Goal: Transaction & Acquisition: Obtain resource

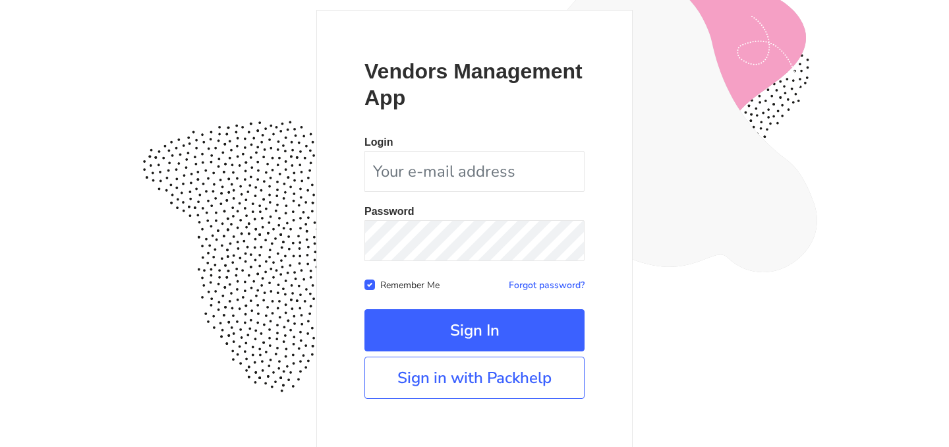
scroll to position [122, 0]
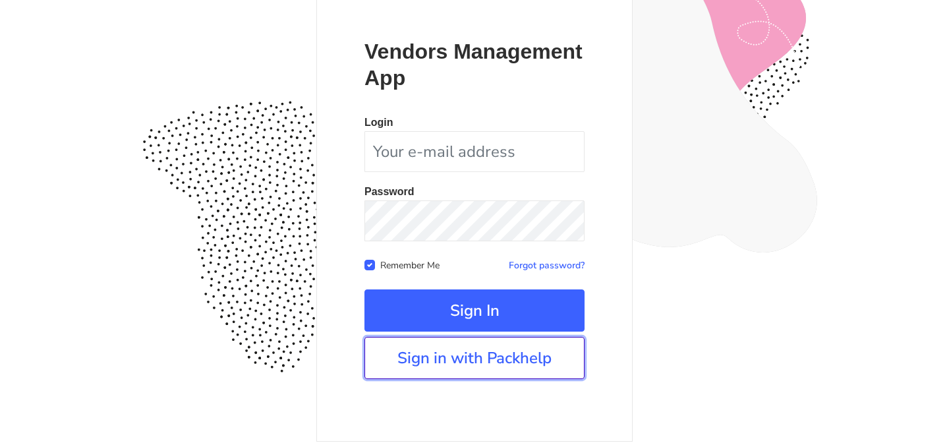
click at [439, 350] on link "Sign in with Packhelp" at bounding box center [474, 358] width 220 height 42
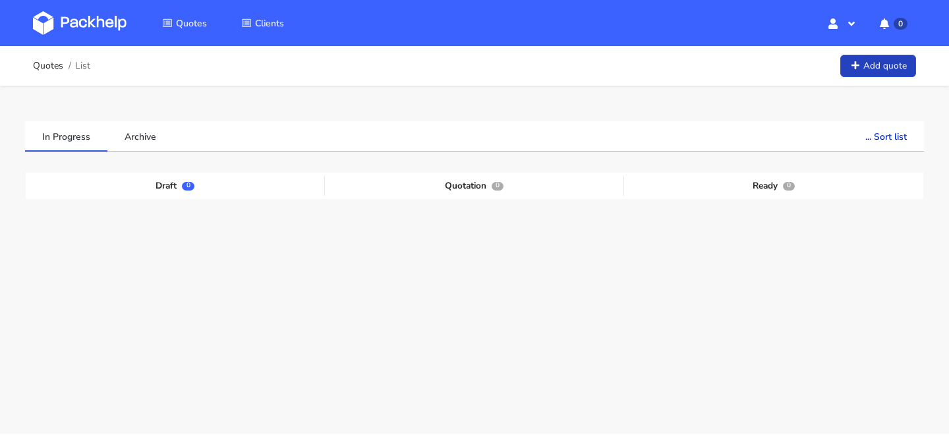
click at [859, 65] on icon at bounding box center [854, 65] width 11 height 9
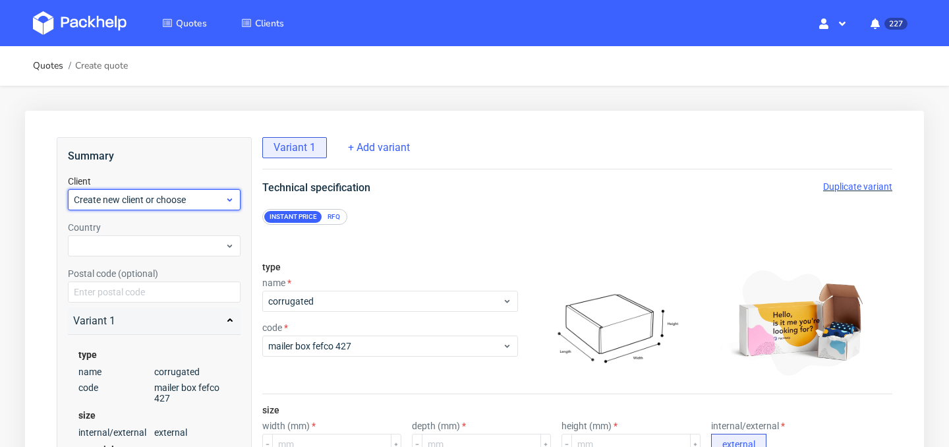
click at [200, 191] on div "Create new client or choose" at bounding box center [154, 199] width 173 height 21
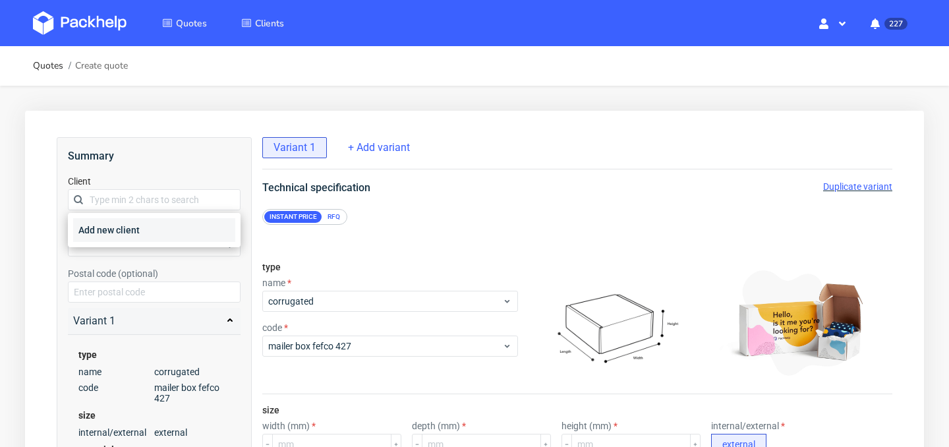
click at [189, 229] on div "Add new client" at bounding box center [154, 230] width 162 height 24
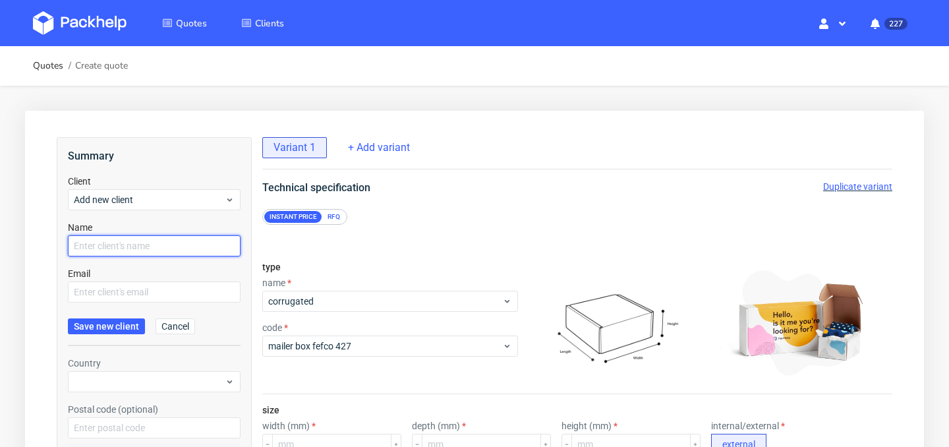
click at [176, 240] on input "text" at bounding box center [154, 245] width 173 height 21
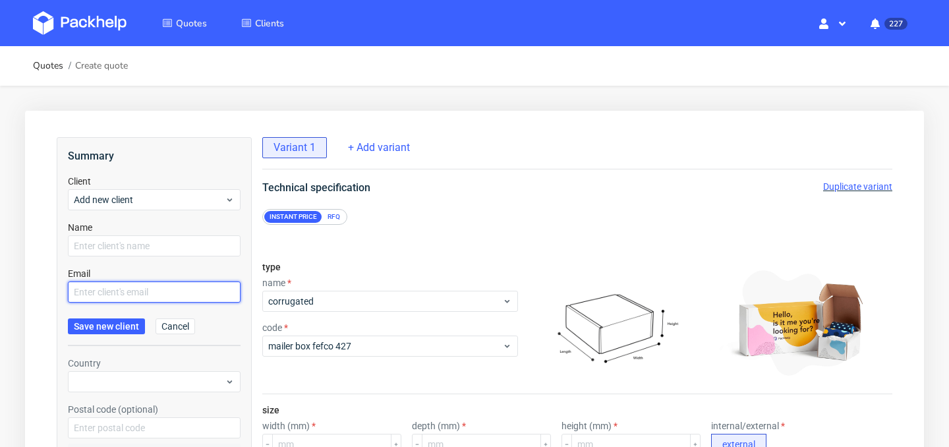
click at [105, 290] on input "text" at bounding box center [154, 291] width 173 height 21
paste input "[PERSON_NAME][EMAIL_ADDRESS][PERSON_NAME][DOMAIN_NAME]"
type input "margherita.sartor@reda.it"
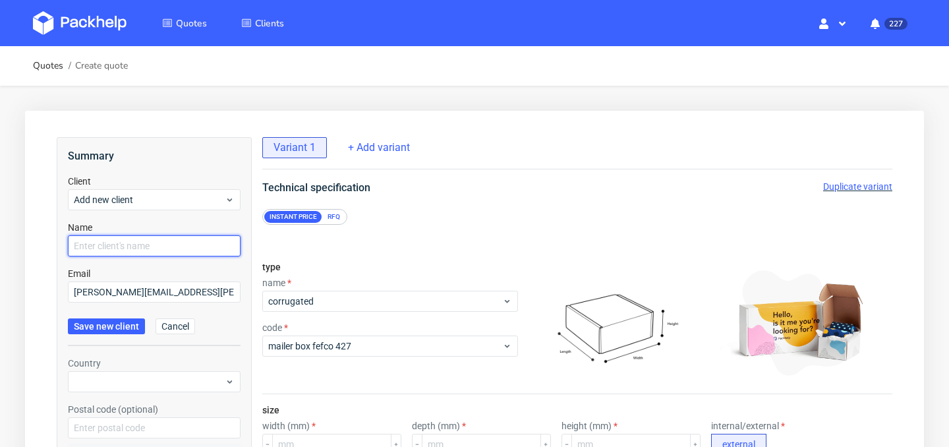
click at [113, 248] on input "text" at bounding box center [154, 245] width 173 height 21
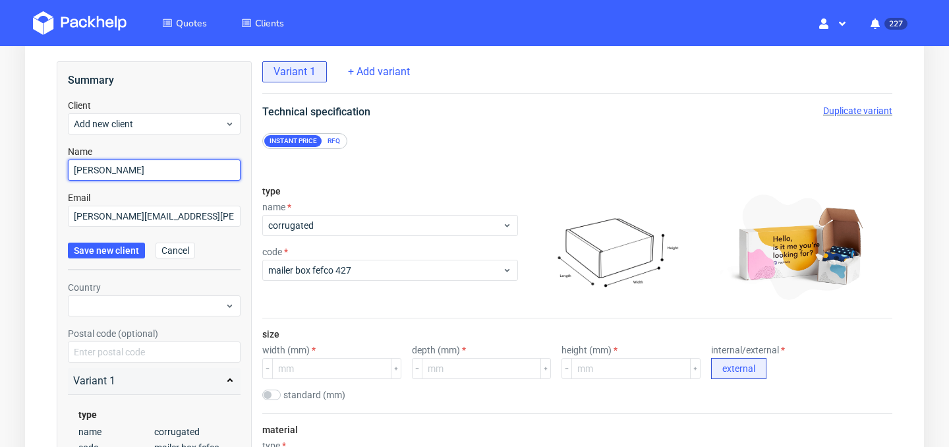
scroll to position [84, 0]
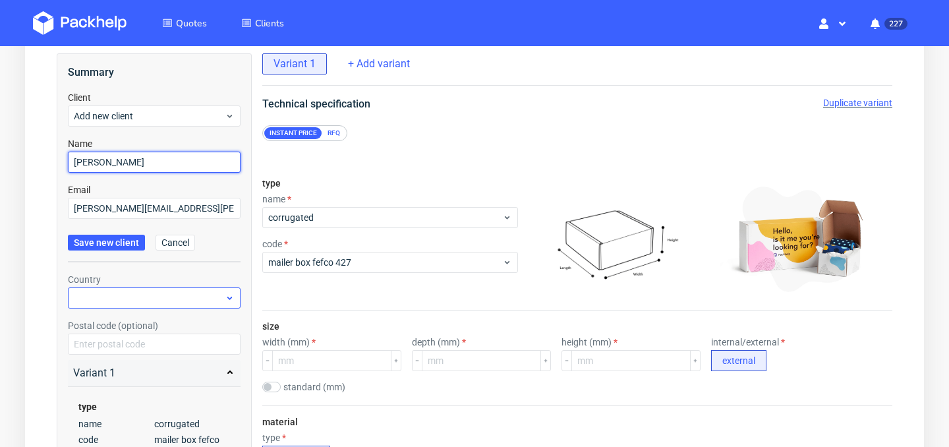
type input "[PERSON_NAME]"
click at [193, 300] on div at bounding box center [154, 297] width 173 height 21
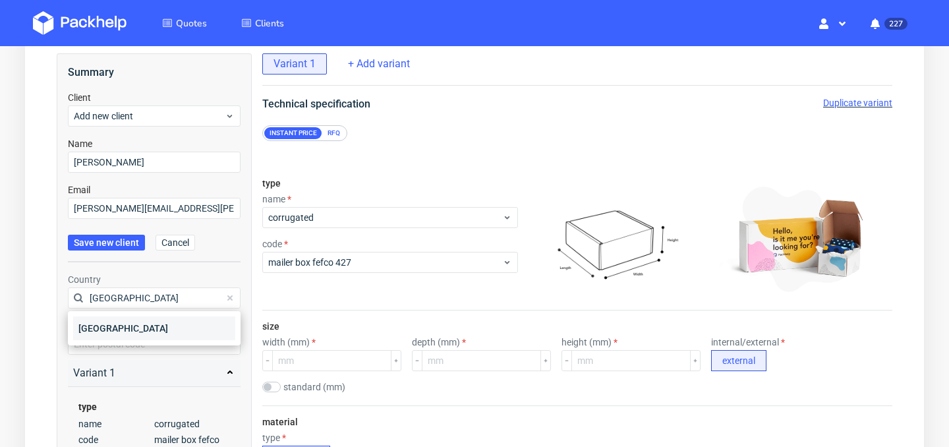
type input "Italy"
click at [179, 326] on div "Italy" at bounding box center [154, 328] width 162 height 24
click at [171, 339] on input "text" at bounding box center [154, 343] width 173 height 21
paste input "13855"
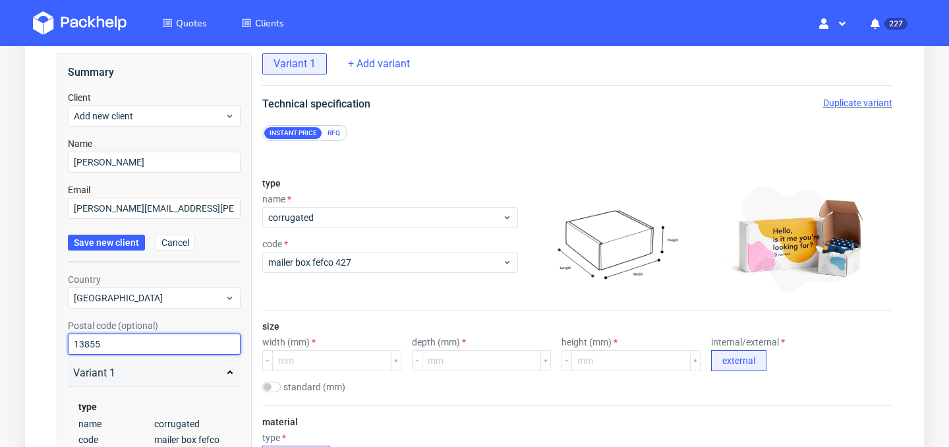
type input "13855"
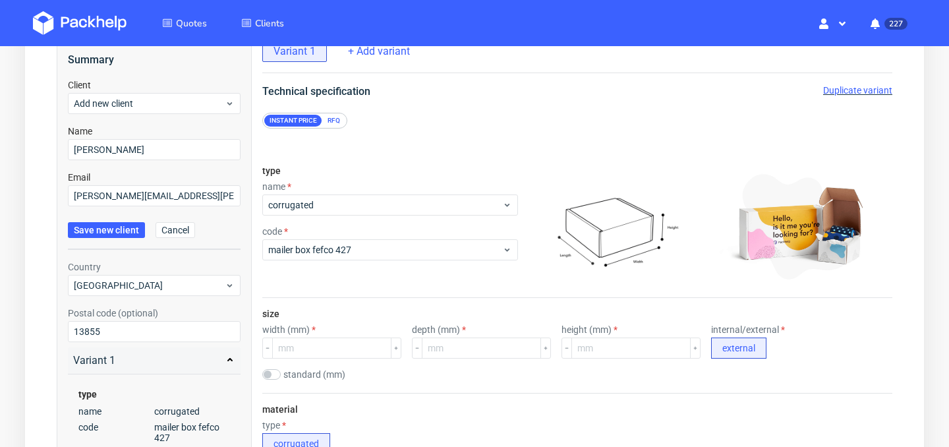
scroll to position [102, 0]
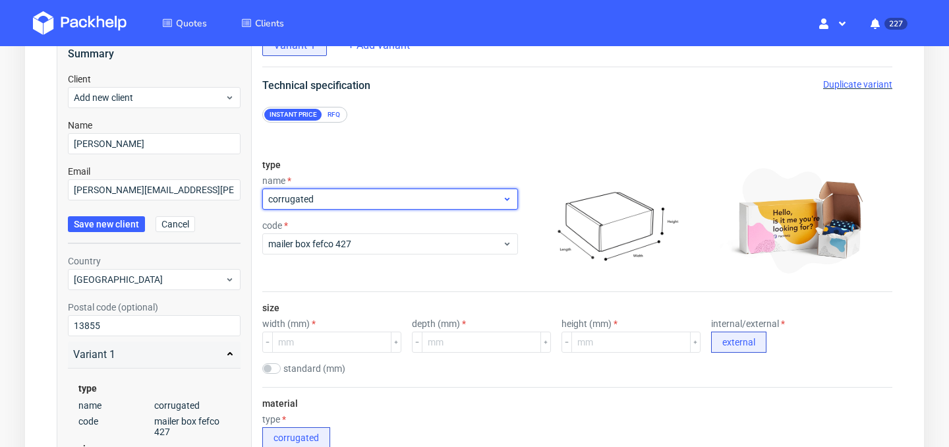
click at [389, 197] on span "corrugated" at bounding box center [385, 198] width 234 height 13
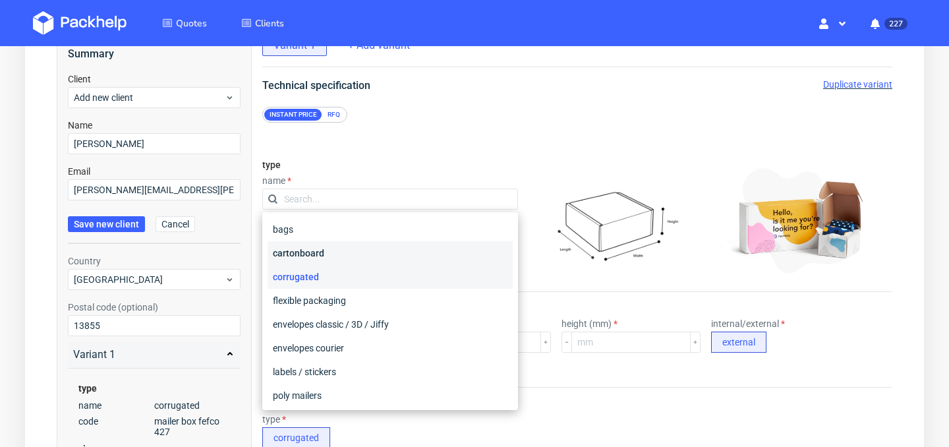
click at [388, 254] on div "cartonboard" at bounding box center [389, 253] width 245 height 24
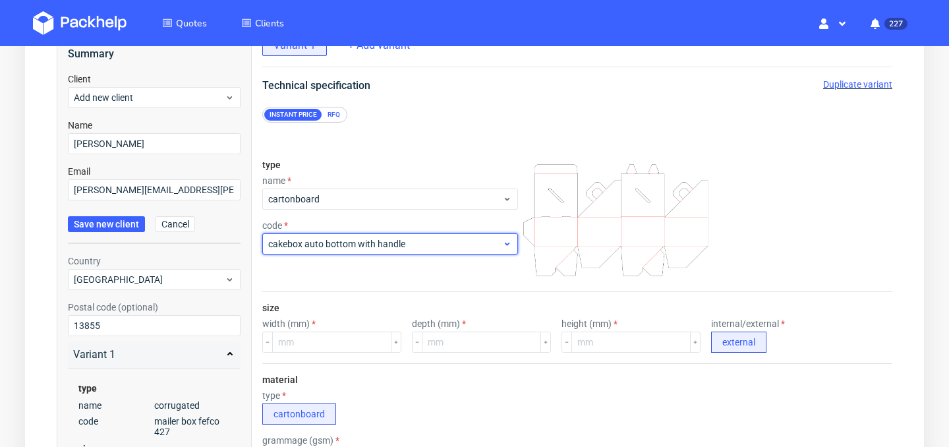
click at [415, 245] on span "cakebox auto bottom with handle" at bounding box center [385, 243] width 234 height 13
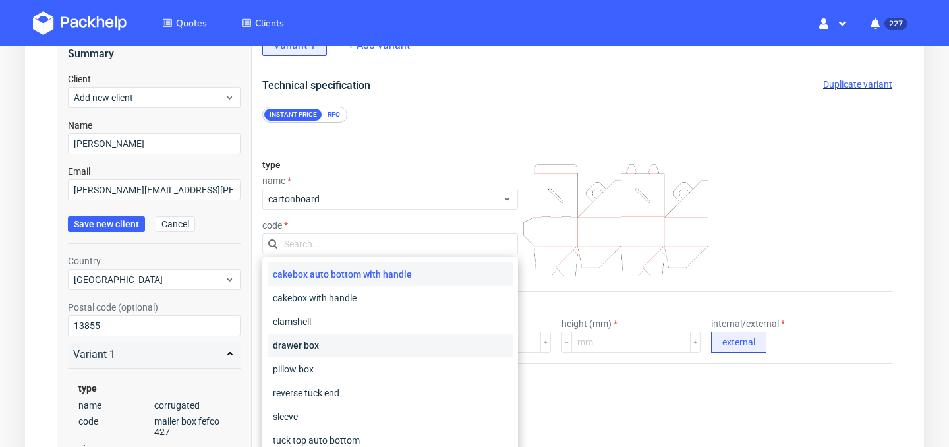
scroll to position [50, 0]
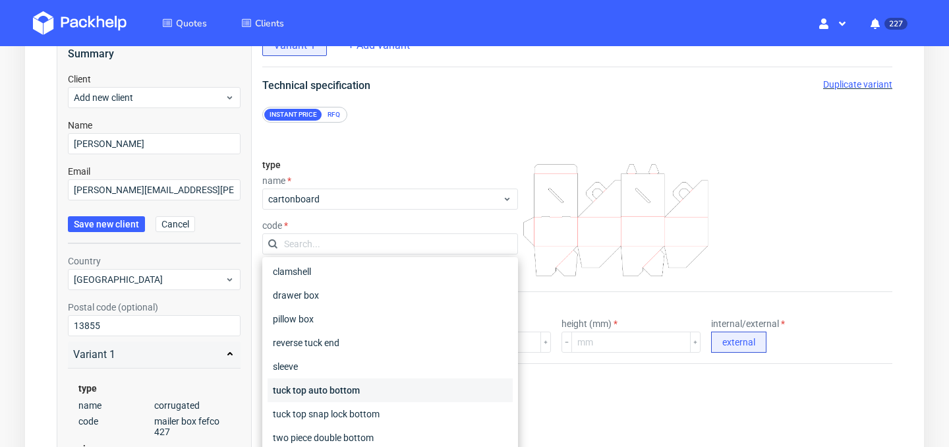
click at [367, 393] on div "tuck top auto bottom" at bounding box center [389, 390] width 245 height 24
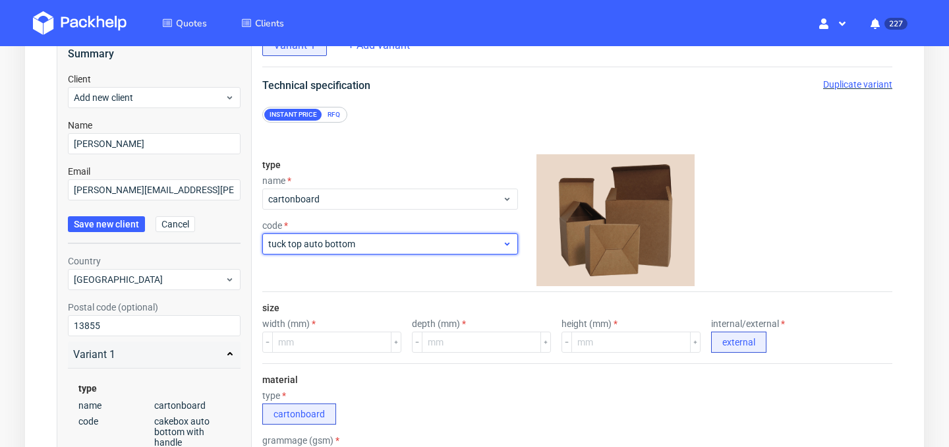
click at [412, 244] on span "tuck top auto bottom" at bounding box center [385, 243] width 234 height 13
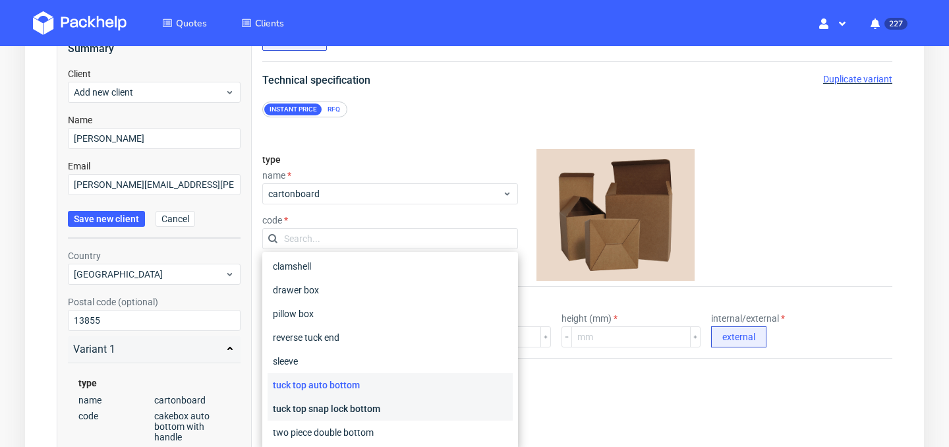
click at [387, 405] on div "tuck top snap lock bottom" at bounding box center [389, 409] width 245 height 24
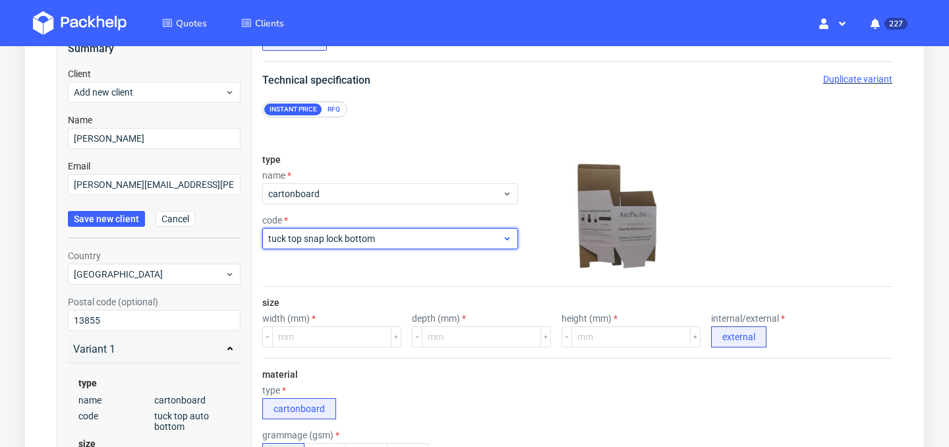
click at [414, 242] on span "tuck top snap lock bottom" at bounding box center [385, 238] width 234 height 13
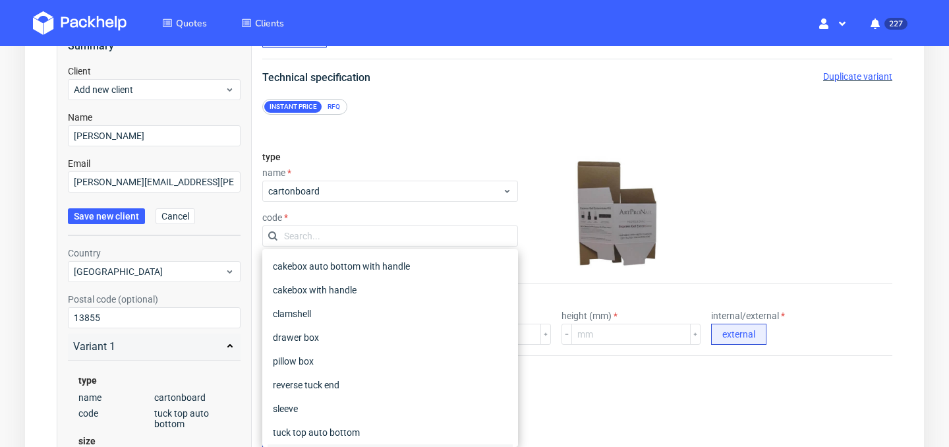
scroll to position [21, 0]
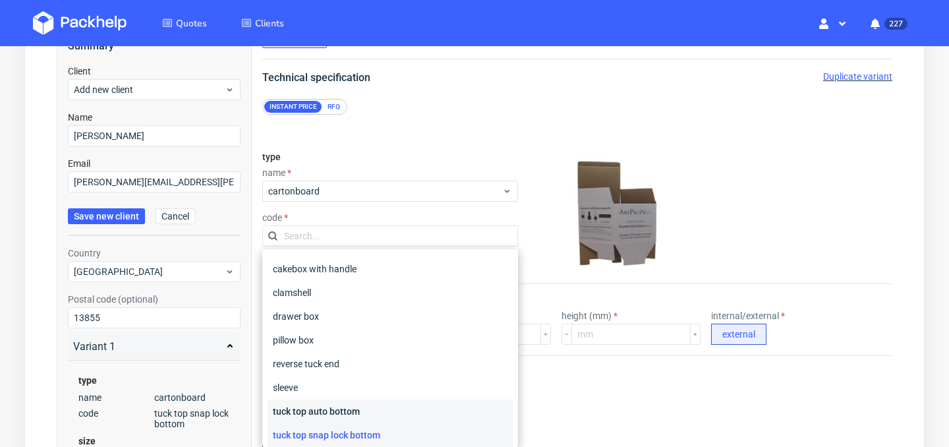
click at [403, 409] on div "tuck top auto bottom" at bounding box center [389, 411] width 245 height 24
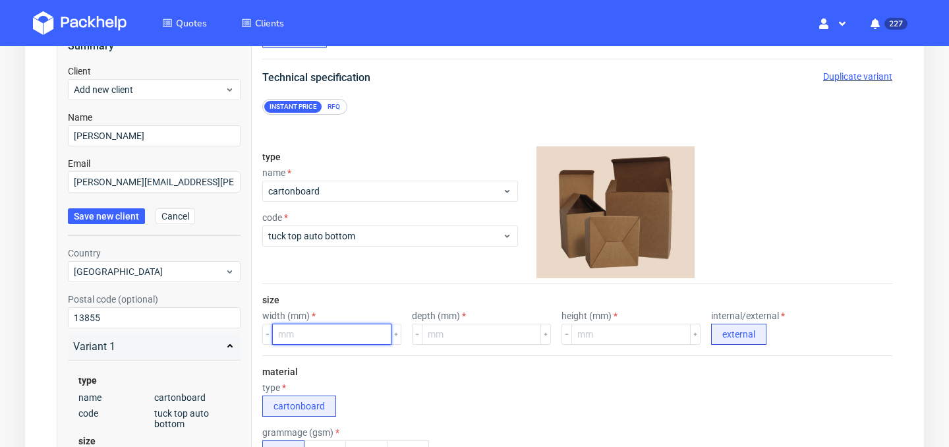
click at [343, 329] on input "number" at bounding box center [331, 333] width 119 height 21
type input "6"
type input "6.3"
type input "630"
click at [464, 345] on div "size width (mm) 630 depth (mm) height (mm) internal/external external" at bounding box center [577, 319] width 630 height 71
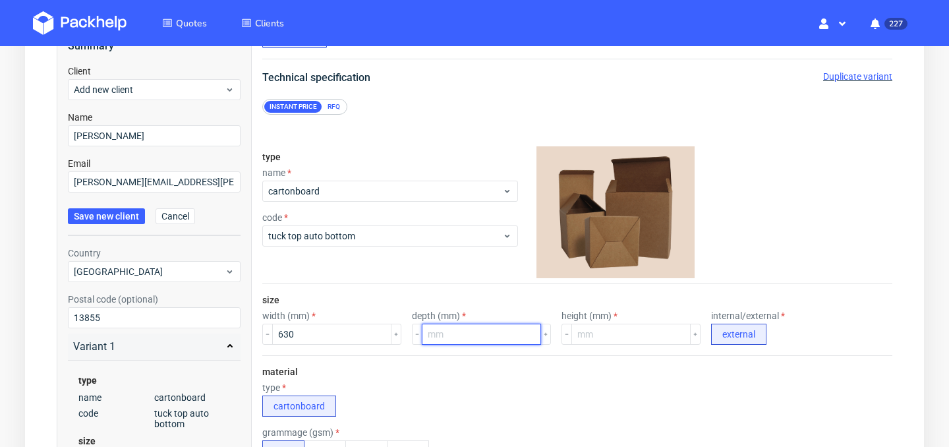
click at [467, 334] on input "number" at bounding box center [481, 333] width 119 height 21
type input "630"
click at [576, 327] on input "number" at bounding box center [630, 333] width 119 height 21
type input "870"
click at [322, 336] on input "630" at bounding box center [331, 333] width 119 height 21
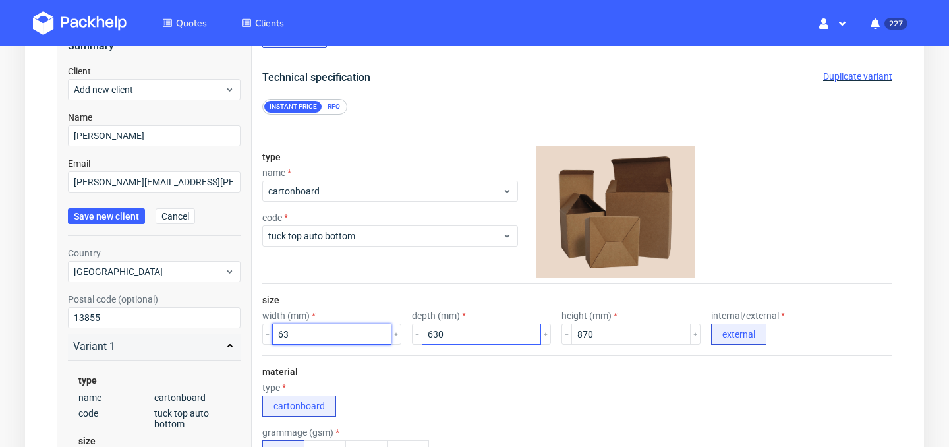
type input "63"
click at [453, 329] on input "630" at bounding box center [481, 333] width 119 height 21
type input "63"
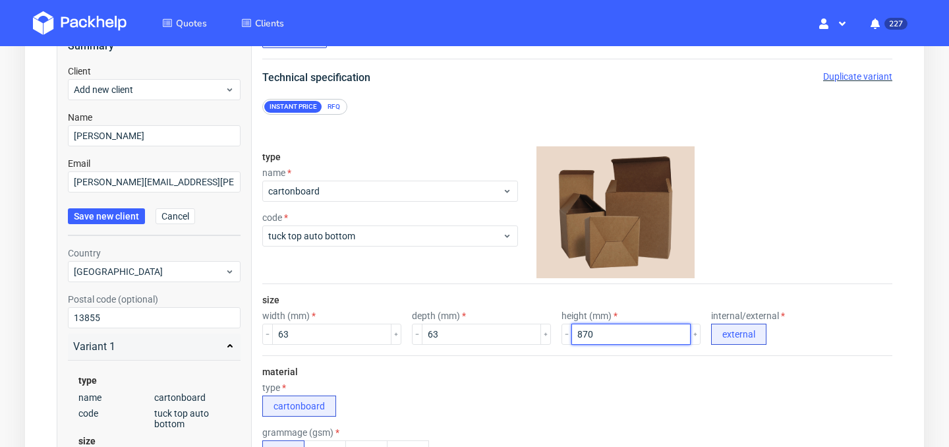
click at [593, 329] on input "870" at bounding box center [630, 333] width 119 height 21
type input "87"
click at [560, 382] on div "type cartonboard" at bounding box center [577, 399] width 630 height 34
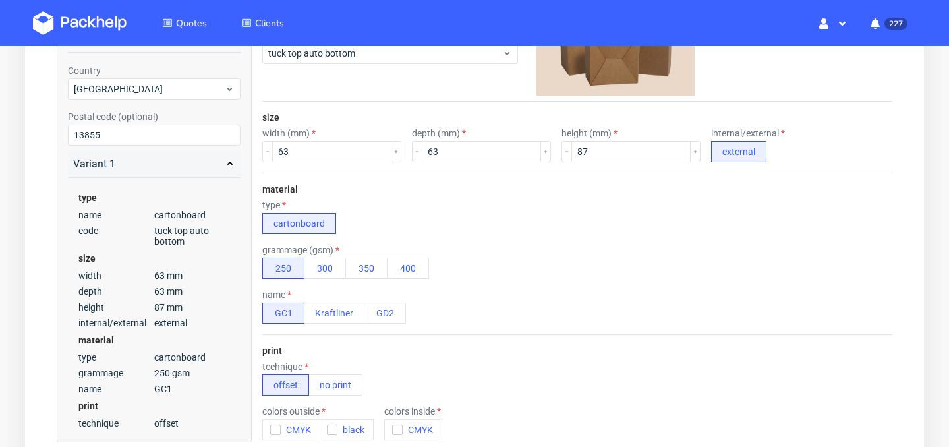
scroll to position [300, 0]
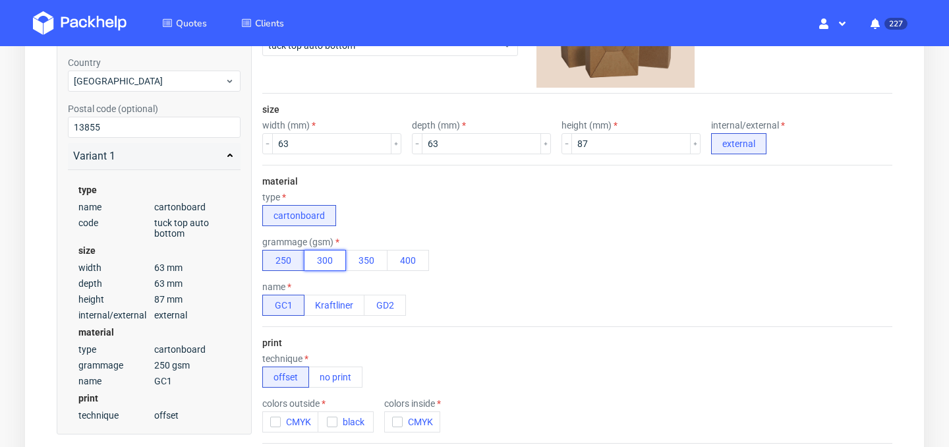
click at [327, 265] on button "300" at bounding box center [325, 260] width 42 height 21
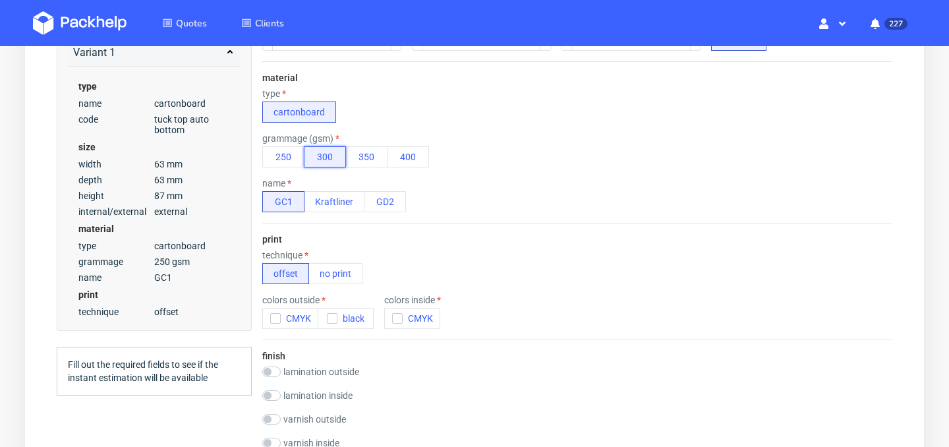
scroll to position [437, 0]
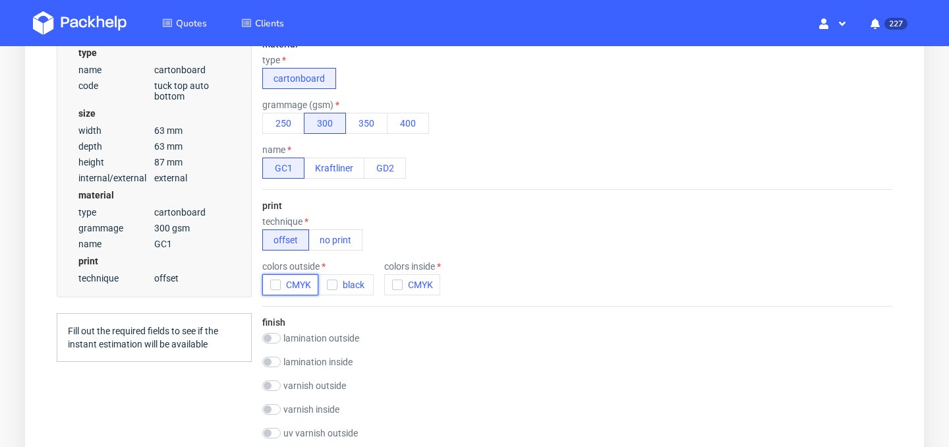
click at [276, 284] on use "button" at bounding box center [275, 285] width 6 height 5
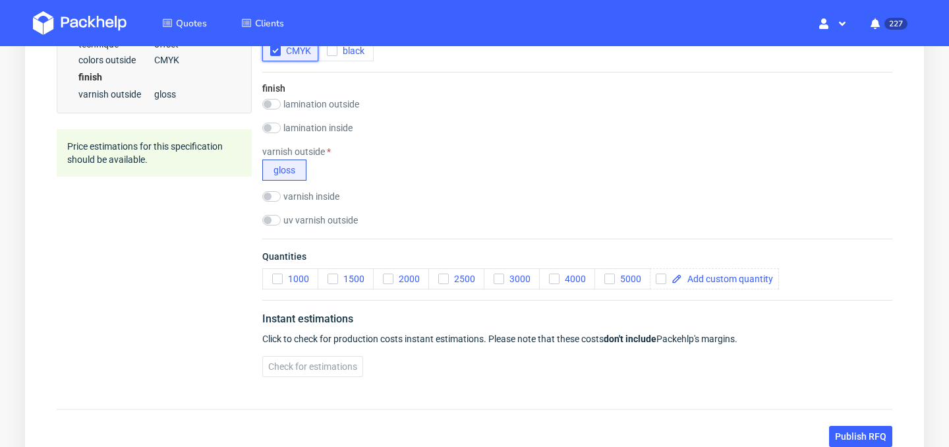
scroll to position [687, 0]
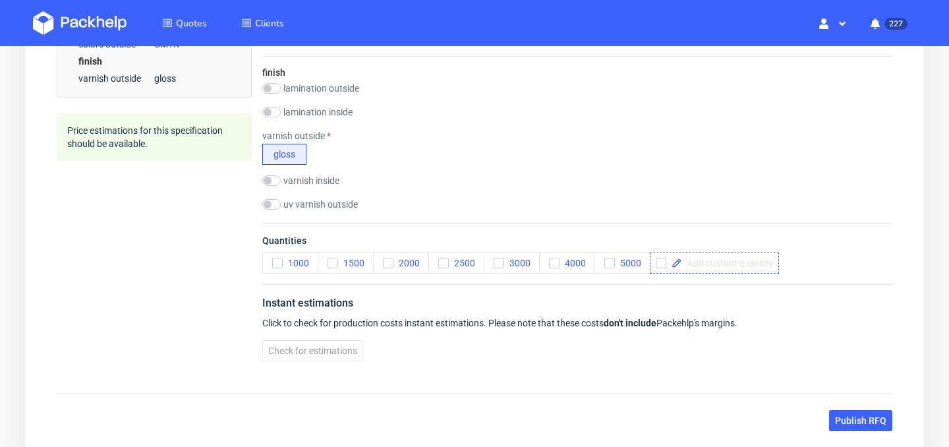
click at [741, 266] on span at bounding box center [727, 262] width 91 height 9
checkbox input "true"
click at [336, 356] on button "Check for estimations" at bounding box center [312, 350] width 101 height 21
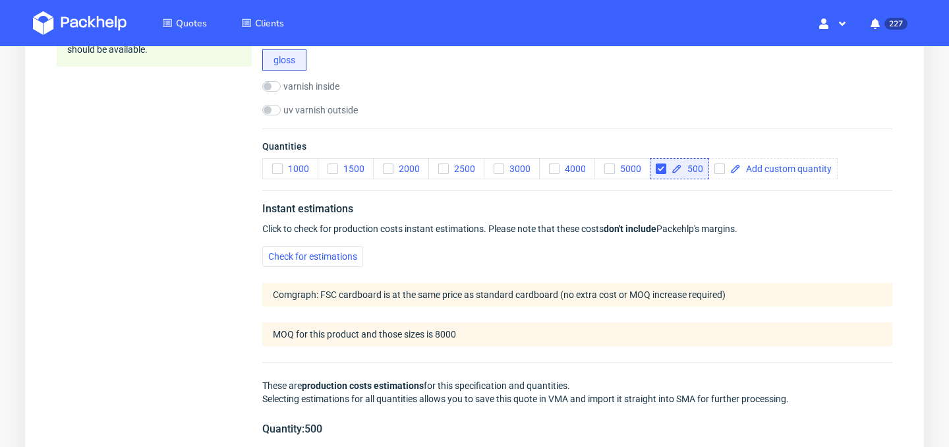
scroll to position [776, 0]
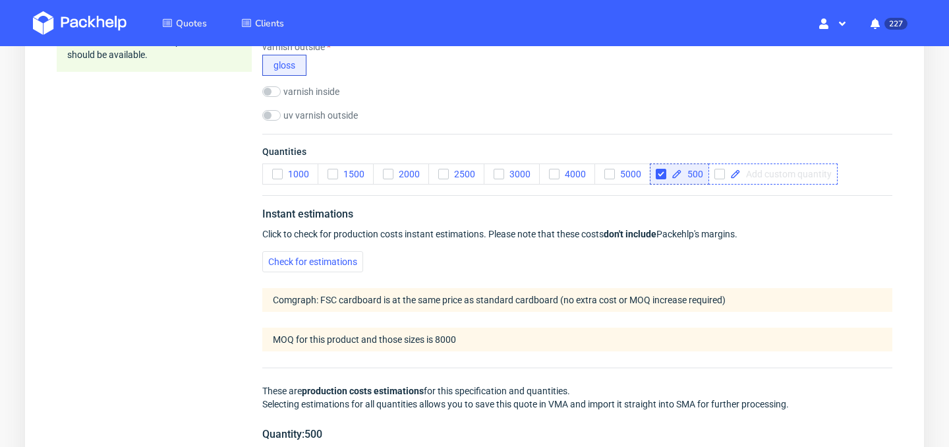
click at [794, 177] on span at bounding box center [785, 173] width 91 height 9
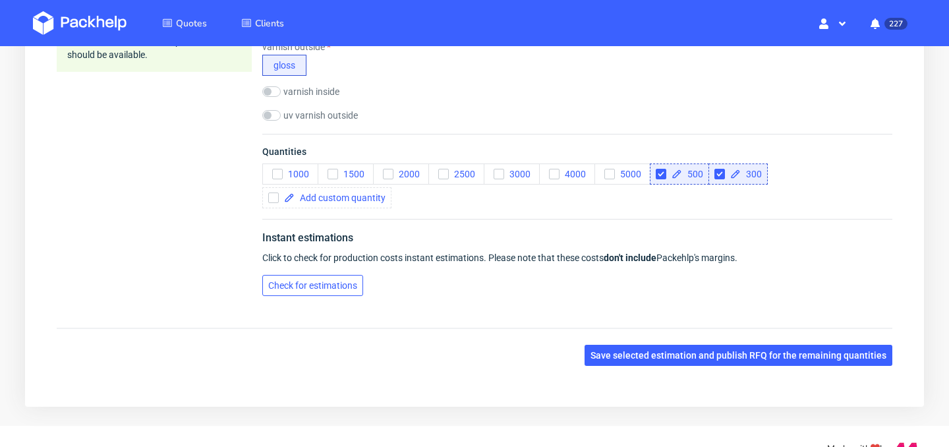
click at [339, 294] on button "Check for estimations" at bounding box center [312, 285] width 101 height 21
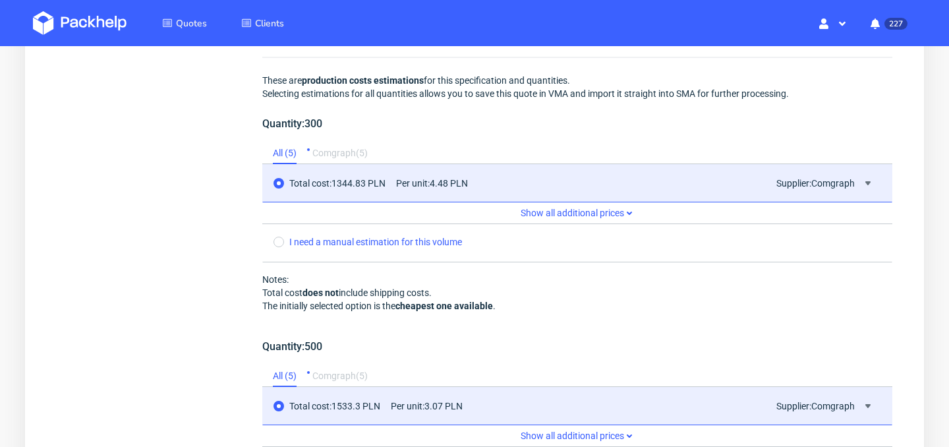
scroll to position [1113, 0]
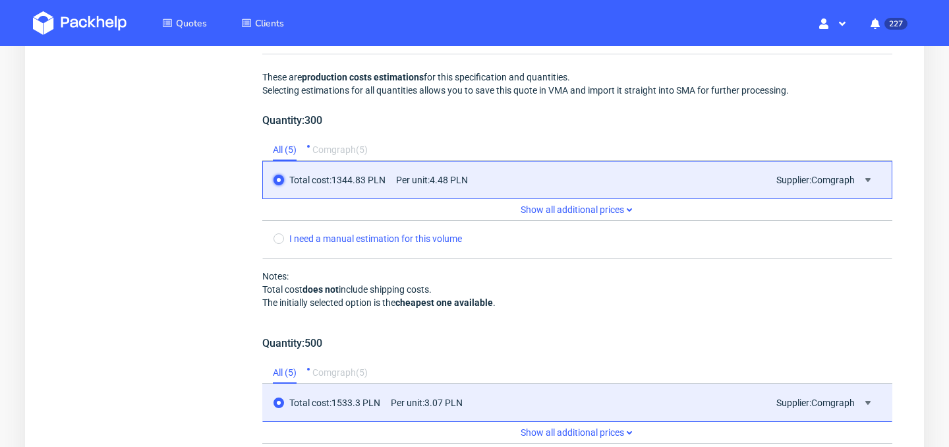
click at [279, 182] on input "radio" at bounding box center [278, 180] width 11 height 11
click at [273, 180] on input "radio" at bounding box center [278, 180] width 11 height 11
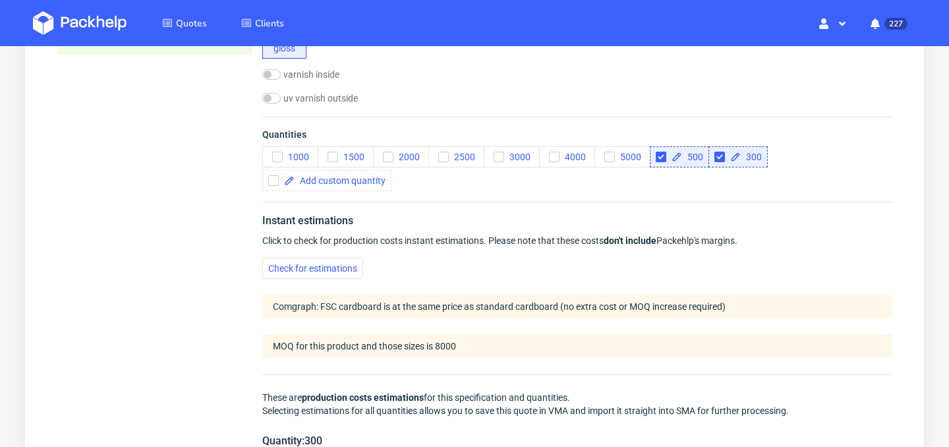
scroll to position [792, 0]
click at [719, 154] on input "checkbox" at bounding box center [719, 157] width 11 height 11
checkbox input "false"
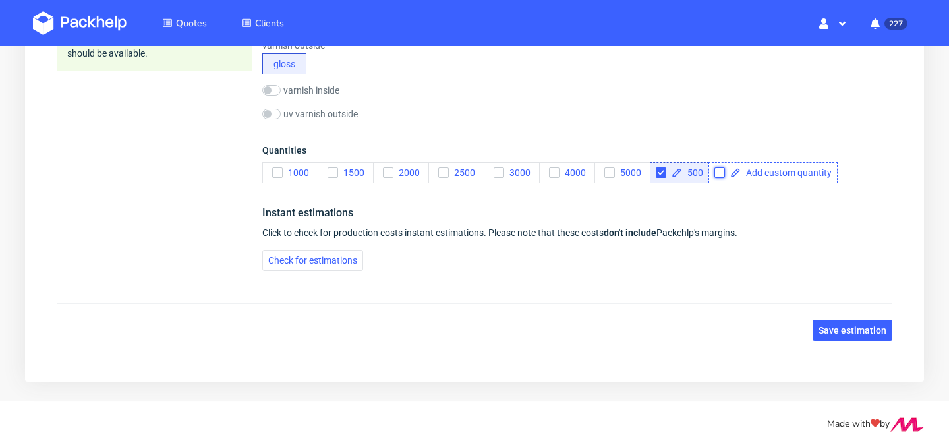
scroll to position [777, 0]
click at [341, 253] on button "Check for estimations" at bounding box center [312, 260] width 101 height 21
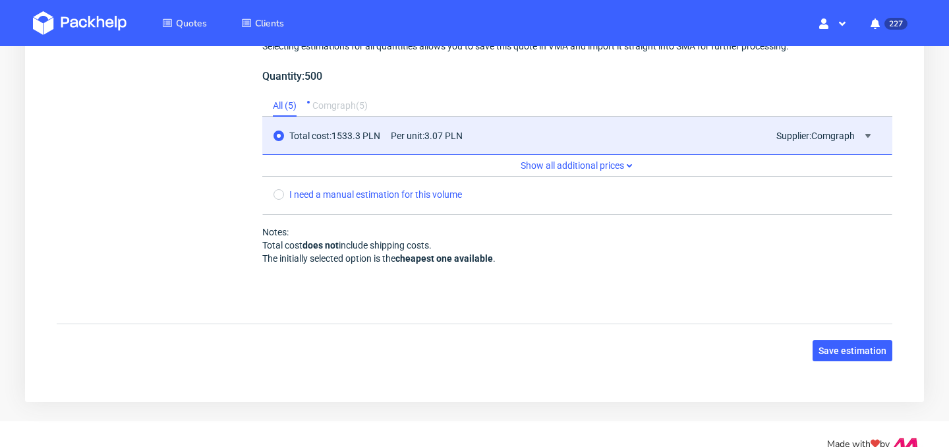
scroll to position [1154, 0]
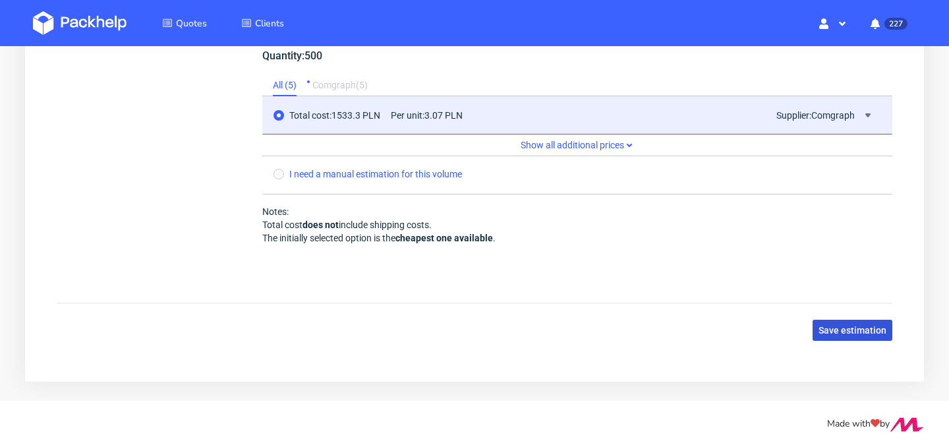
click at [848, 331] on span "Save estimation" at bounding box center [852, 329] width 68 height 9
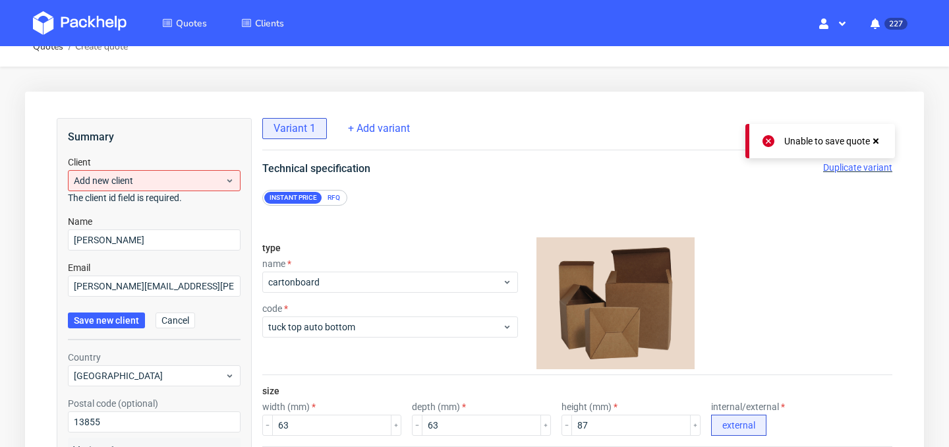
scroll to position [0, 0]
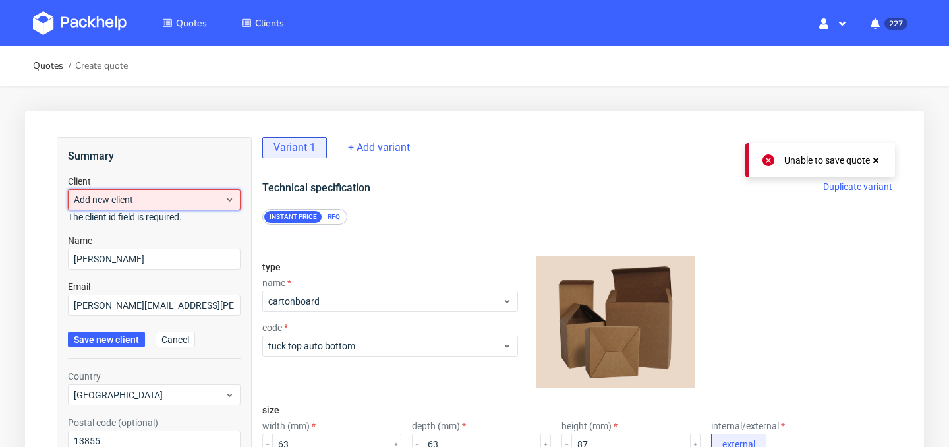
click at [188, 196] on span "Add new client" at bounding box center [149, 199] width 151 height 13
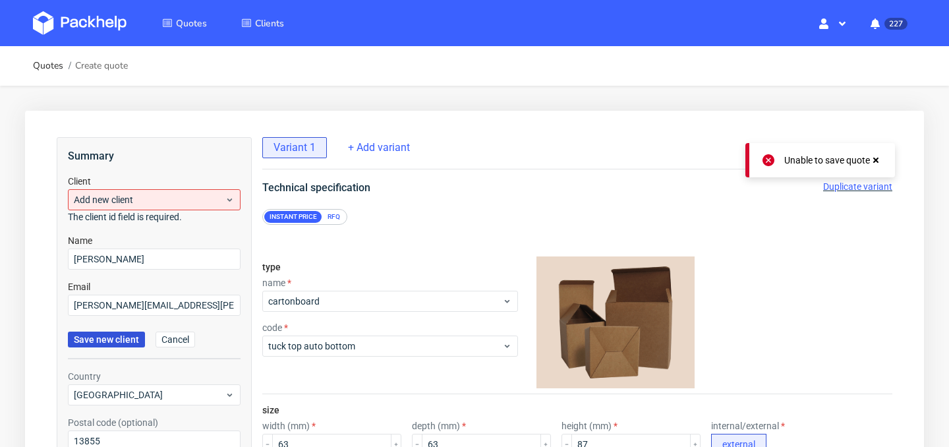
click at [118, 342] on span "Save new client" at bounding box center [106, 339] width 65 height 9
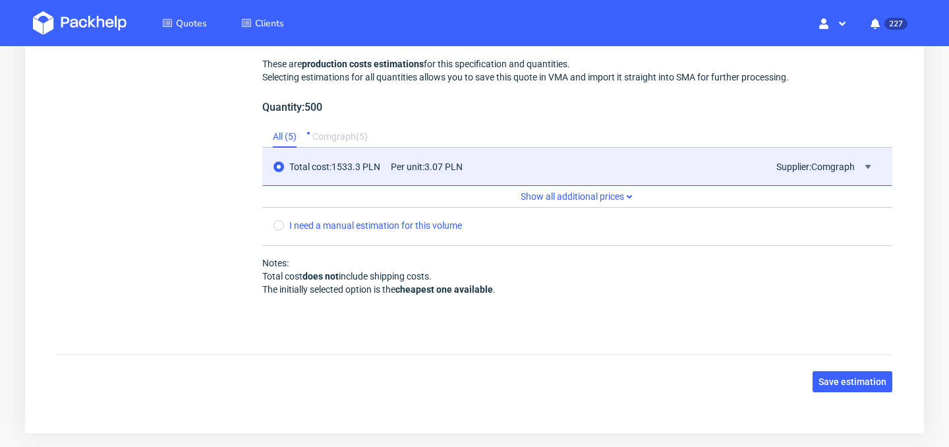
scroll to position [1112, 0]
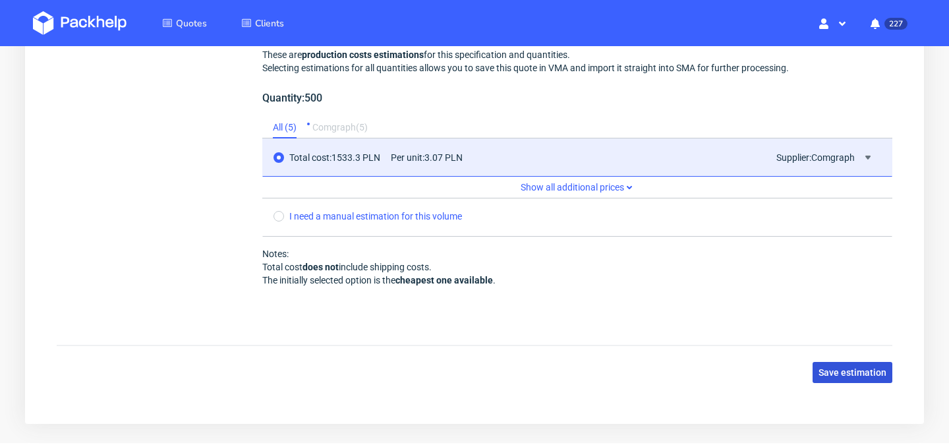
click at [852, 370] on span "Save estimation" at bounding box center [852, 372] width 68 height 9
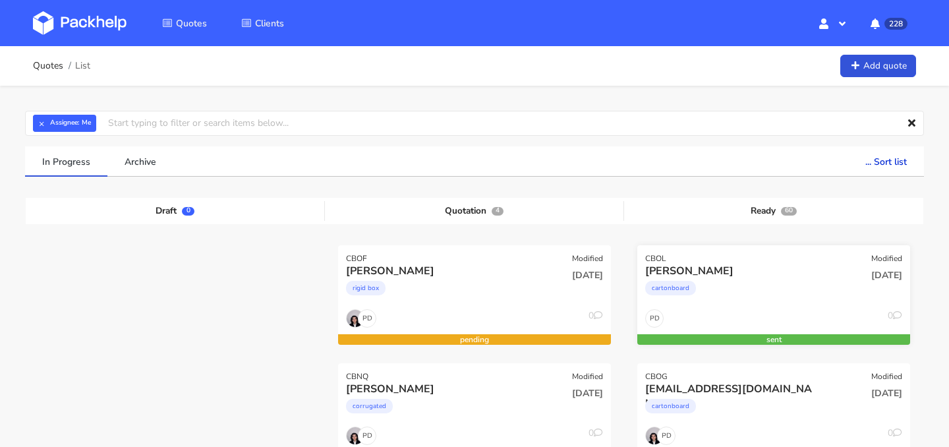
click at [765, 294] on div "cartonboard" at bounding box center [732, 291] width 175 height 26
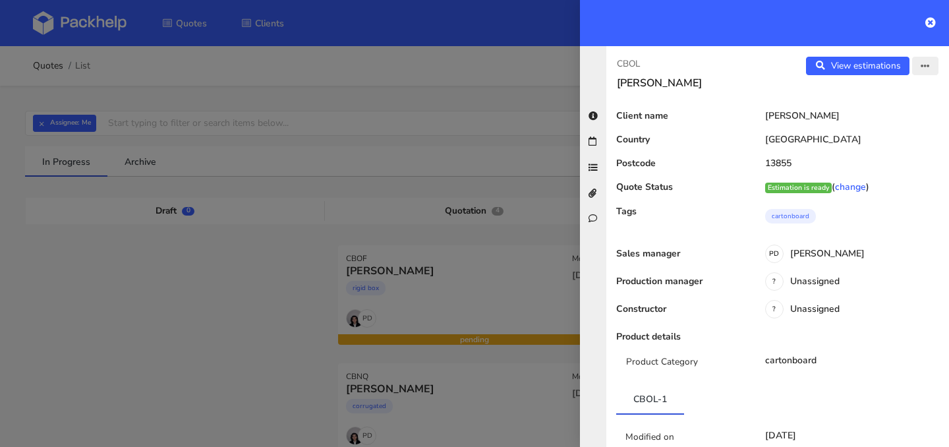
click at [926, 74] on button "button" at bounding box center [925, 66] width 26 height 18
click at [908, 113] on link "Edit quote" at bounding box center [882, 118] width 116 height 22
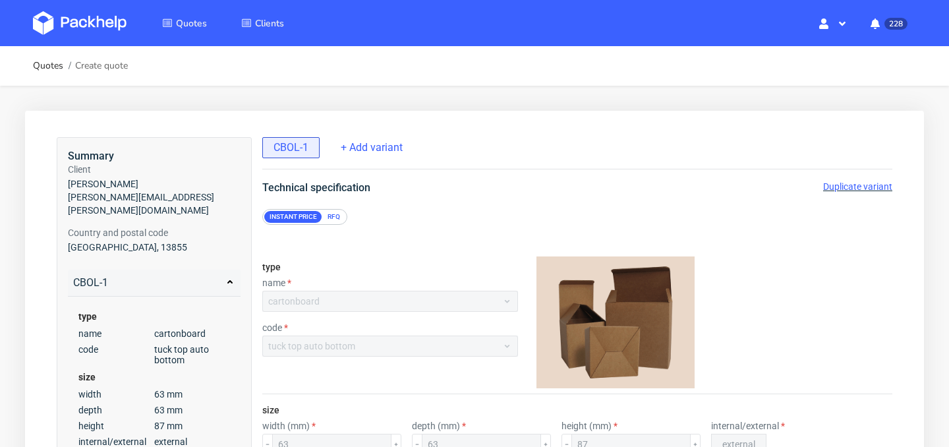
click at [860, 189] on span "Duplicate variant" at bounding box center [857, 186] width 69 height 11
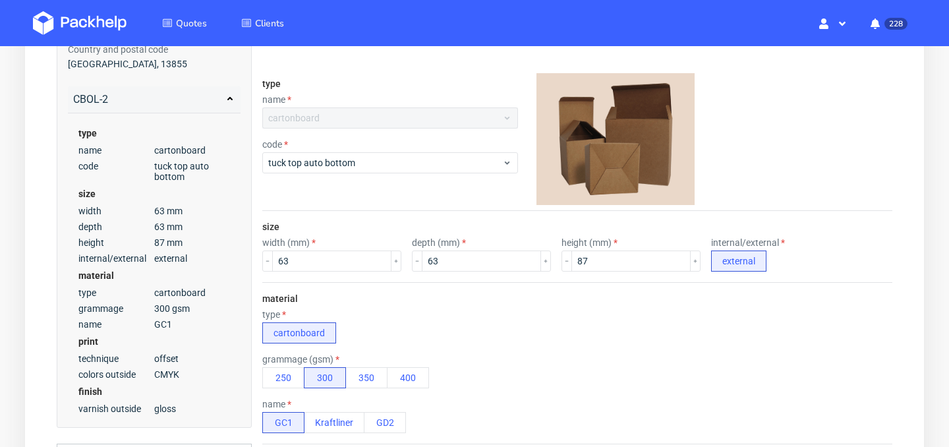
scroll to position [185, 0]
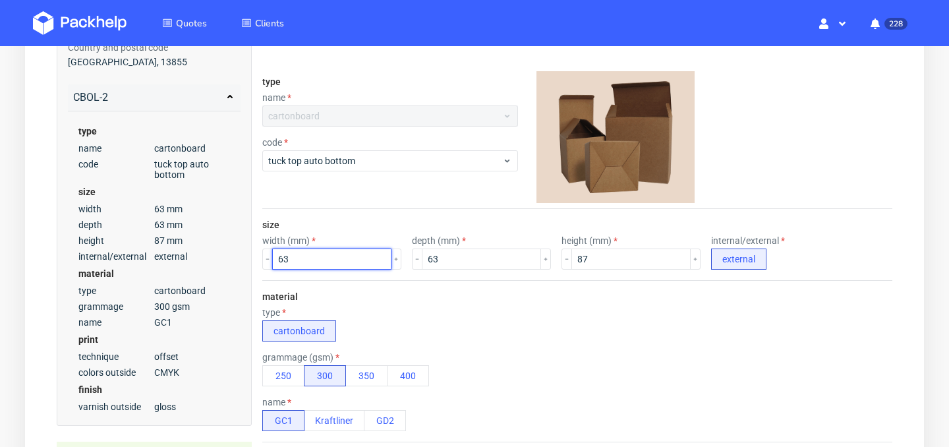
drag, startPoint x: 331, startPoint y: 262, endPoint x: 215, endPoint y: 262, distance: 115.3
click at [218, 262] on div "Summary Client Margherita Sartor margherita.sartor@reda.it Country and postal c…" at bounding box center [474, 413] width 835 height 922
type input "70"
drag, startPoint x: 470, startPoint y: 264, endPoint x: 363, endPoint y: 262, distance: 106.7
click at [363, 262] on div "width (mm) 70 depth (mm) 63 height (mm) 87 internal/external external" at bounding box center [577, 252] width 630 height 34
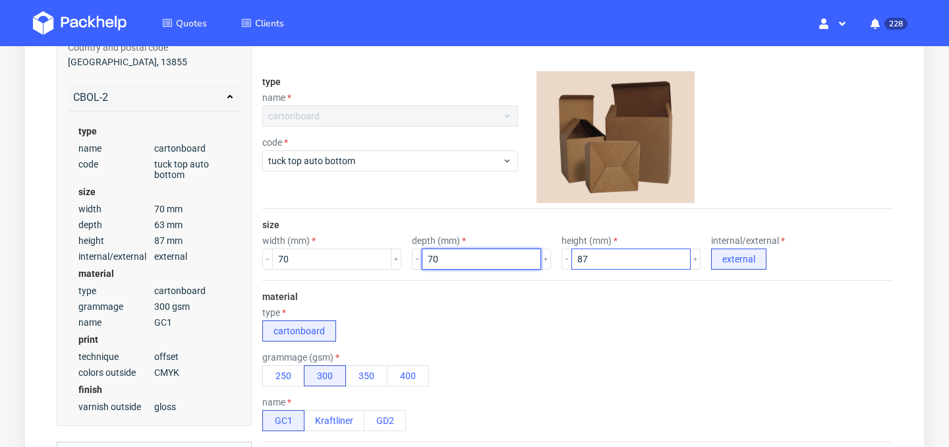
type input "70"
click at [609, 261] on input "87" at bounding box center [630, 258] width 119 height 21
type input "8"
type input "117"
click at [497, 310] on div "type cartonboard" at bounding box center [577, 324] width 630 height 34
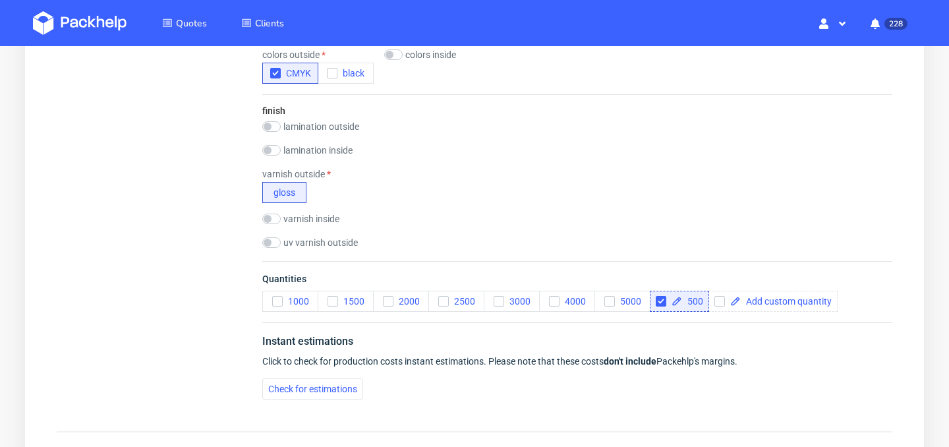
scroll to position [667, 0]
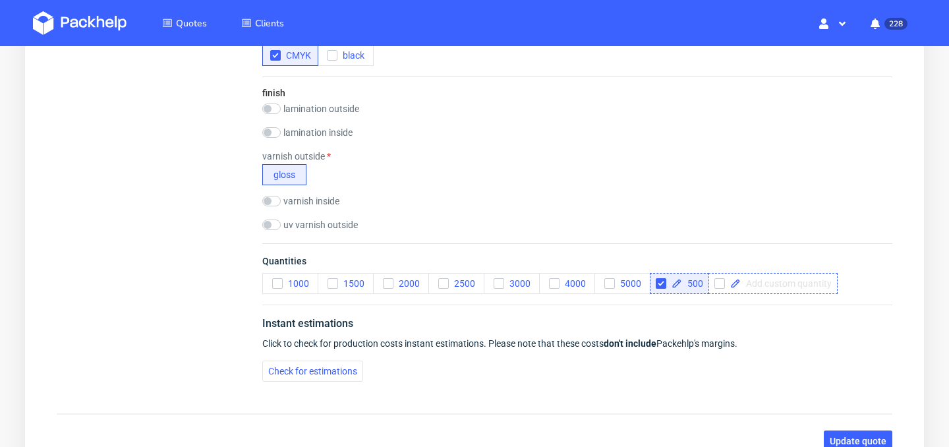
click at [766, 288] on span at bounding box center [785, 283] width 91 height 9
checkbox input "true"
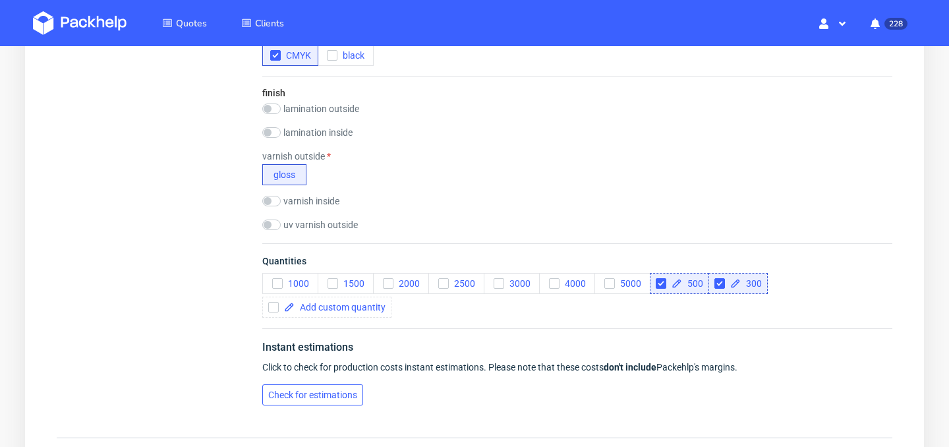
click at [325, 399] on span "Check for estimations" at bounding box center [312, 394] width 89 height 9
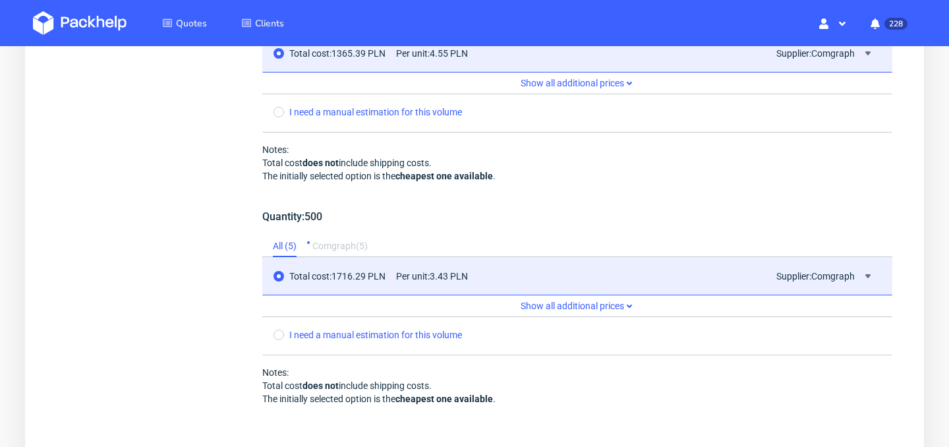
scroll to position [1401, 0]
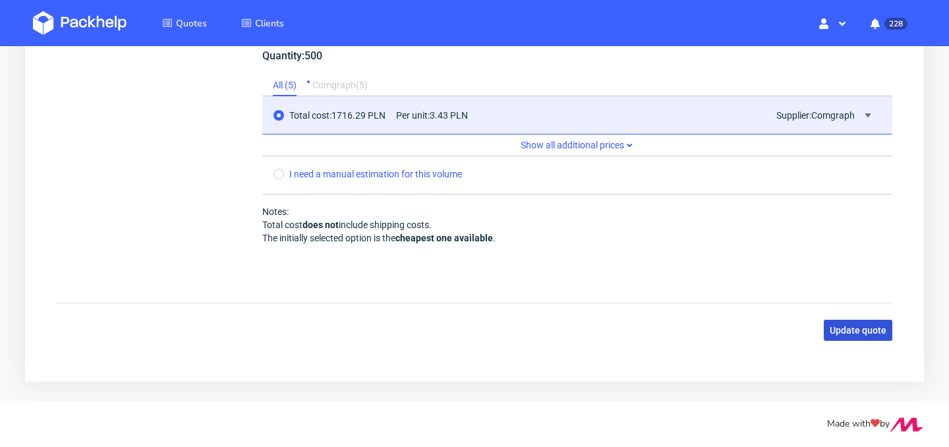
click at [882, 331] on span "Update quote" at bounding box center [857, 329] width 57 height 9
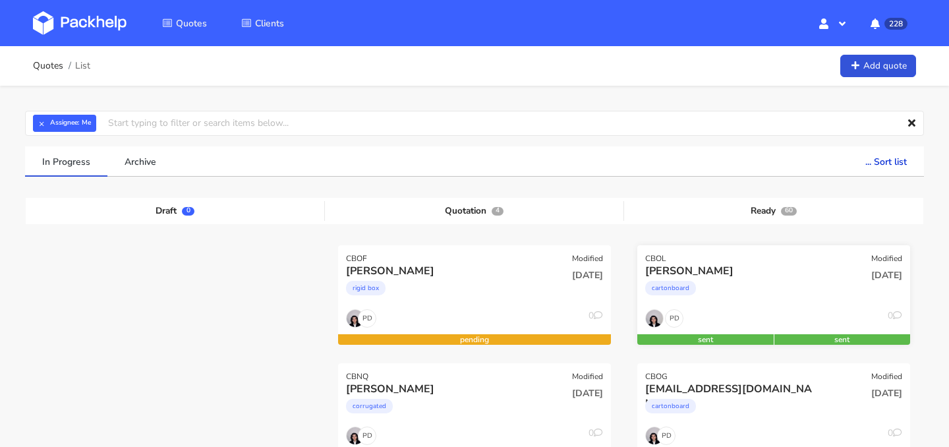
click at [777, 289] on div "cartonboard" at bounding box center [732, 291] width 175 height 26
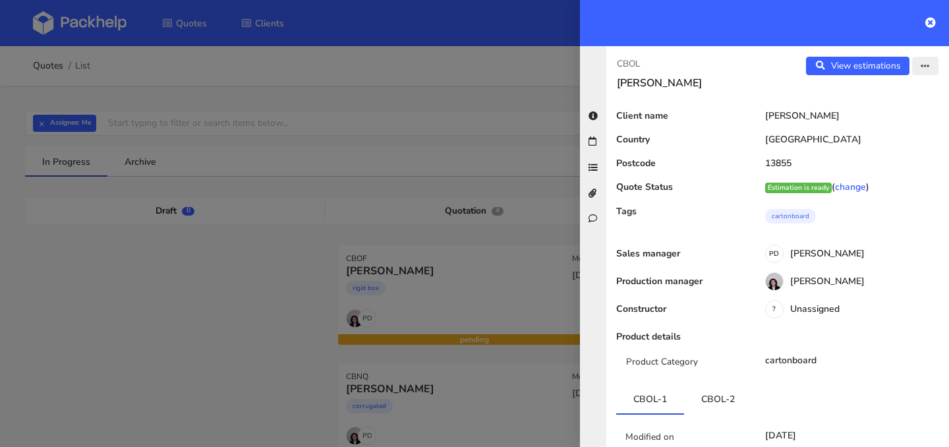
click at [928, 63] on icon "button" at bounding box center [924, 66] width 9 height 9
click at [902, 121] on link "Edit quote" at bounding box center [882, 118] width 116 height 22
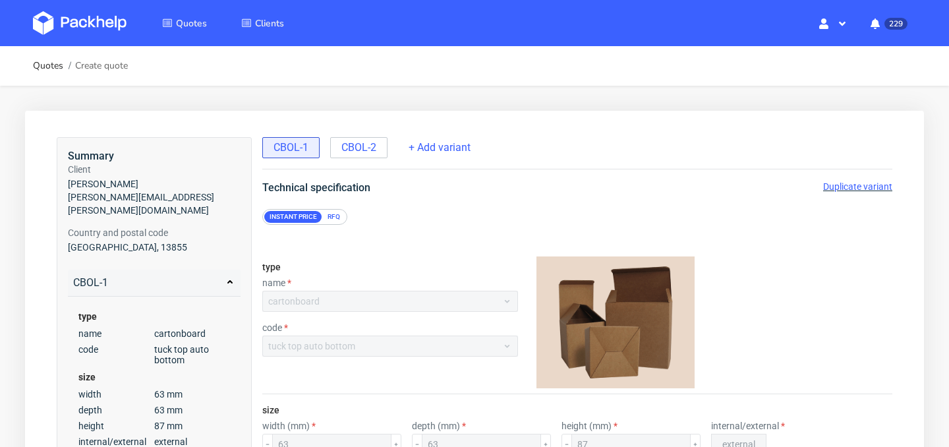
click at [867, 188] on span "Duplicate variant" at bounding box center [857, 186] width 69 height 11
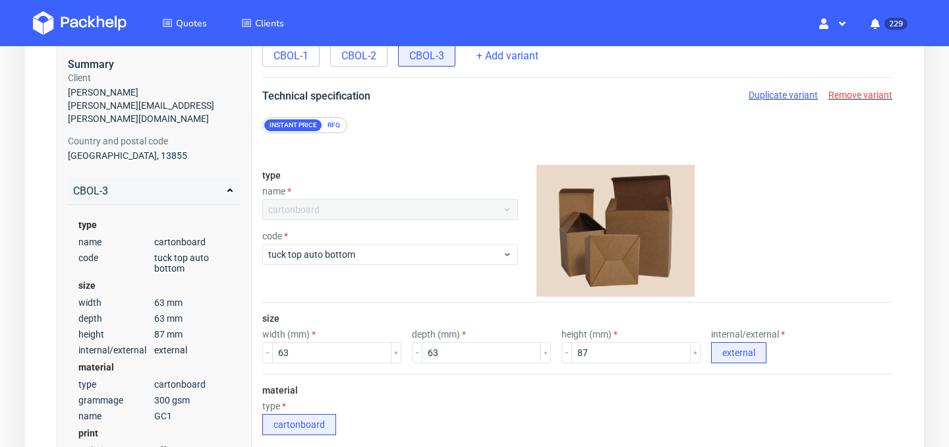
scroll to position [98, 0]
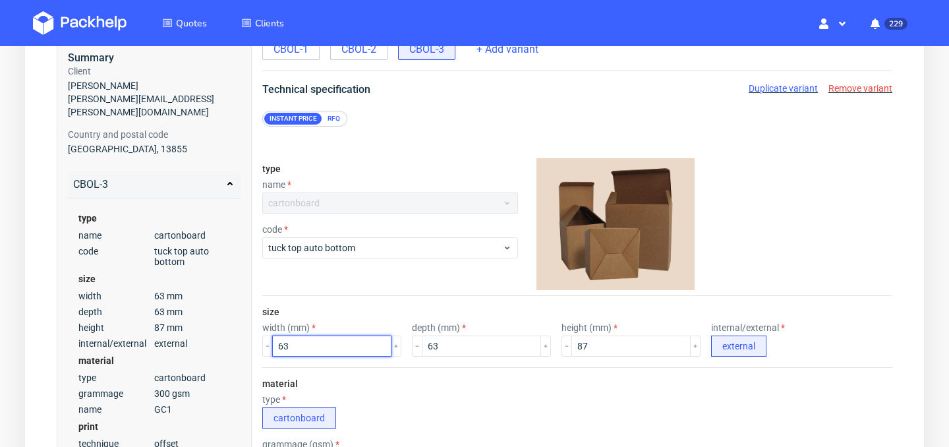
click at [337, 342] on input "63" at bounding box center [331, 345] width 119 height 21
type input "6"
type input "40"
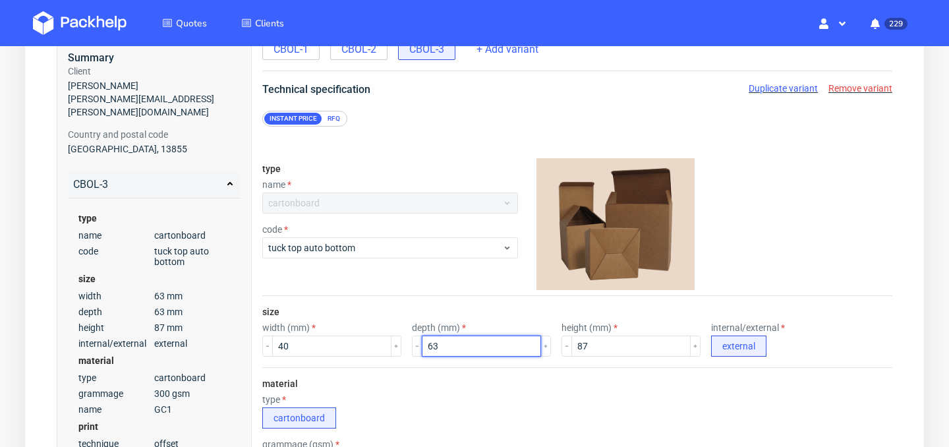
click at [455, 346] on input "63" at bounding box center [481, 345] width 119 height 21
type input "6"
type input "40"
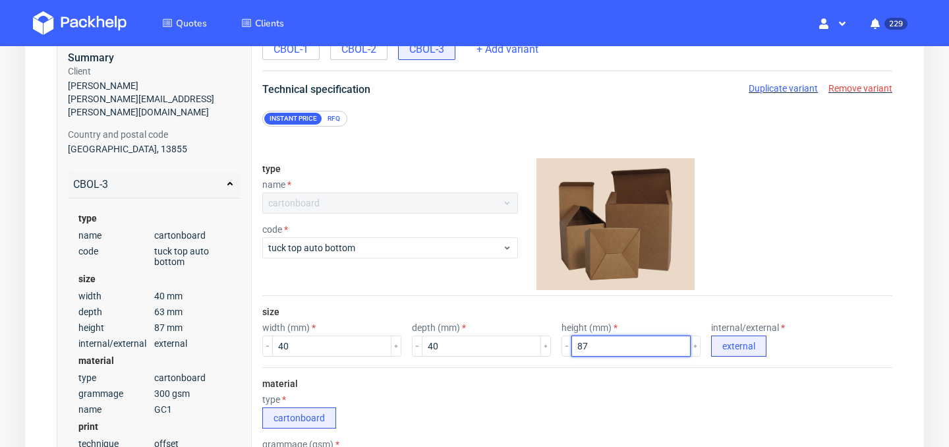
click at [636, 348] on input "87" at bounding box center [630, 345] width 119 height 21
type input "8"
type input "90"
click at [548, 411] on div "type cartonboard" at bounding box center [577, 411] width 630 height 34
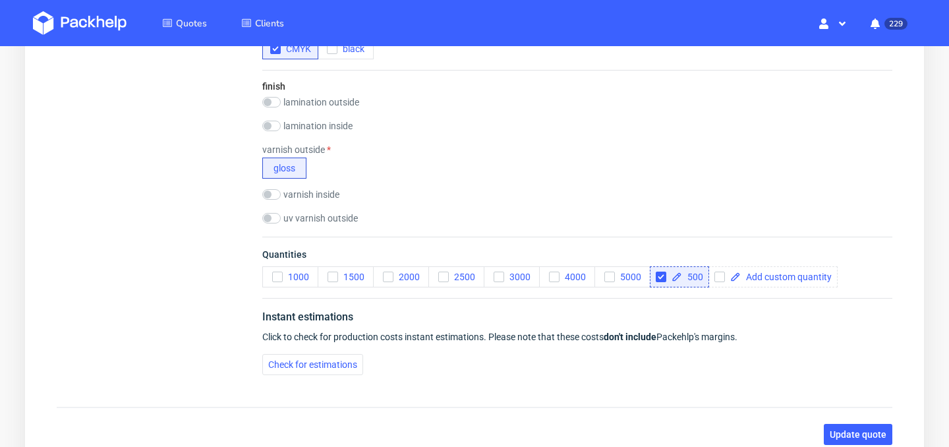
scroll to position [677, 0]
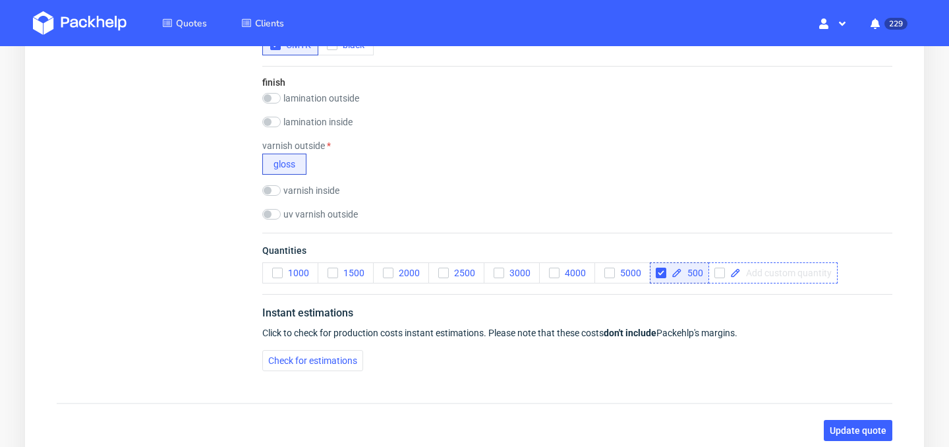
click at [790, 273] on span at bounding box center [785, 272] width 91 height 9
checkbox input "true"
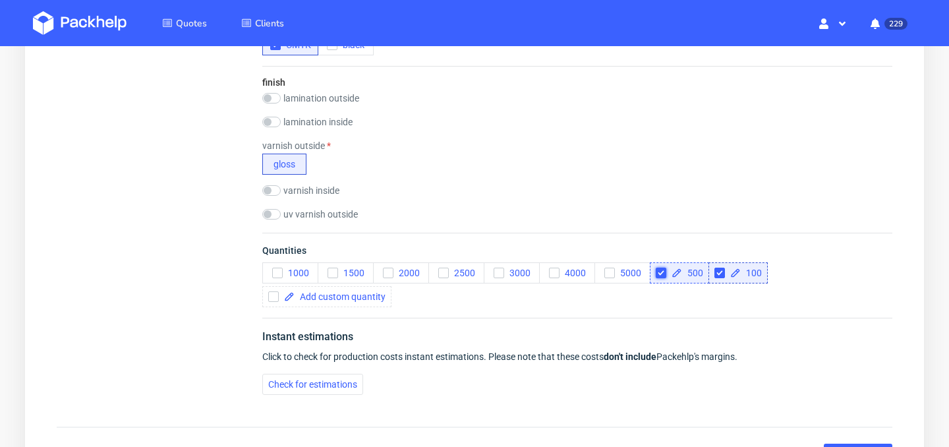
click at [663, 271] on input "checkbox" at bounding box center [660, 272] width 11 height 11
checkbox input "true"
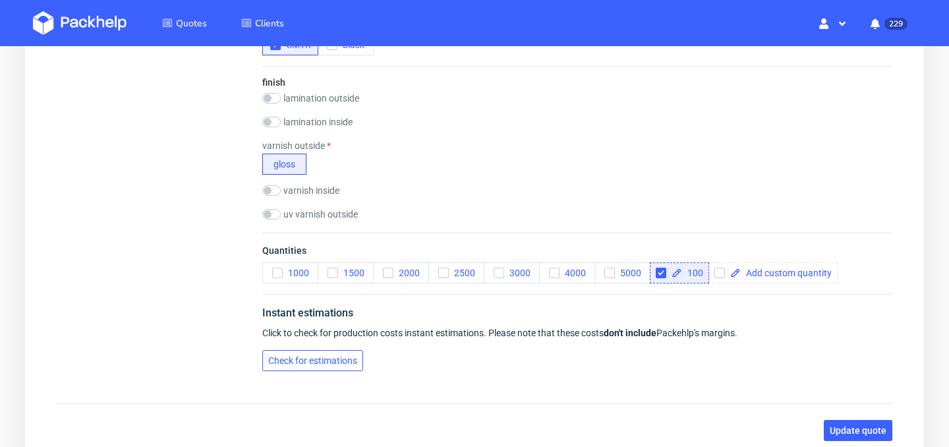
click at [314, 364] on span "Check for estimations" at bounding box center [312, 360] width 89 height 9
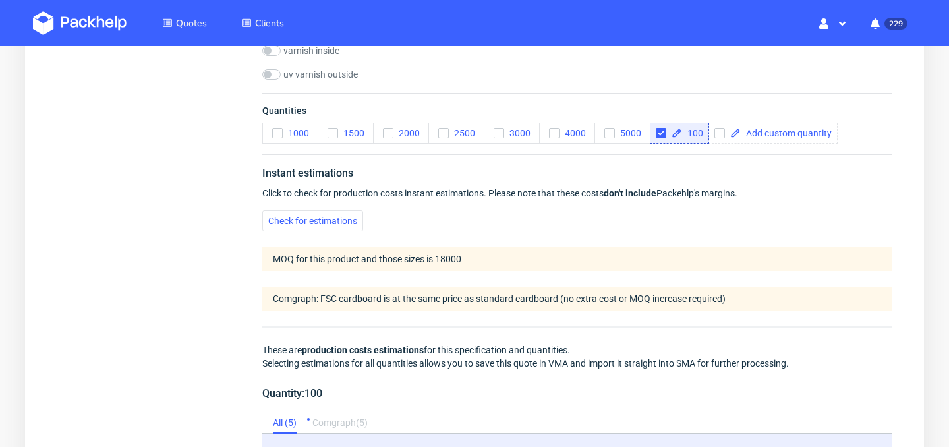
scroll to position [764, 0]
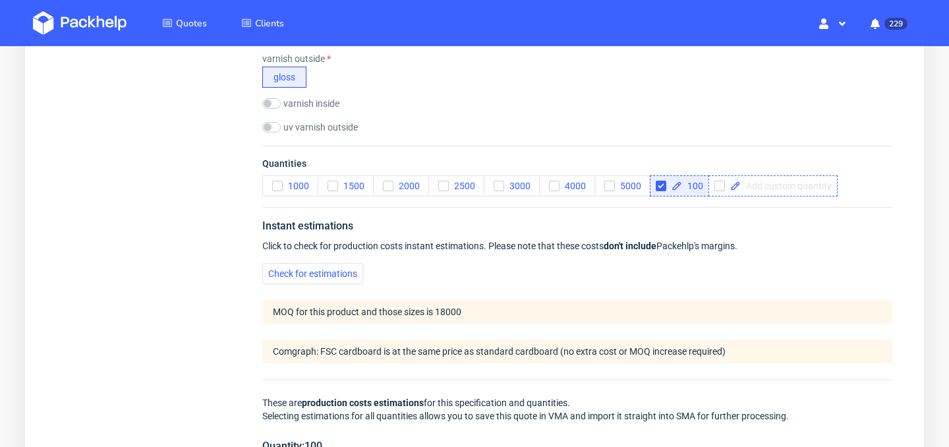
click at [792, 188] on span at bounding box center [785, 185] width 91 height 9
checkbox input "true"
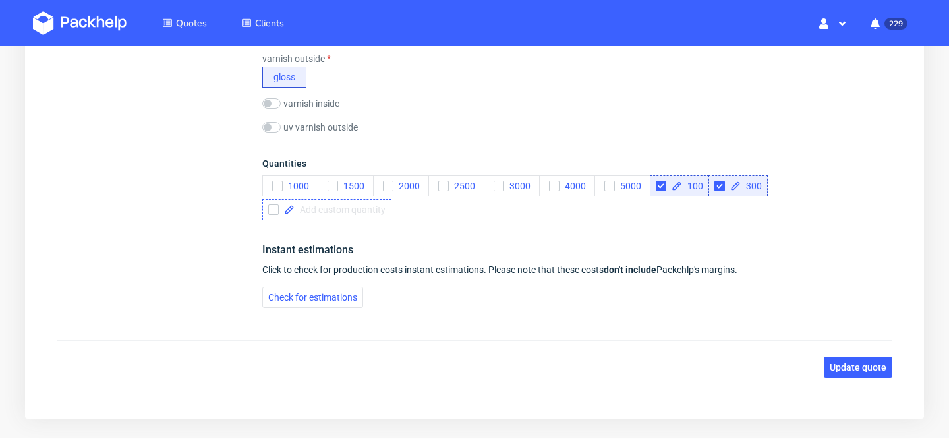
click at [353, 212] on span at bounding box center [339, 209] width 91 height 9
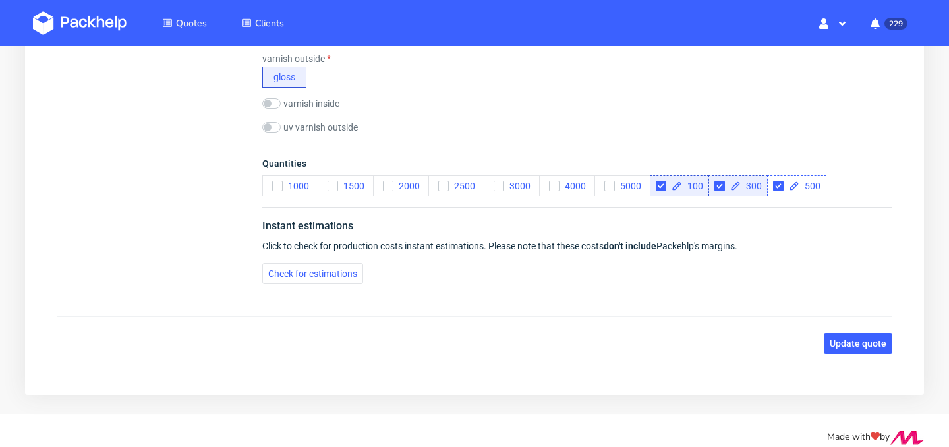
checkbox input "true"
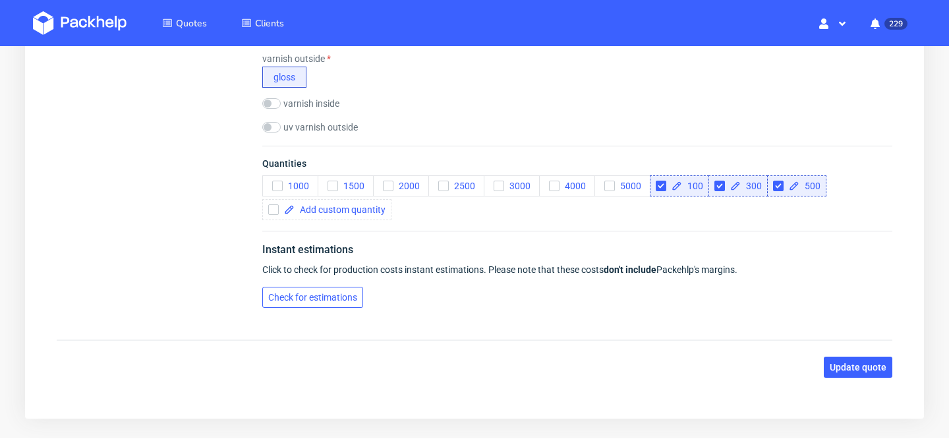
click at [331, 289] on button "Check for estimations" at bounding box center [312, 297] width 101 height 21
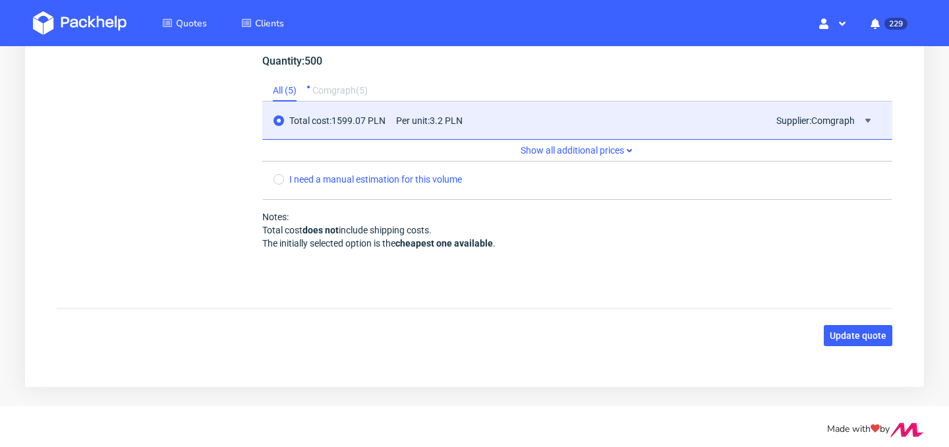
scroll to position [1623, 0]
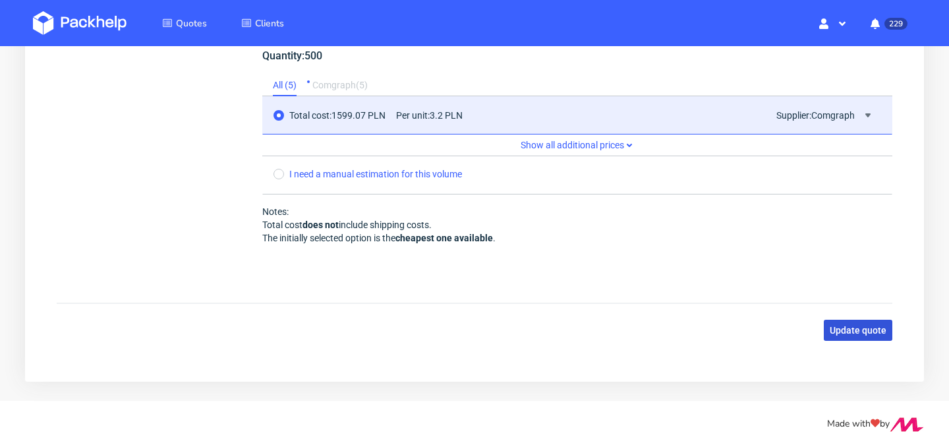
click at [863, 336] on button "Update quote" at bounding box center [857, 329] width 69 height 21
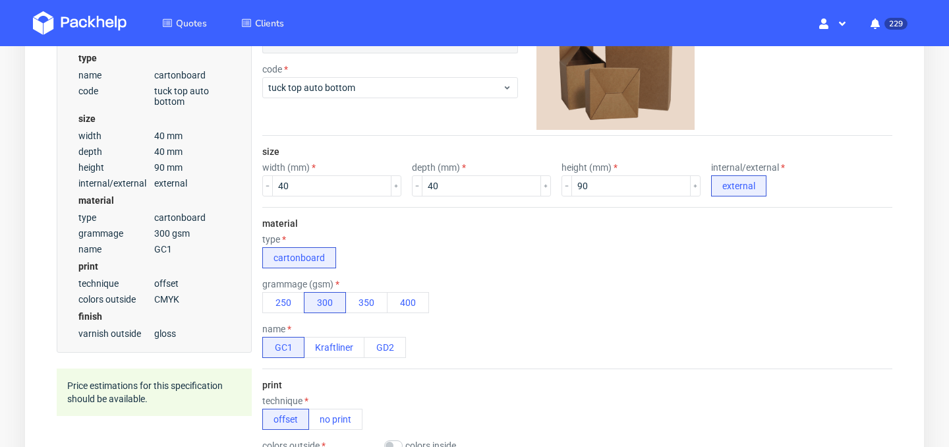
scroll to position [254, 0]
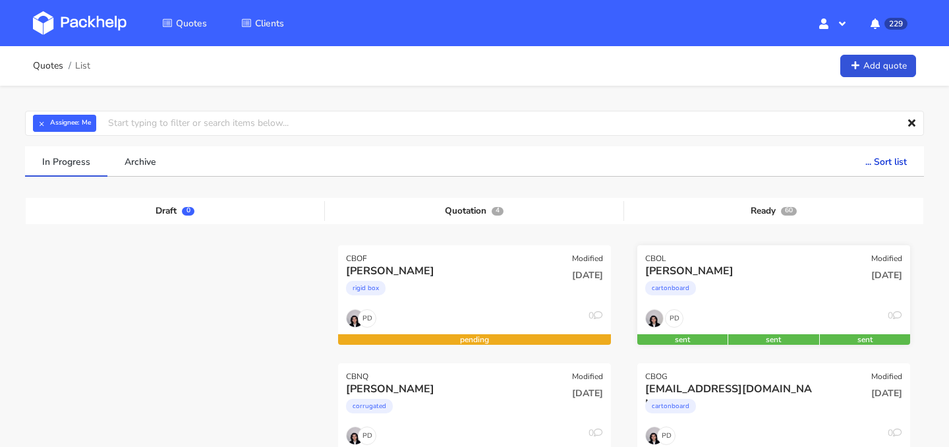
click at [753, 291] on div "cartonboard" at bounding box center [732, 291] width 175 height 26
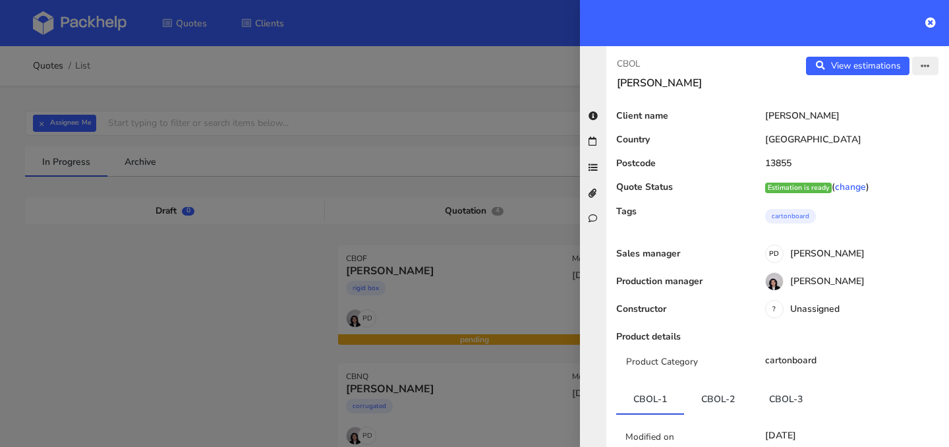
click at [924, 62] on icon "button" at bounding box center [924, 66] width 9 height 9
click at [887, 110] on link "Edit quote" at bounding box center [882, 118] width 116 height 22
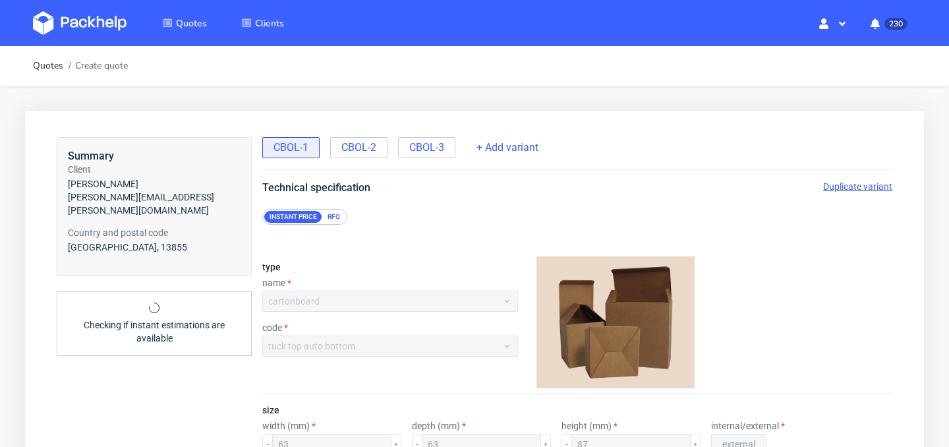
click at [856, 190] on span "Duplicate variant" at bounding box center [857, 186] width 69 height 11
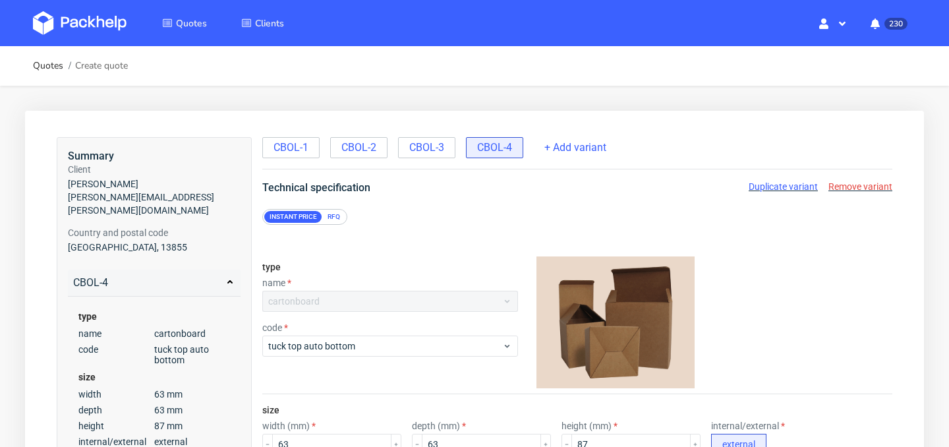
click at [334, 219] on div "RFQ" at bounding box center [333, 217] width 23 height 12
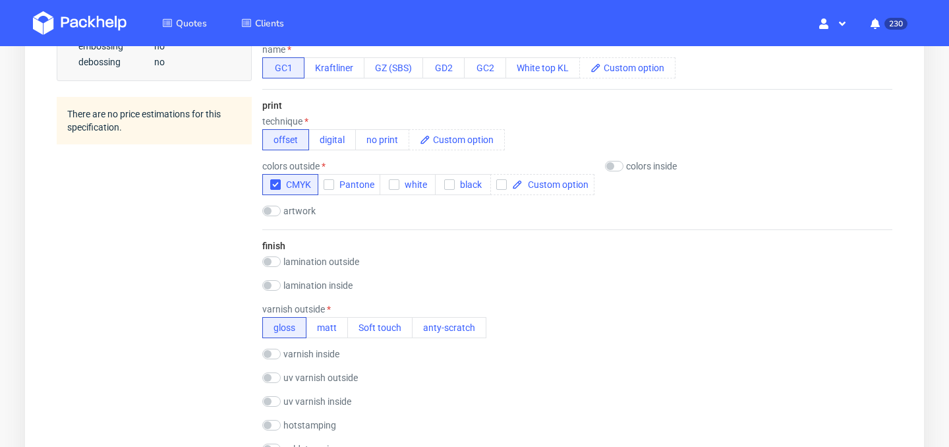
scroll to position [556, 0]
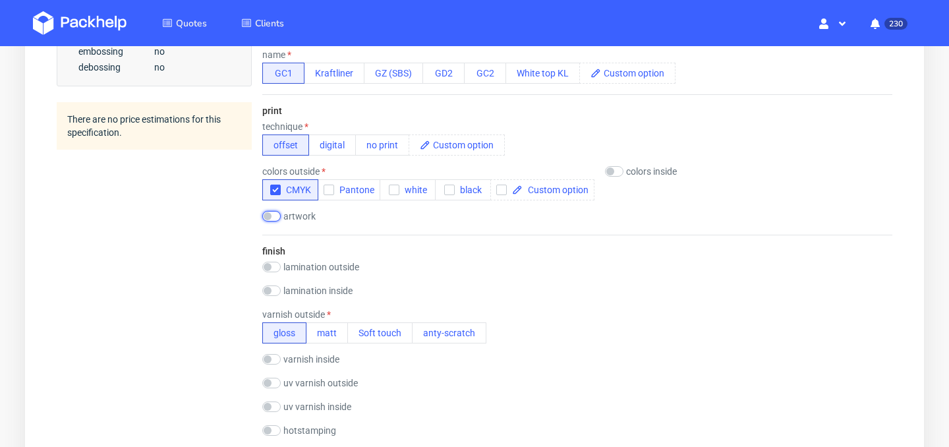
click at [268, 219] on input "checkbox" at bounding box center [271, 216] width 18 height 11
checkbox input "true"
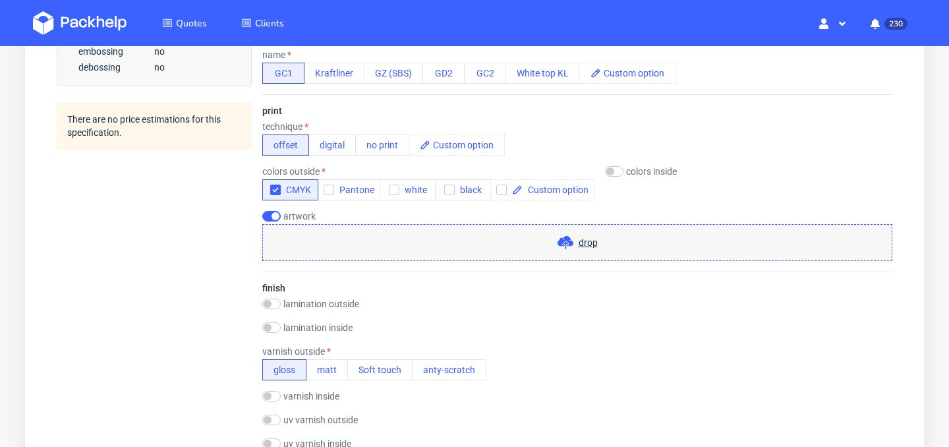
click at [577, 242] on span at bounding box center [567, 243] width 21 height 16
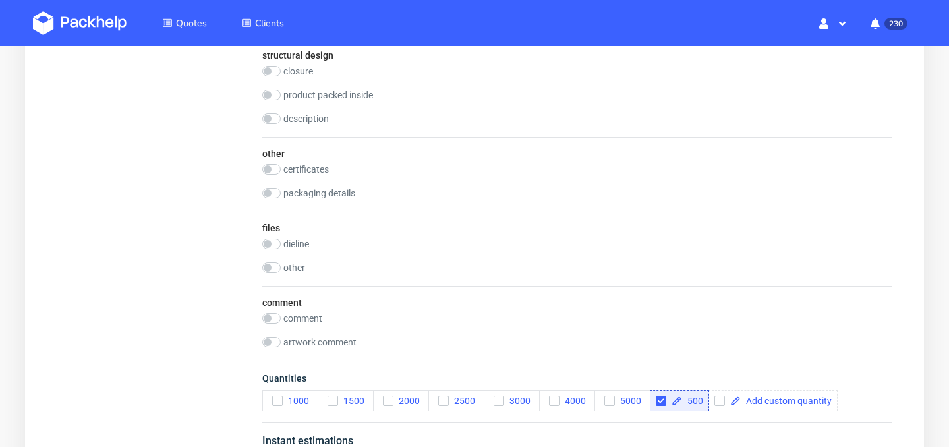
scroll to position [1208, 0]
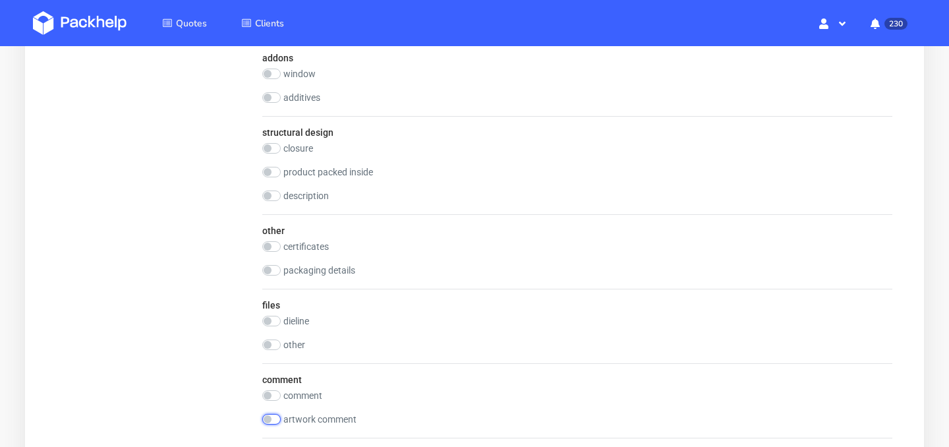
click at [265, 417] on input "checkbox" at bounding box center [271, 419] width 18 height 11
checkbox input "true"
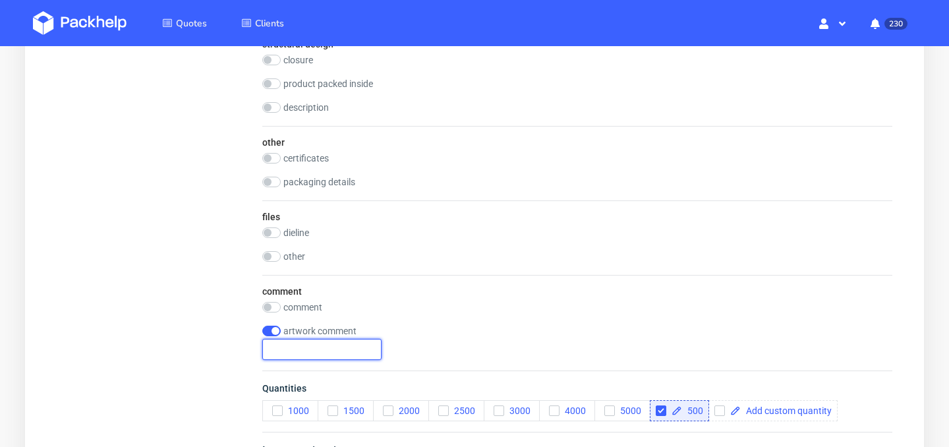
click at [304, 350] on input "text" at bounding box center [321, 349] width 119 height 21
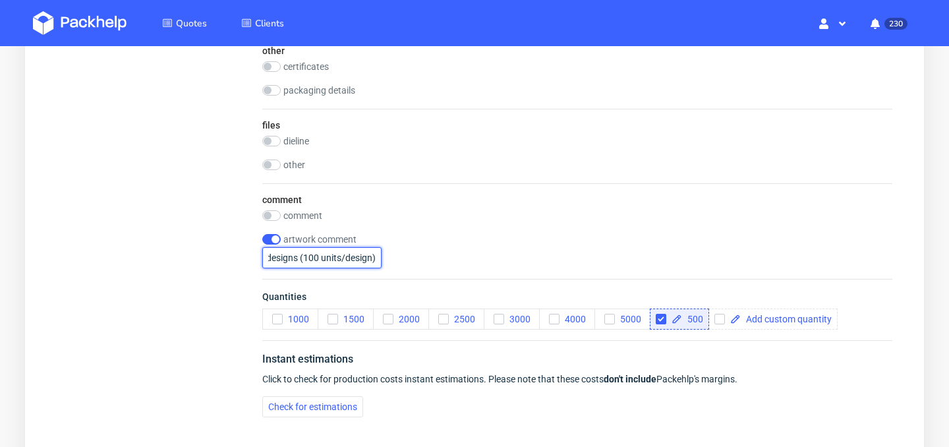
scroll to position [1418, 0]
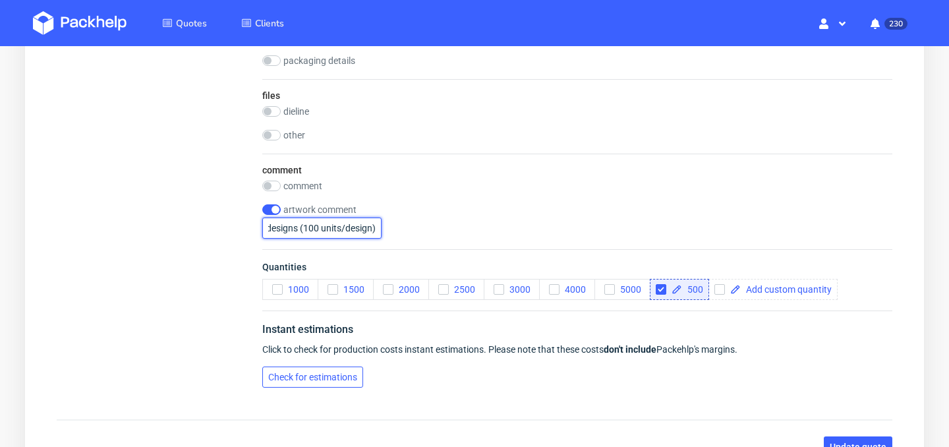
type input "5 different designs (100 units/design)"
click at [328, 385] on button "Check for estimations" at bounding box center [312, 376] width 101 height 21
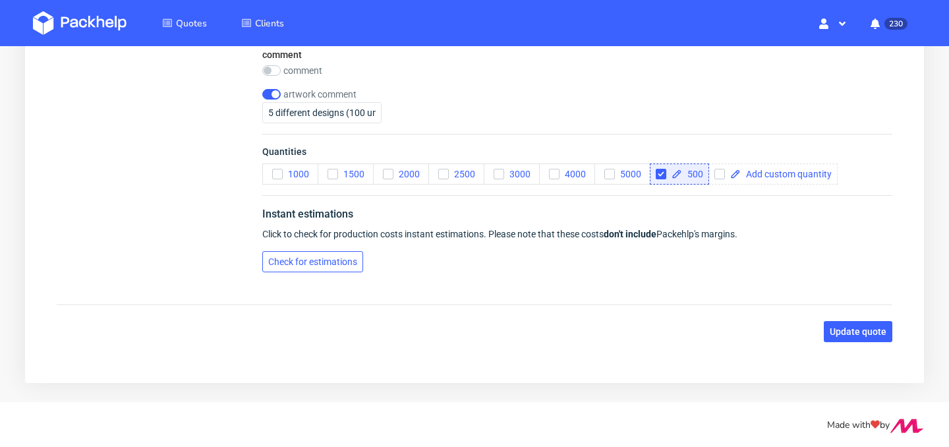
click at [314, 269] on button "Check for estimations" at bounding box center [312, 261] width 101 height 21
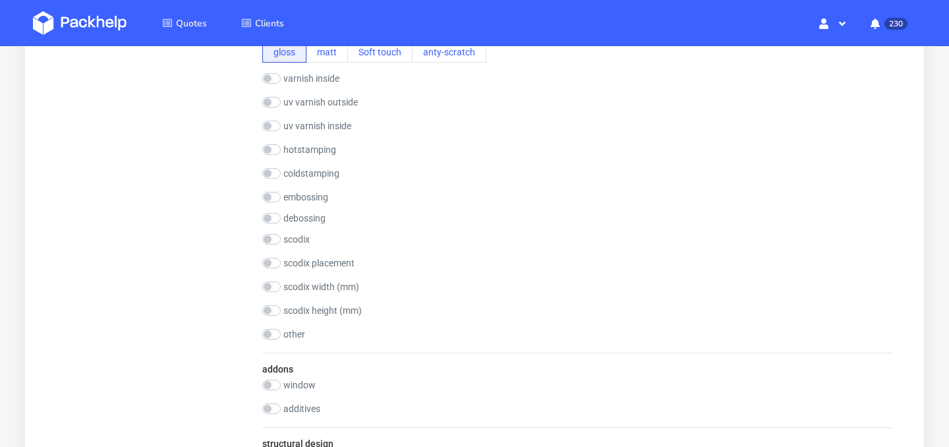
scroll to position [1574, 0]
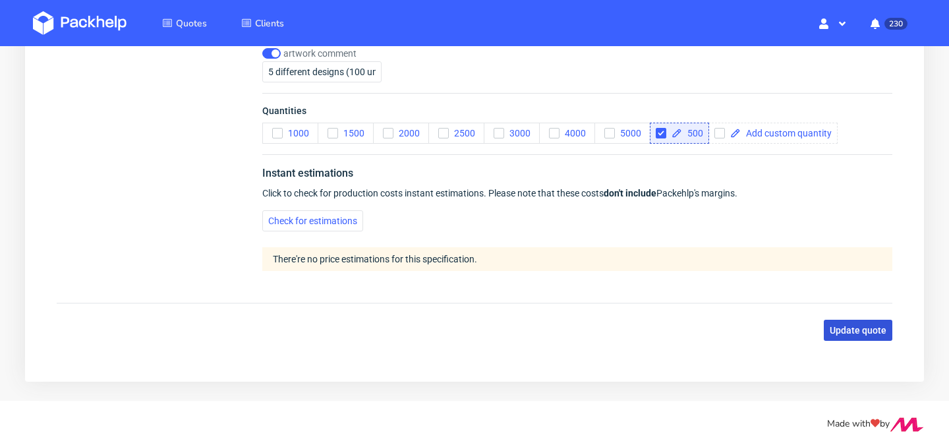
click at [841, 333] on span "Update quote" at bounding box center [857, 329] width 57 height 9
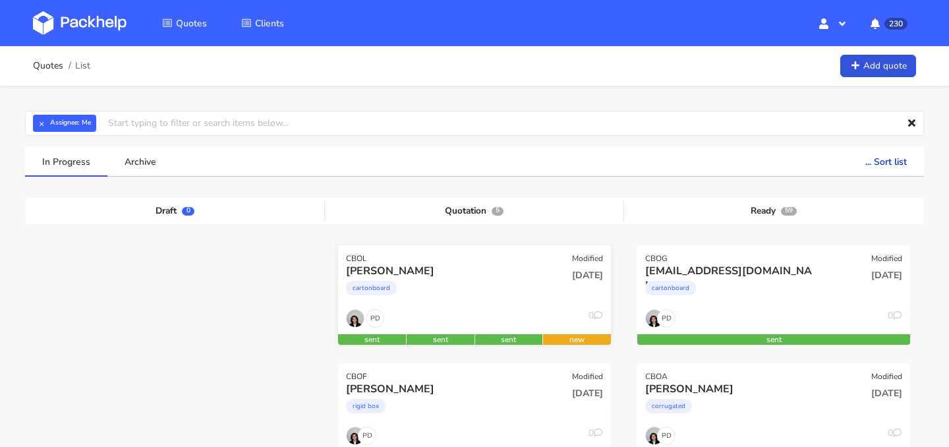
click at [489, 299] on div "cartonboard" at bounding box center [433, 291] width 175 height 26
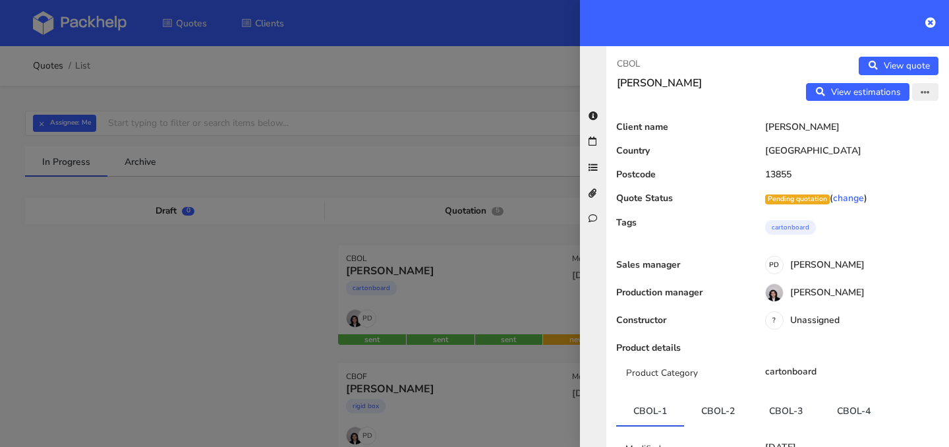
click at [924, 92] on icon "button" at bounding box center [924, 92] width 9 height 9
click at [901, 122] on link "Edit quote" at bounding box center [882, 120] width 116 height 22
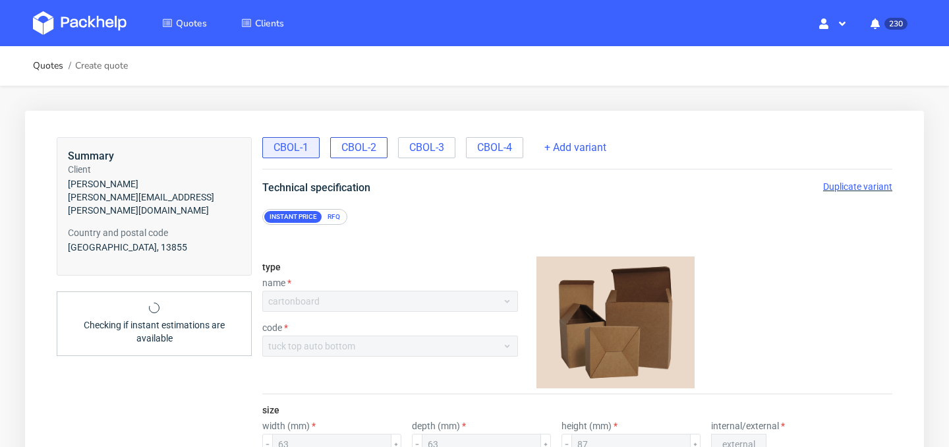
click at [360, 146] on span "CBOL-2" at bounding box center [358, 147] width 35 height 14
click at [857, 185] on span "Duplicate variant" at bounding box center [857, 186] width 69 height 11
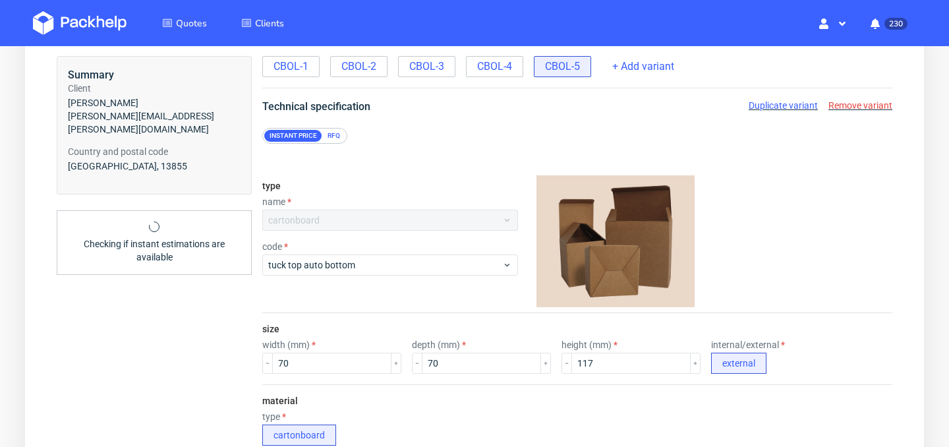
scroll to position [111, 0]
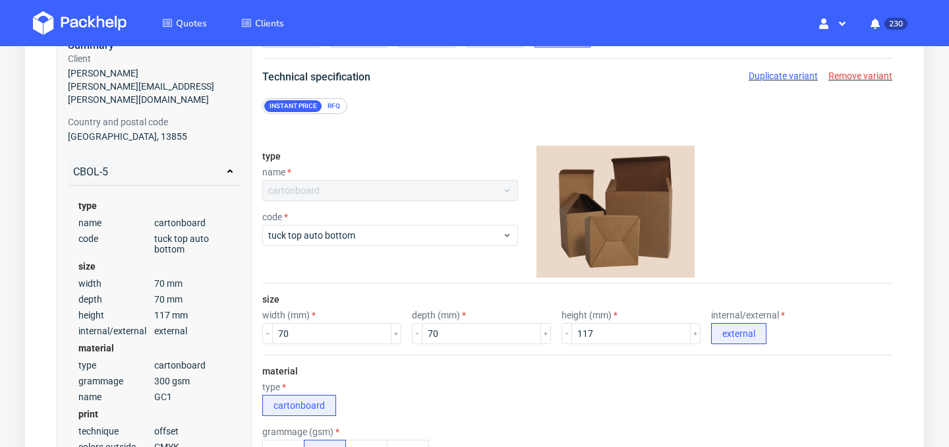
click at [334, 108] on div "RFQ" at bounding box center [333, 106] width 23 height 12
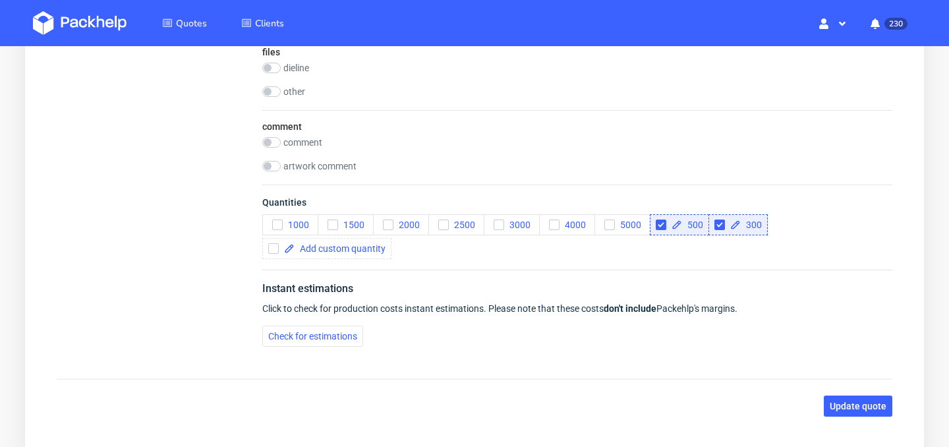
scroll to position [1403, 0]
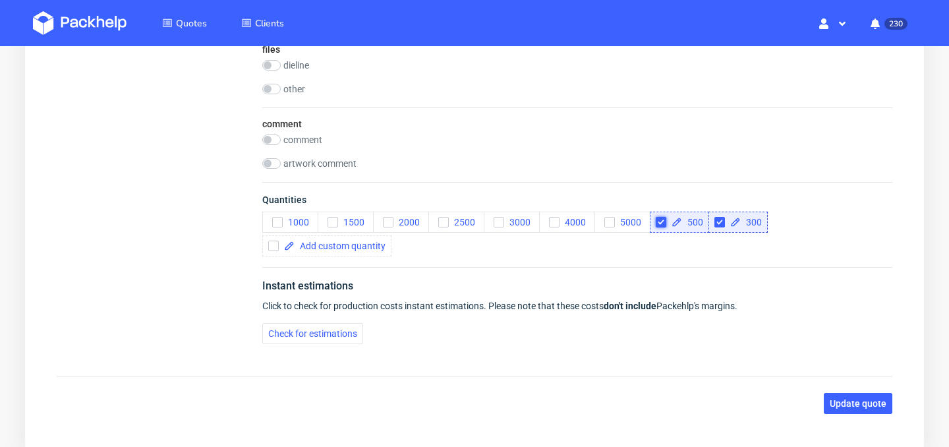
click at [661, 221] on input "checkbox" at bounding box center [660, 222] width 11 height 11
checkbox input "true"
checkbox input "false"
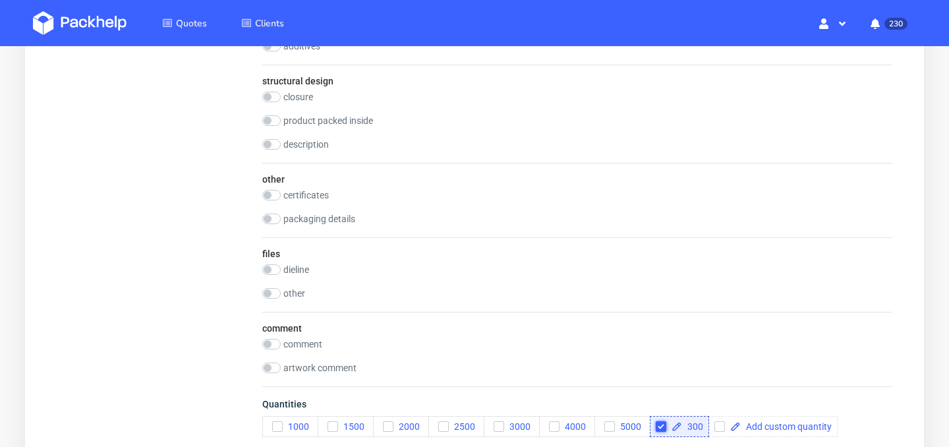
scroll to position [1189, 0]
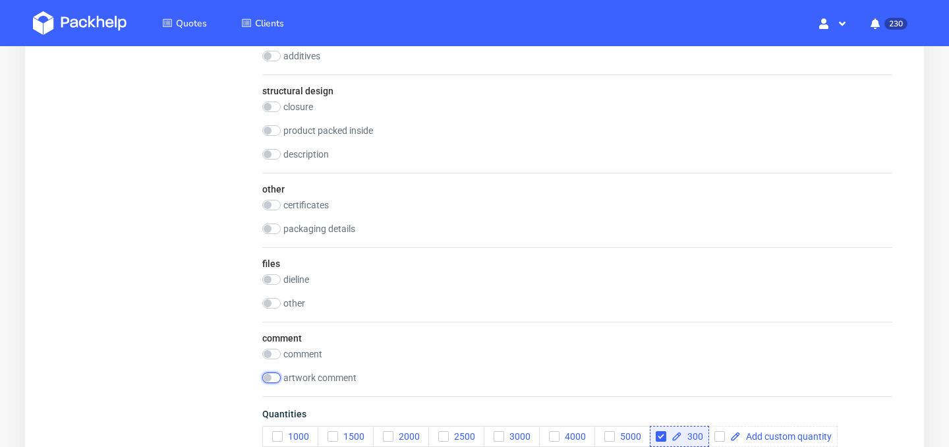
click at [268, 377] on input "checkbox" at bounding box center [271, 377] width 18 height 11
checkbox input "true"
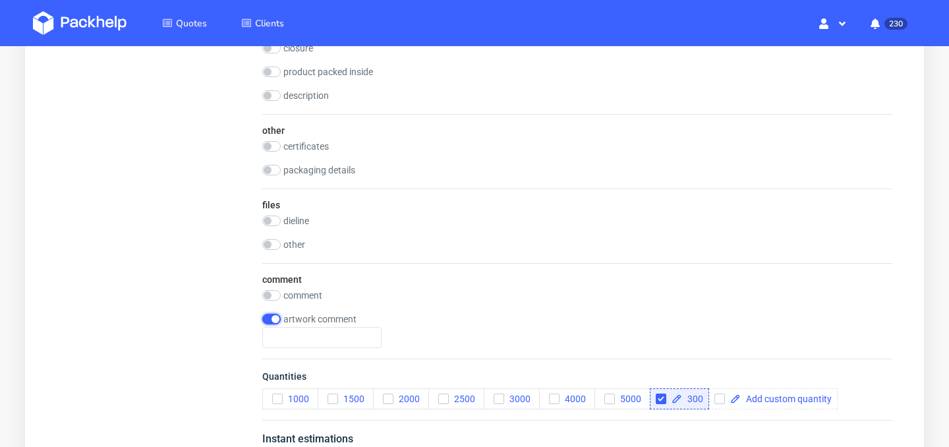
scroll to position [1273, 0]
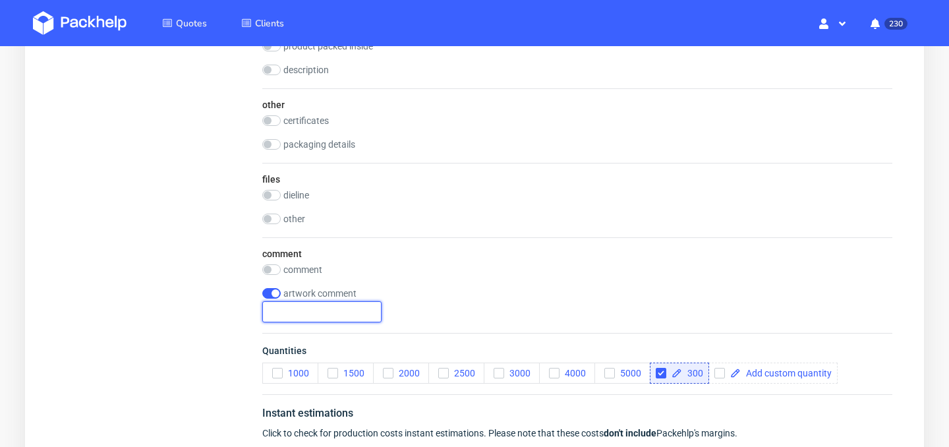
click at [324, 314] on input "text" at bounding box center [321, 311] width 119 height 21
click at [273, 306] on input "5 different designs (100 units/design)" at bounding box center [321, 311] width 119 height 21
click at [362, 311] on input "3 different designs (100 units/design)" at bounding box center [321, 311] width 119 height 21
type input "3 different designs (100 units/design)"
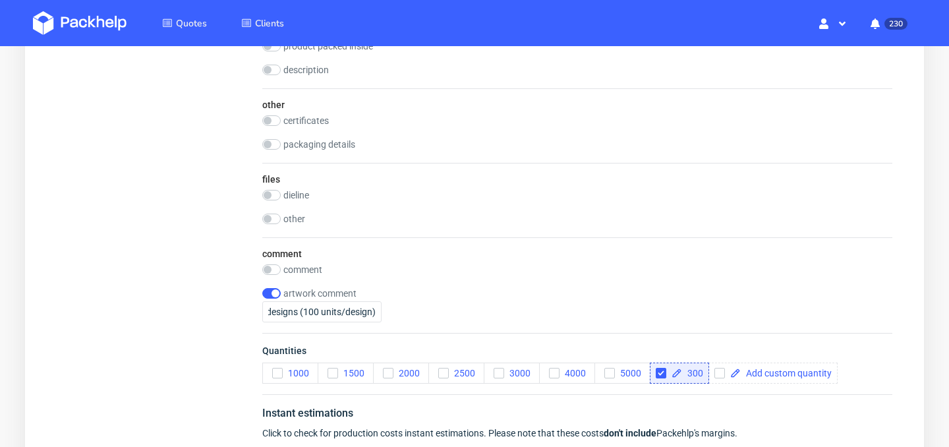
click at [455, 302] on div "artwork comment 3 different designs (100 units/design)" at bounding box center [577, 305] width 630 height 34
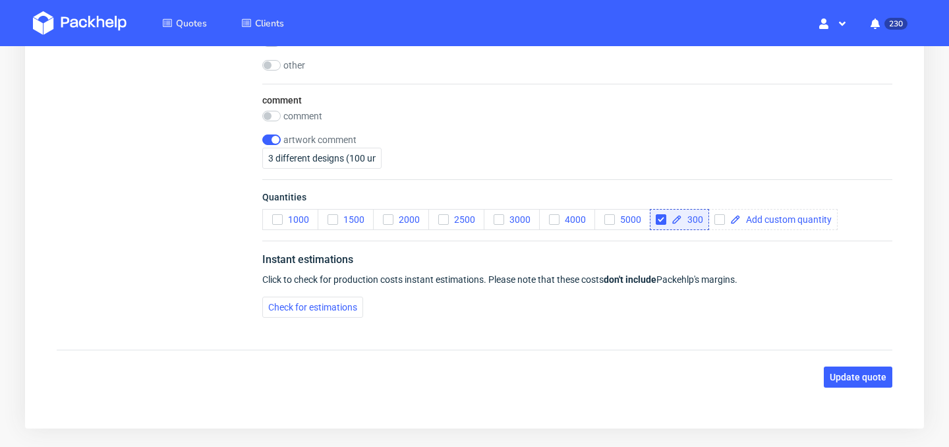
scroll to position [1428, 0]
click at [312, 313] on button "Check for estimations" at bounding box center [312, 306] width 101 height 21
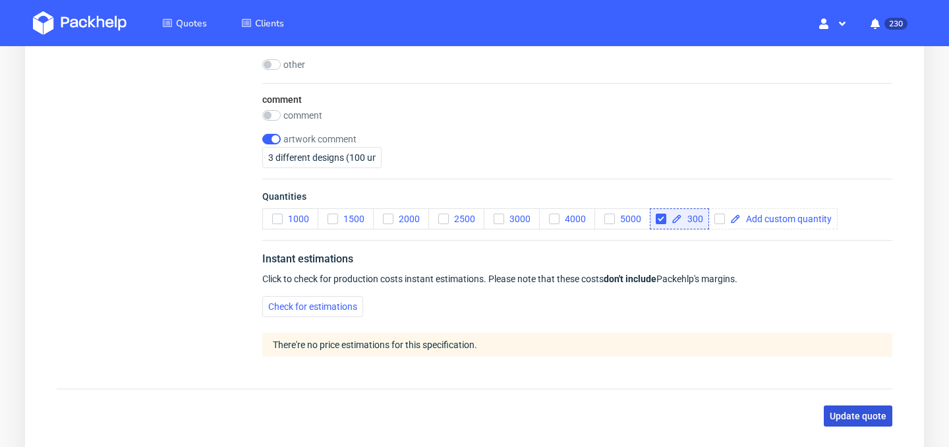
click at [837, 416] on span "Update quote" at bounding box center [857, 415] width 57 height 9
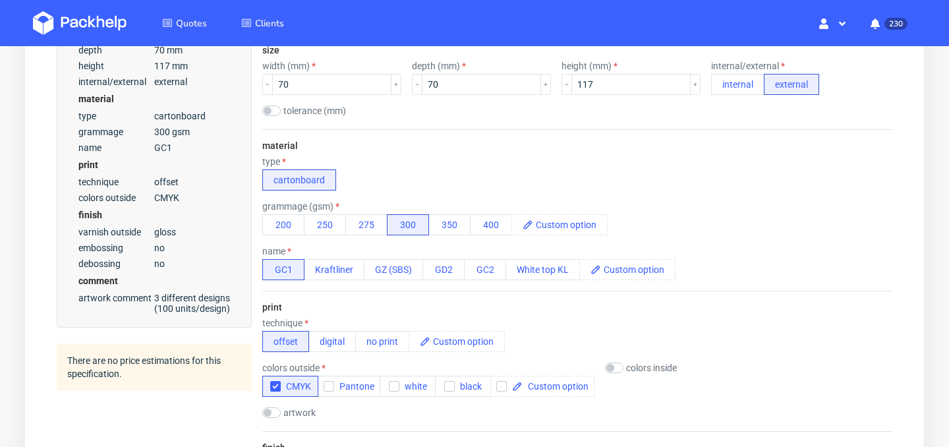
scroll to position [345, 0]
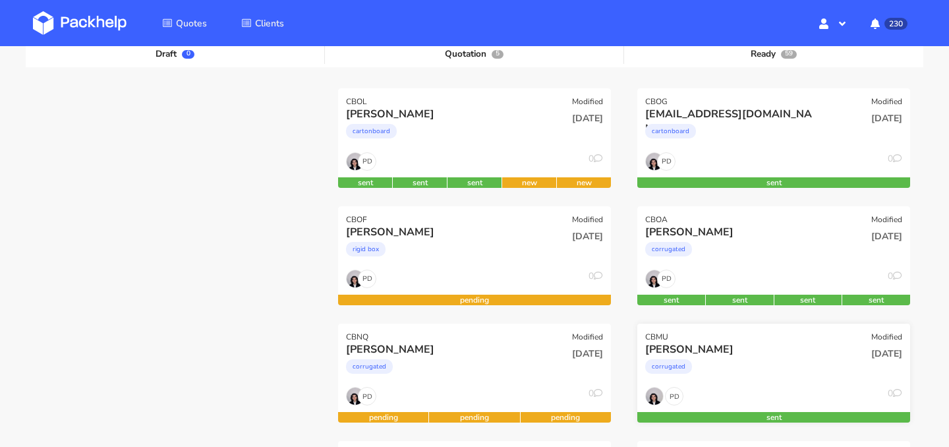
scroll to position [152, 0]
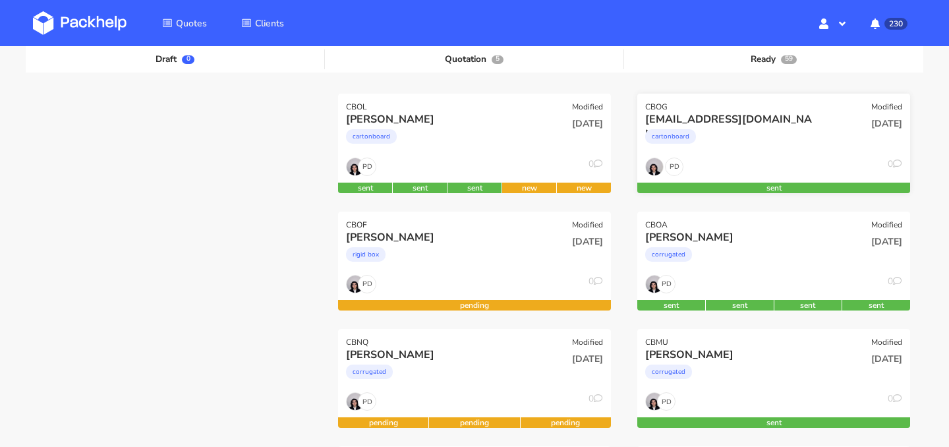
click at [779, 148] on div "cartonboard" at bounding box center [732, 139] width 175 height 26
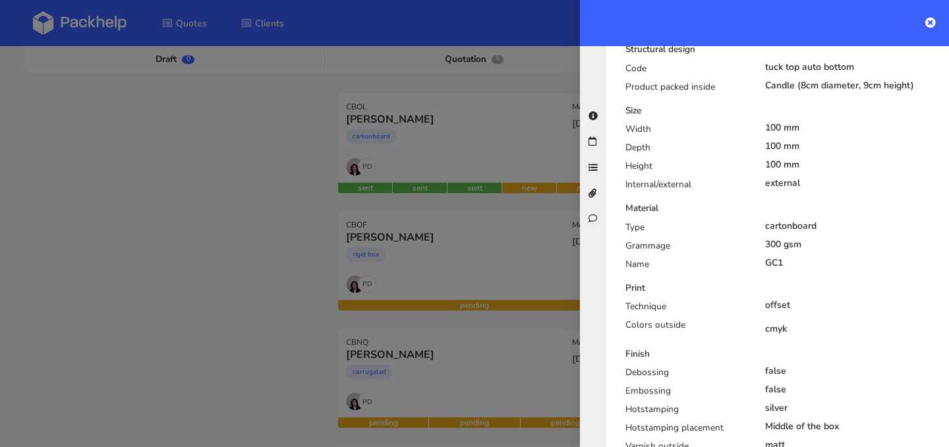
scroll to position [0, 0]
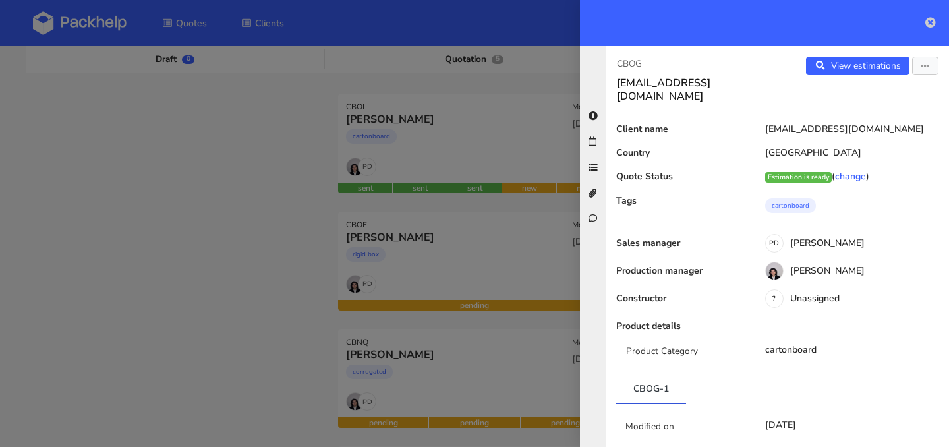
click at [926, 25] on icon at bounding box center [930, 22] width 11 height 11
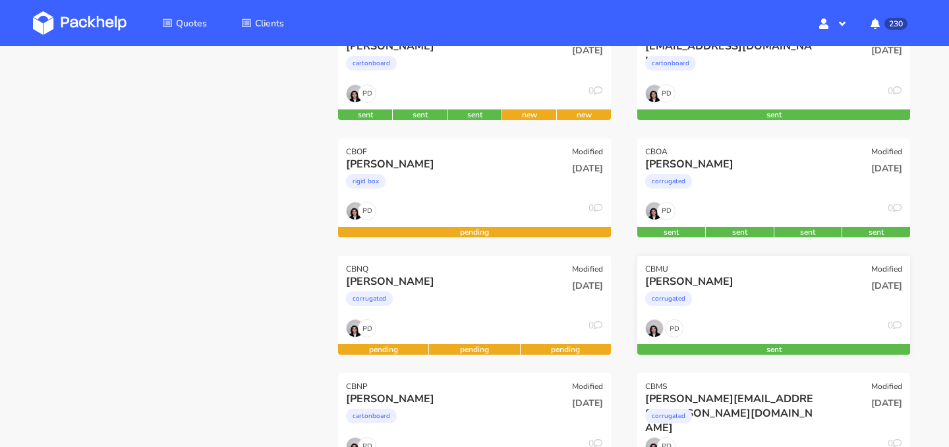
scroll to position [231, 0]
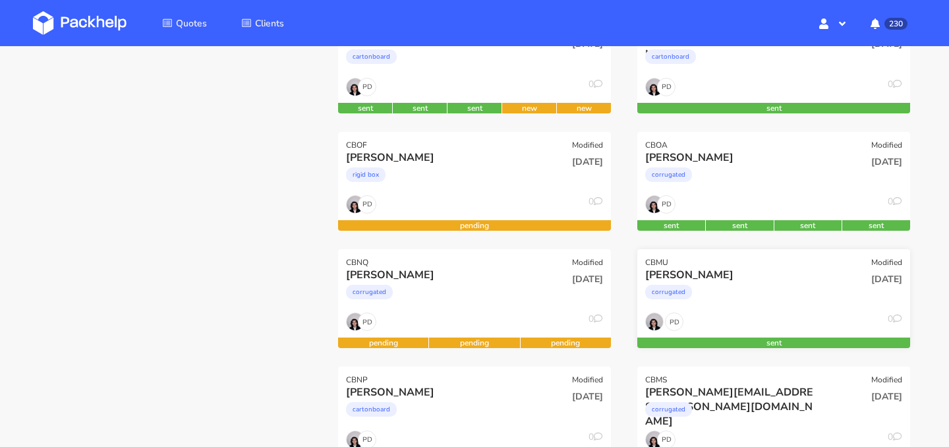
click at [762, 309] on div "Jérémie Cazalbou corrugated" at bounding box center [728, 289] width 184 height 45
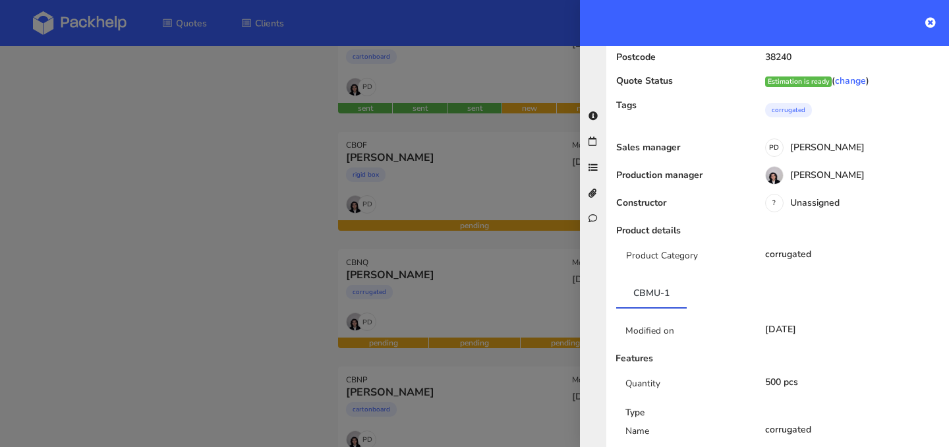
scroll to position [0, 0]
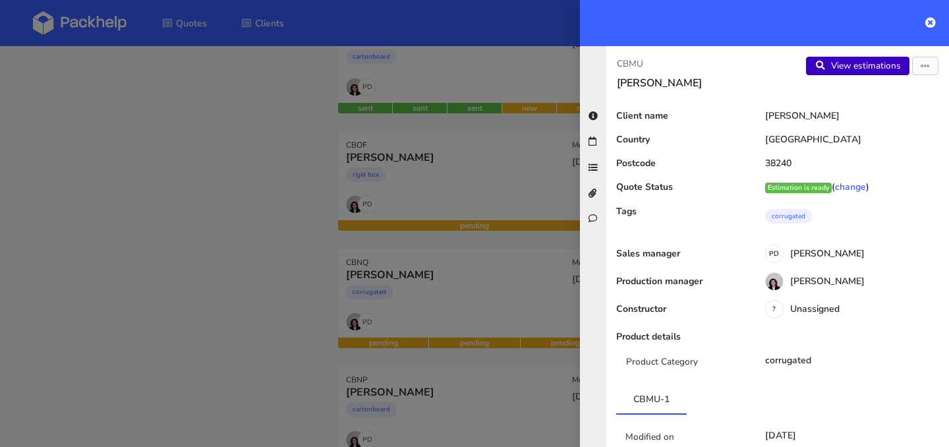
click at [875, 67] on link "View estimations" at bounding box center [857, 66] width 103 height 18
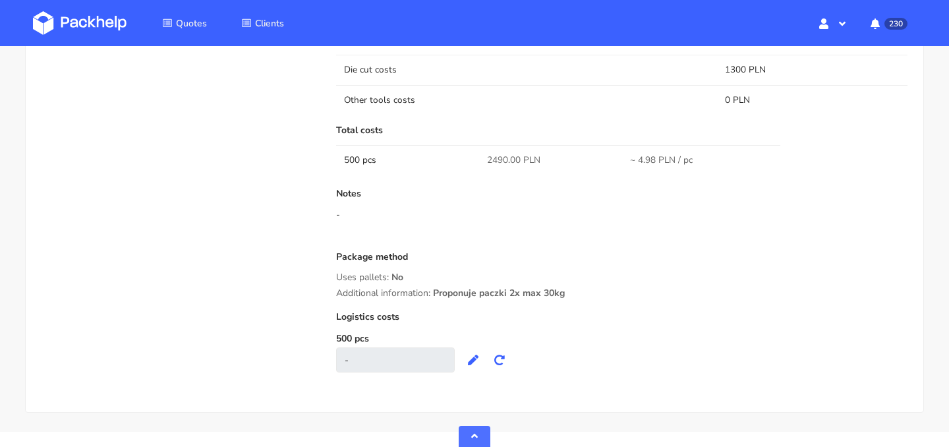
scroll to position [943, 0]
drag, startPoint x: 584, startPoint y: 292, endPoint x: 513, endPoint y: 295, distance: 71.2
click at [513, 295] on div "Additional information: Proponuje paczki 2x max 30kg" at bounding box center [621, 292] width 571 height 11
click at [584, 289] on div "Additional information: Proponuje paczki 2x max 30kg" at bounding box center [621, 292] width 571 height 11
drag, startPoint x: 582, startPoint y: 294, endPoint x: 435, endPoint y: 294, distance: 146.2
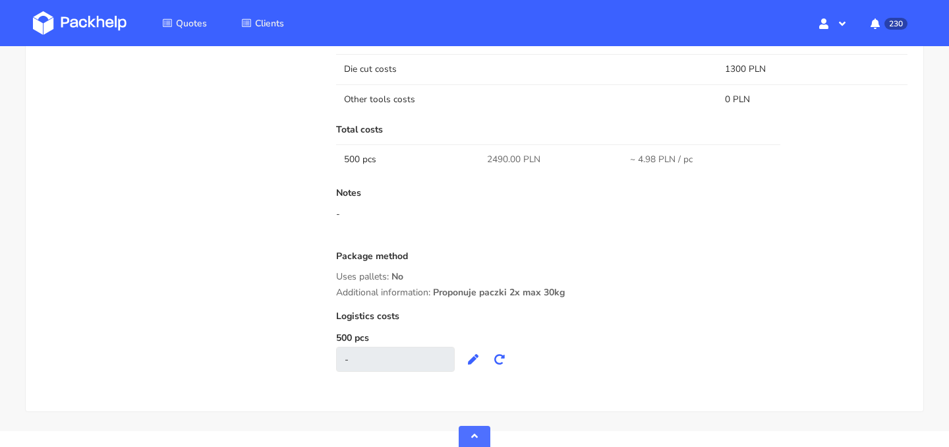
click at [435, 294] on div "Additional information: Proponuje paczki 2x max 30kg" at bounding box center [621, 292] width 571 height 11
copy span "Proponuje paczki 2x max 30kg"
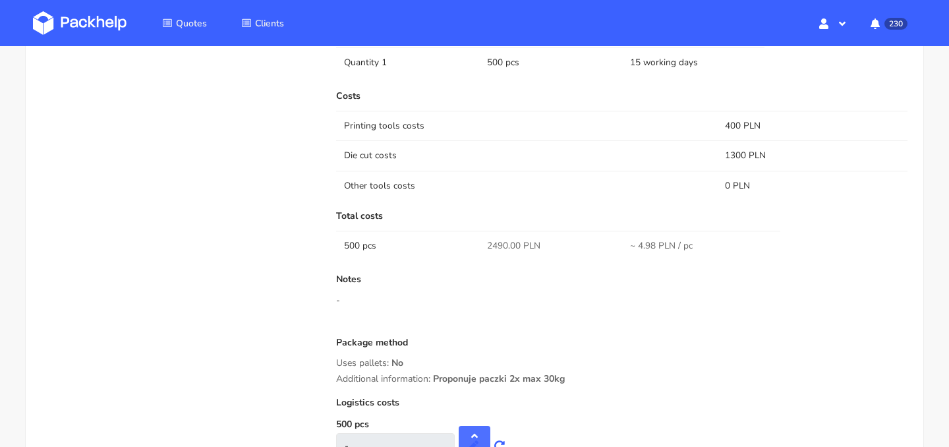
scroll to position [903, 0]
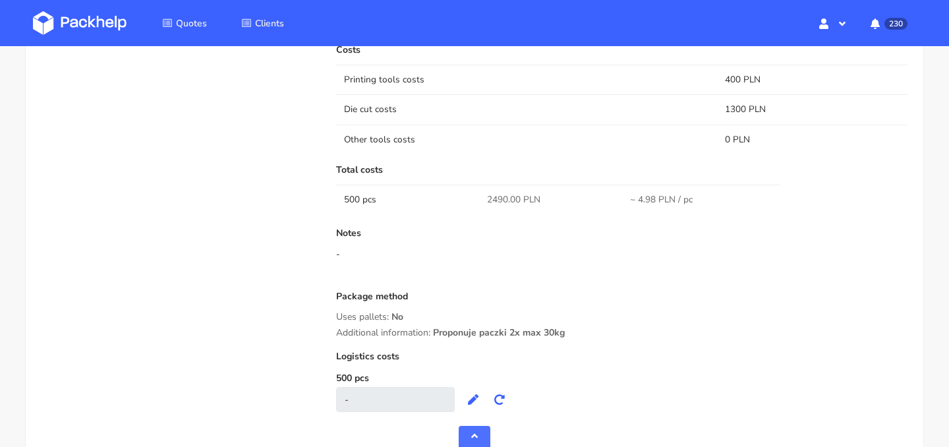
click at [574, 339] on div "Costs Printing tools costs 400 PLN Die cut costs 1300 PLN Other tools costs 0 P…" at bounding box center [621, 228] width 571 height 367
drag, startPoint x: 577, startPoint y: 335, endPoint x: 483, endPoint y: 333, distance: 94.2
click at [483, 333] on div "Additional information: Proponuje paczki 2x max 30kg" at bounding box center [621, 332] width 571 height 11
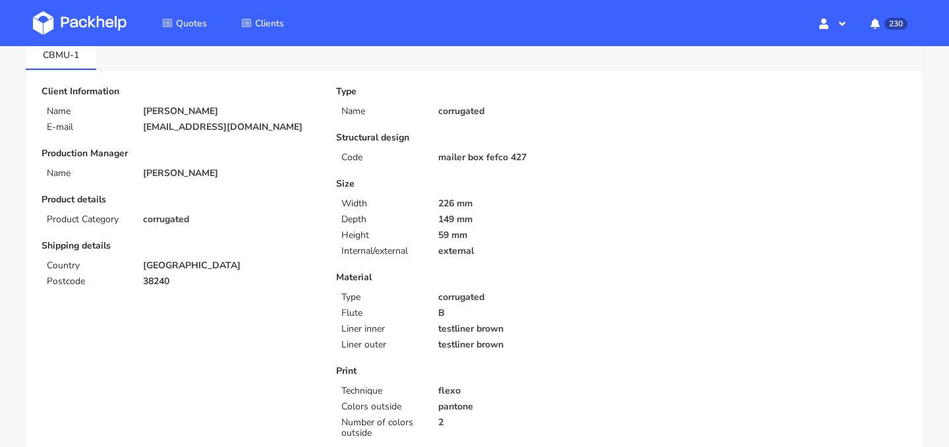
scroll to position [0, 0]
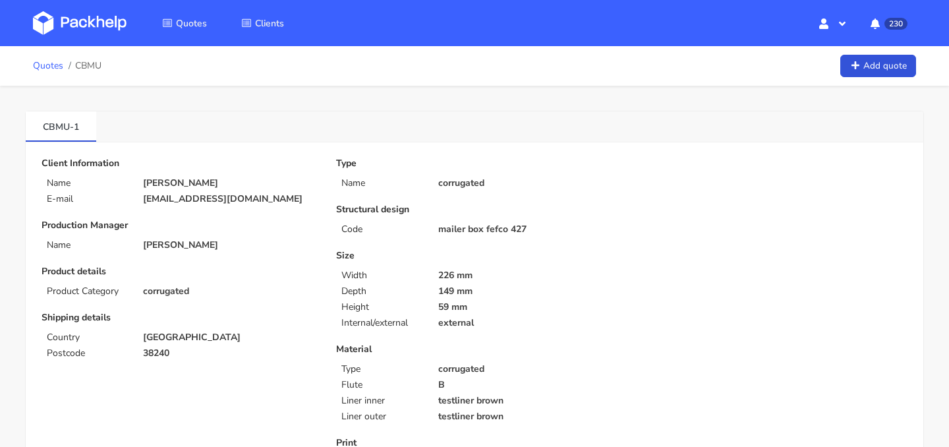
click at [49, 68] on link "Quotes" at bounding box center [48, 66] width 30 height 11
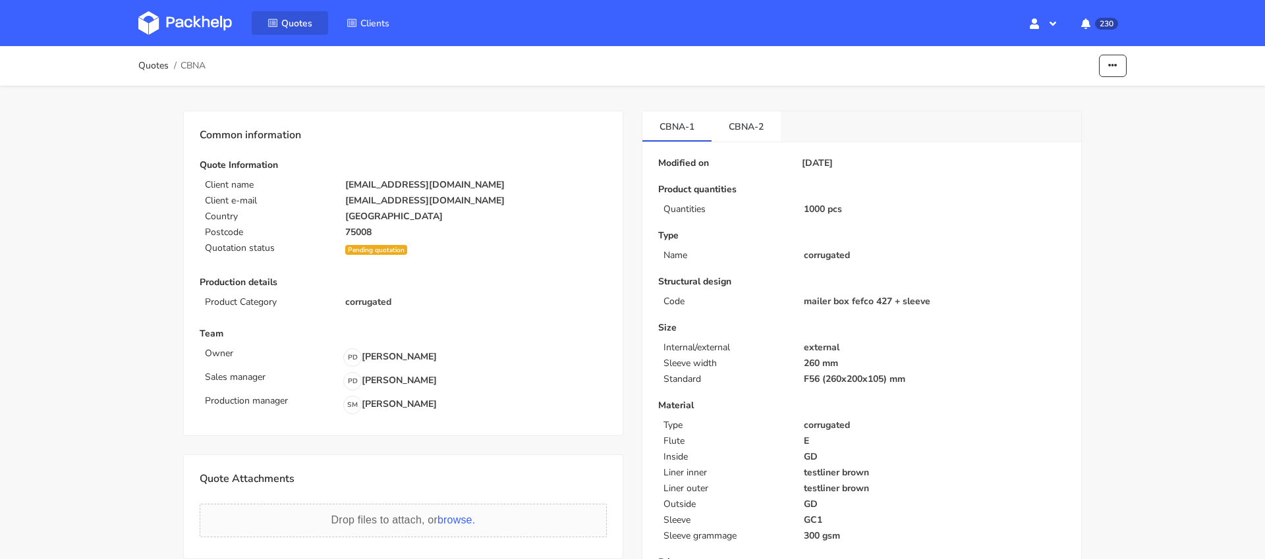
click at [306, 18] on span "Quotes" at bounding box center [296, 23] width 31 height 13
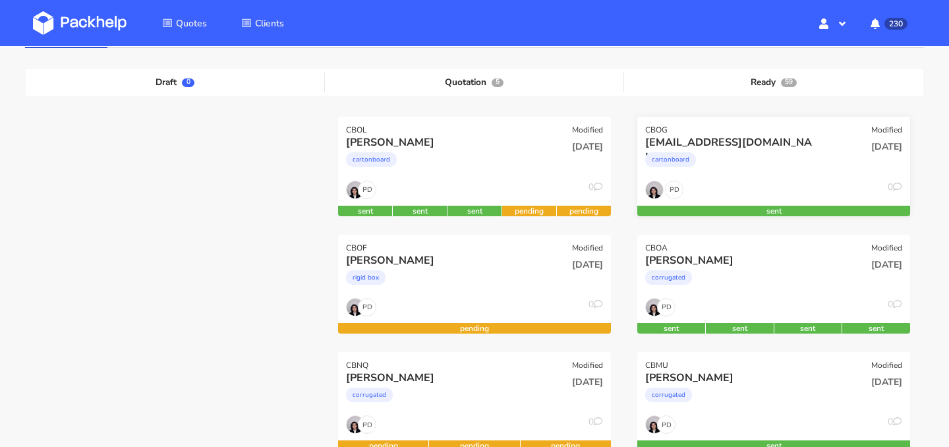
scroll to position [148, 0]
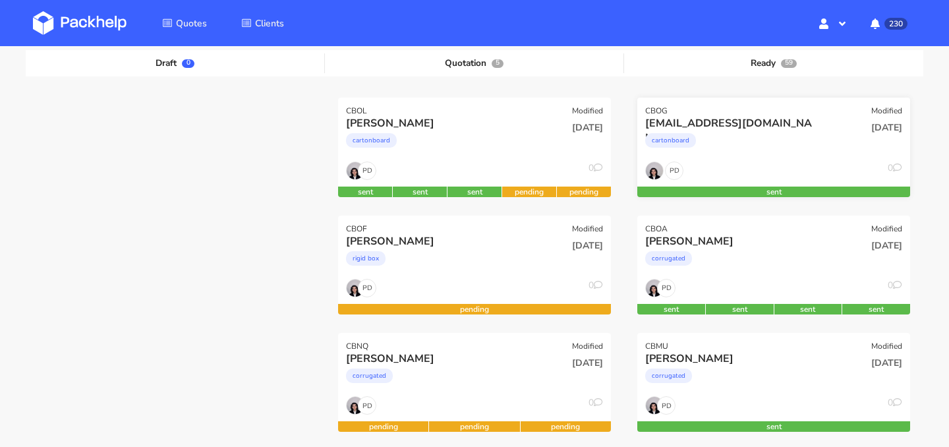
click at [764, 159] on div "cdumurgierpro@gmail.com cartonboard" at bounding box center [728, 138] width 184 height 45
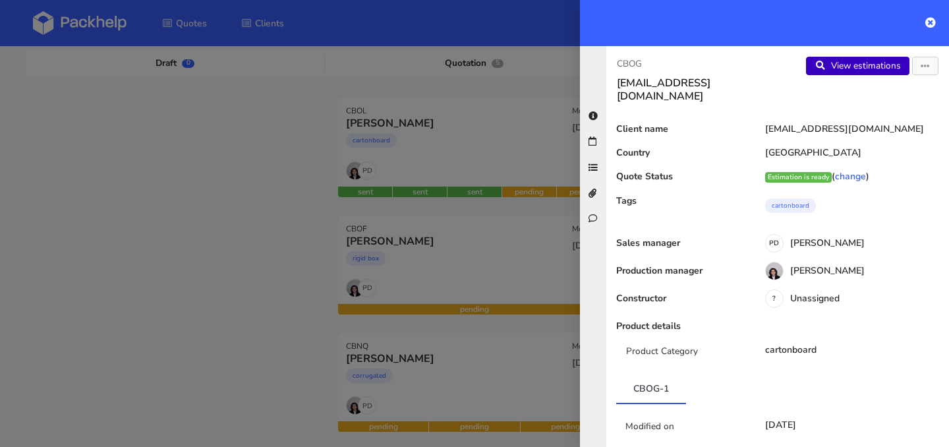
click at [871, 65] on link "View estimations" at bounding box center [857, 66] width 103 height 18
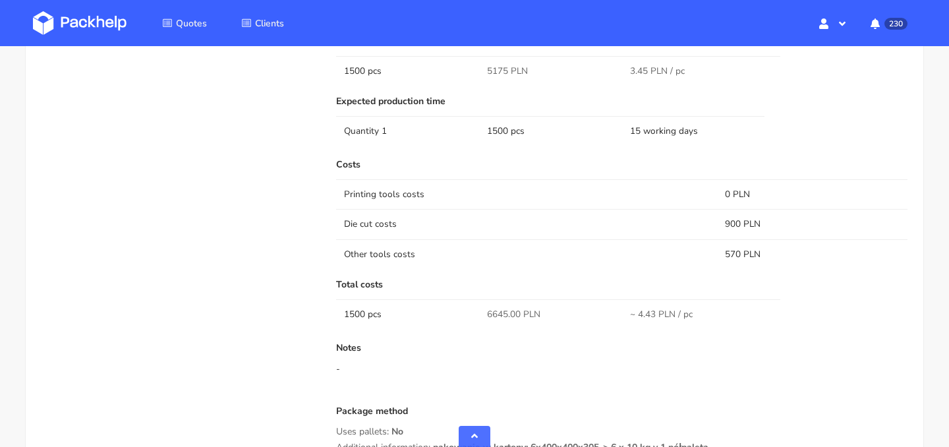
scroll to position [955, 0]
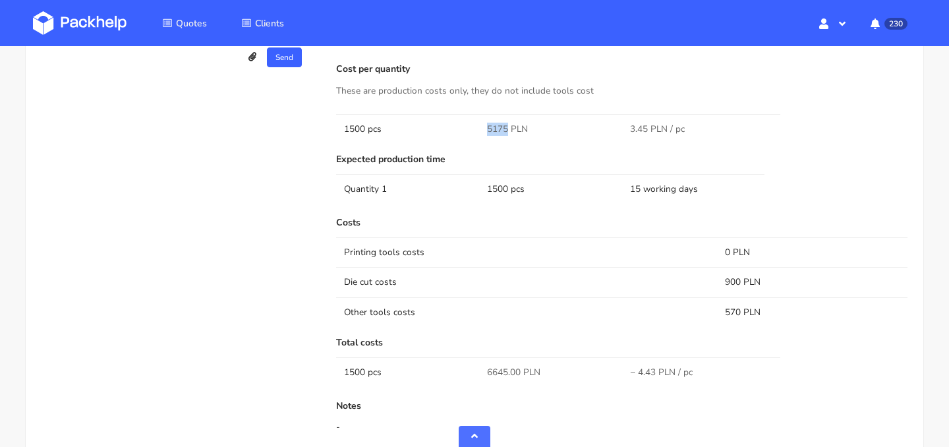
drag, startPoint x: 488, startPoint y: 127, endPoint x: 507, endPoint y: 126, distance: 19.1
click at [507, 126] on span "5175 PLN" at bounding box center [507, 129] width 41 height 13
copy span "5175"
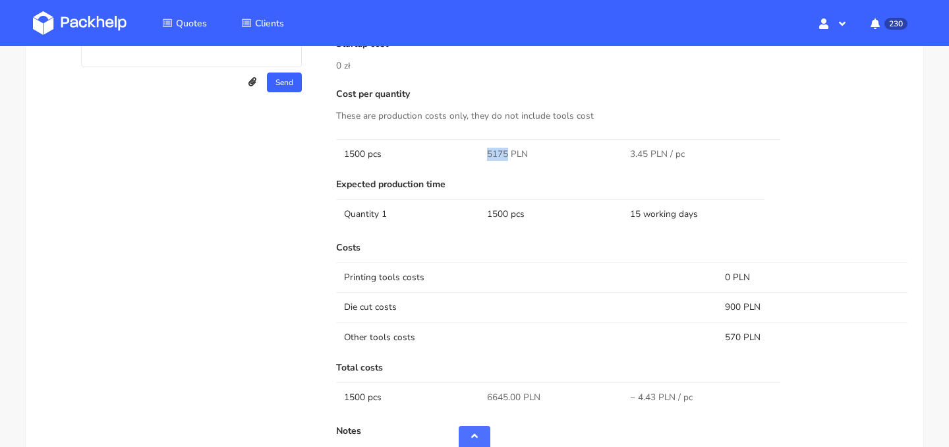
scroll to position [928, 0]
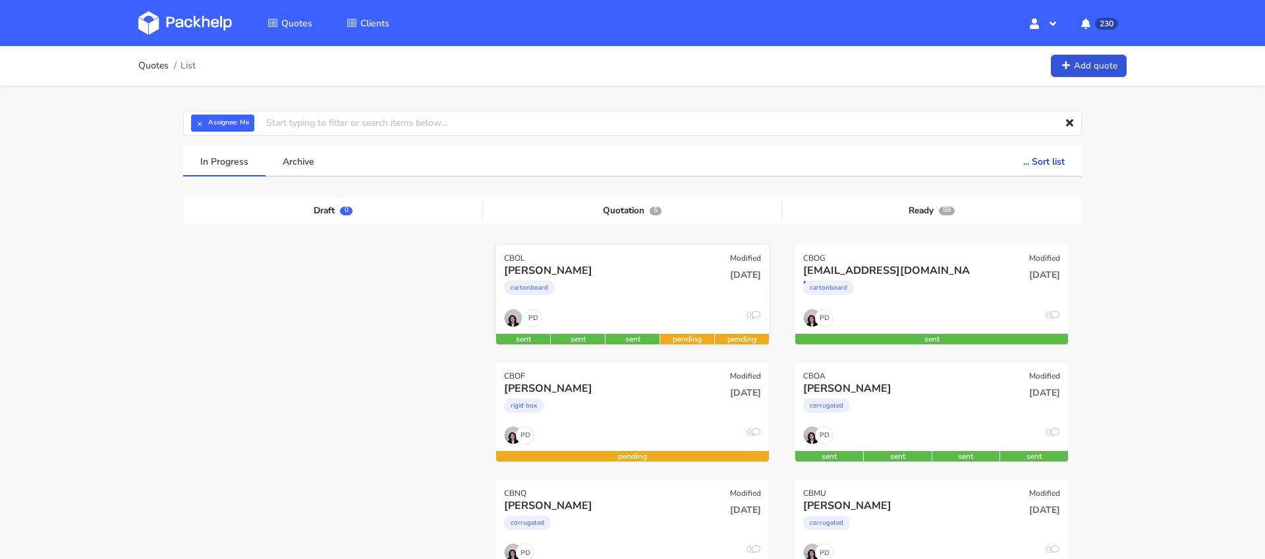
click at [633, 279] on div "cartonboard" at bounding box center [591, 291] width 175 height 26
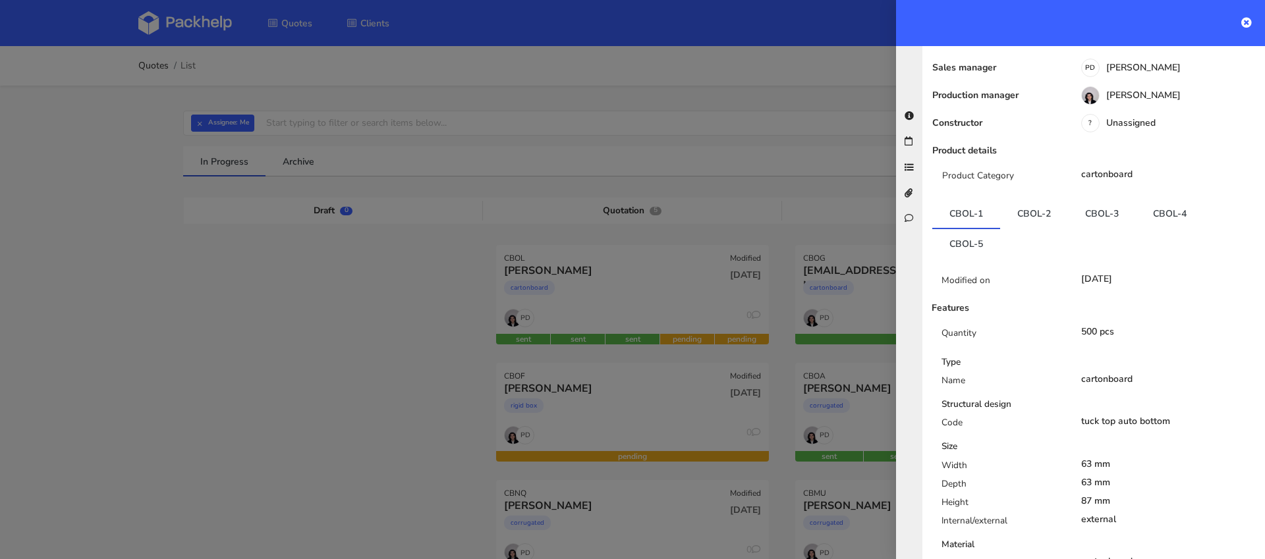
scroll to position [198, 0]
drag, startPoint x: 1082, startPoint y: 327, endPoint x: 1128, endPoint y: 328, distance: 46.1
click at [1128, 328] on div "500 pcs" at bounding box center [1168, 331] width 195 height 11
click at [1031, 219] on link "CBOL-2" at bounding box center [1034, 212] width 68 height 29
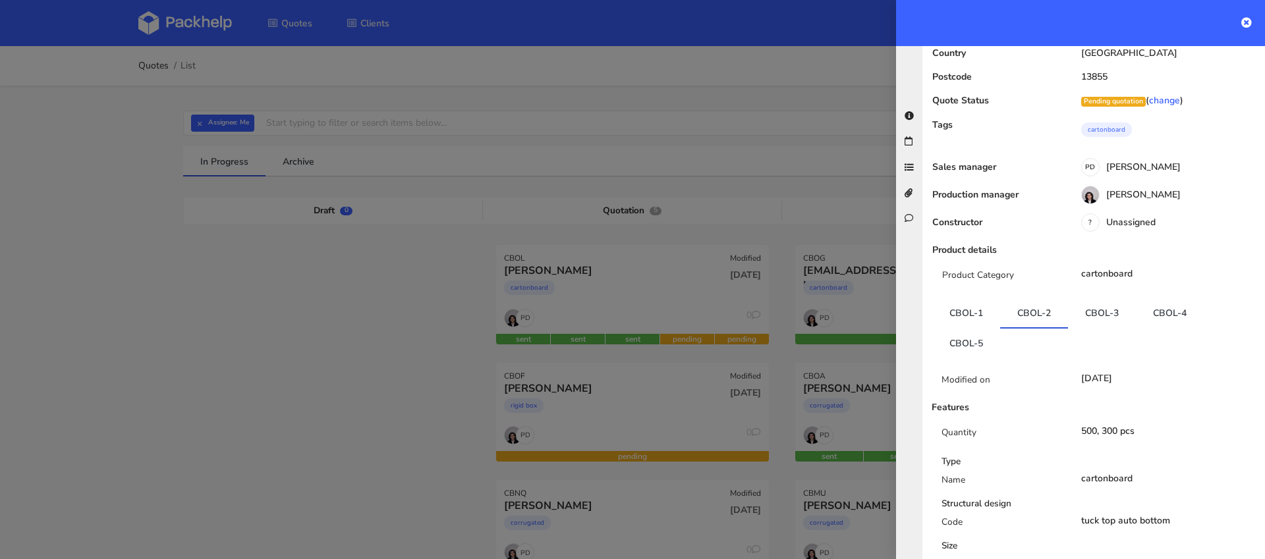
scroll to position [0, 0]
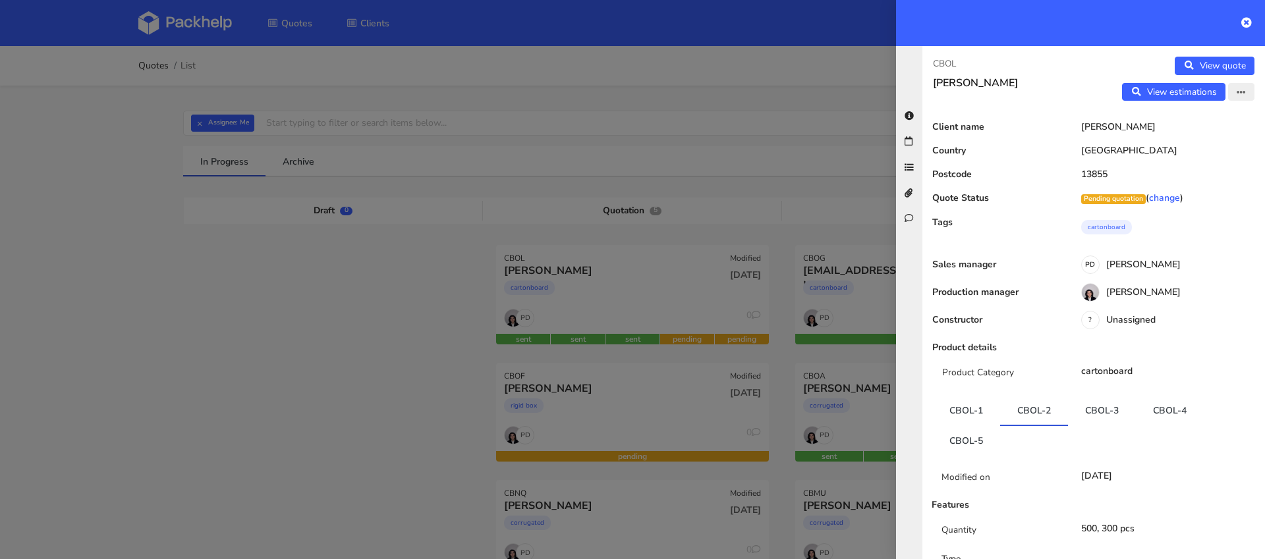
click at [1250, 92] on button "button" at bounding box center [1241, 92] width 26 height 18
click at [1214, 123] on link "Edit quote" at bounding box center [1198, 120] width 116 height 22
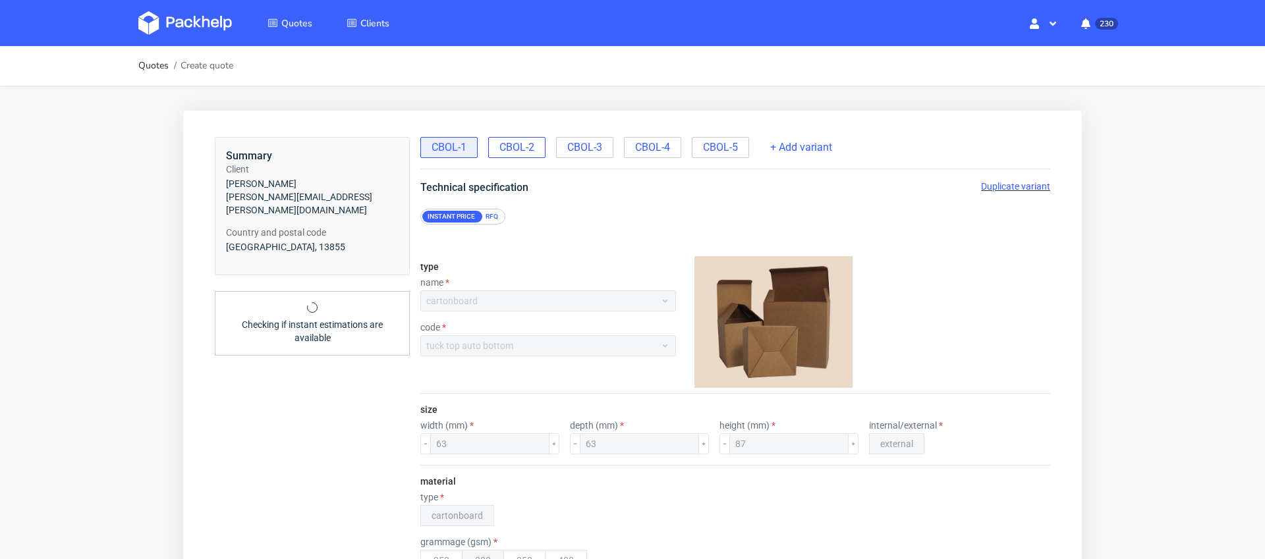
click at [525, 142] on span "CBOL-2" at bounding box center [516, 147] width 35 height 14
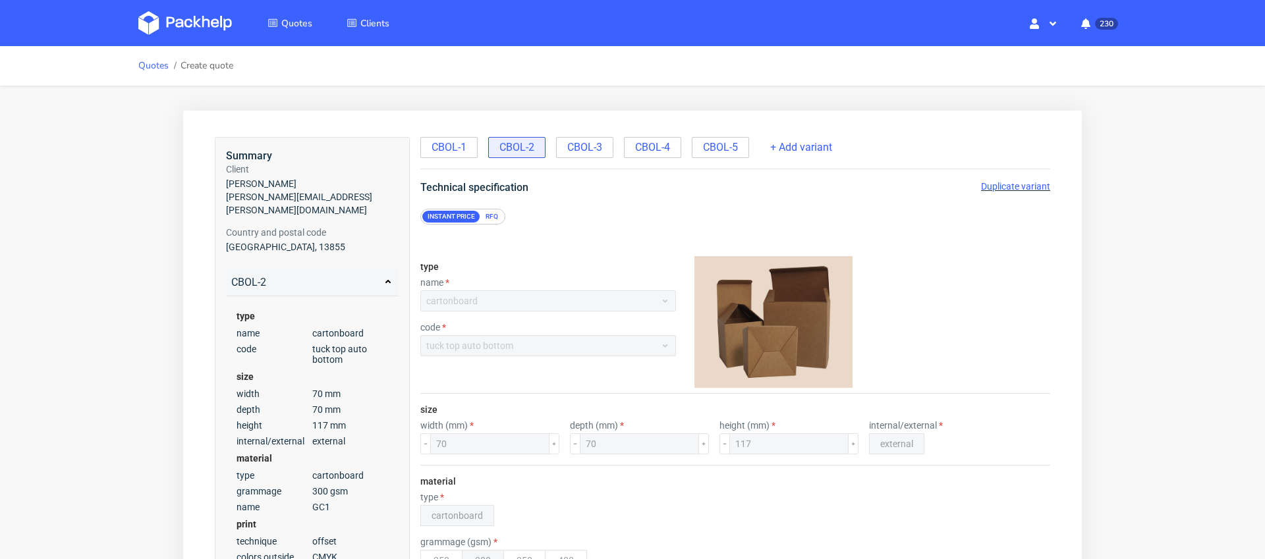
click at [161, 69] on link "Quotes" at bounding box center [153, 66] width 30 height 11
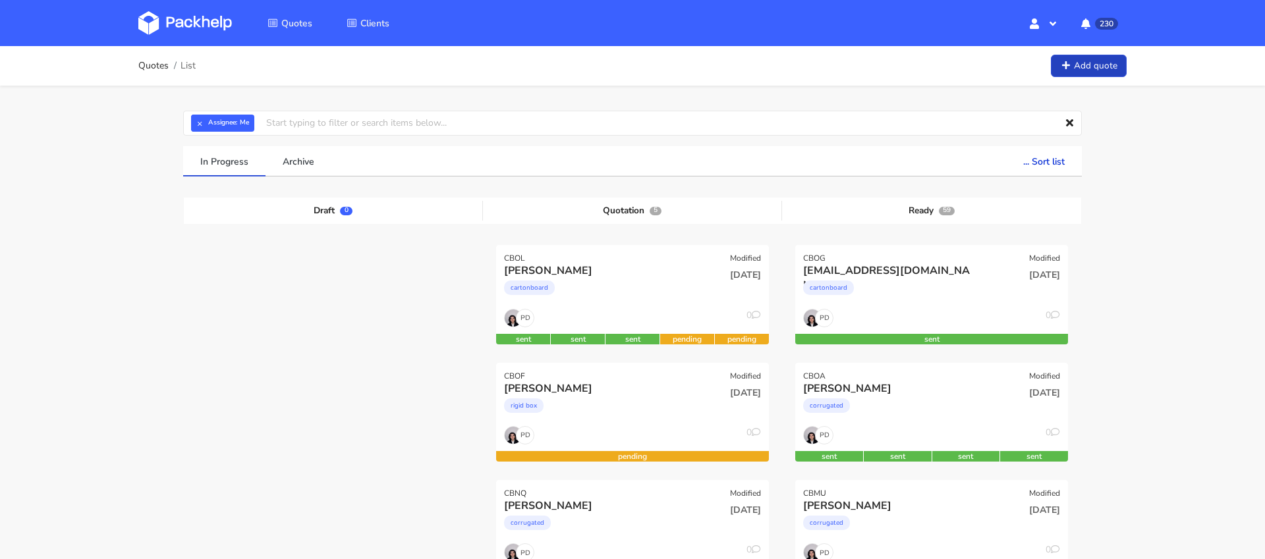
click at [1086, 67] on link "Add quote" at bounding box center [1089, 66] width 76 height 23
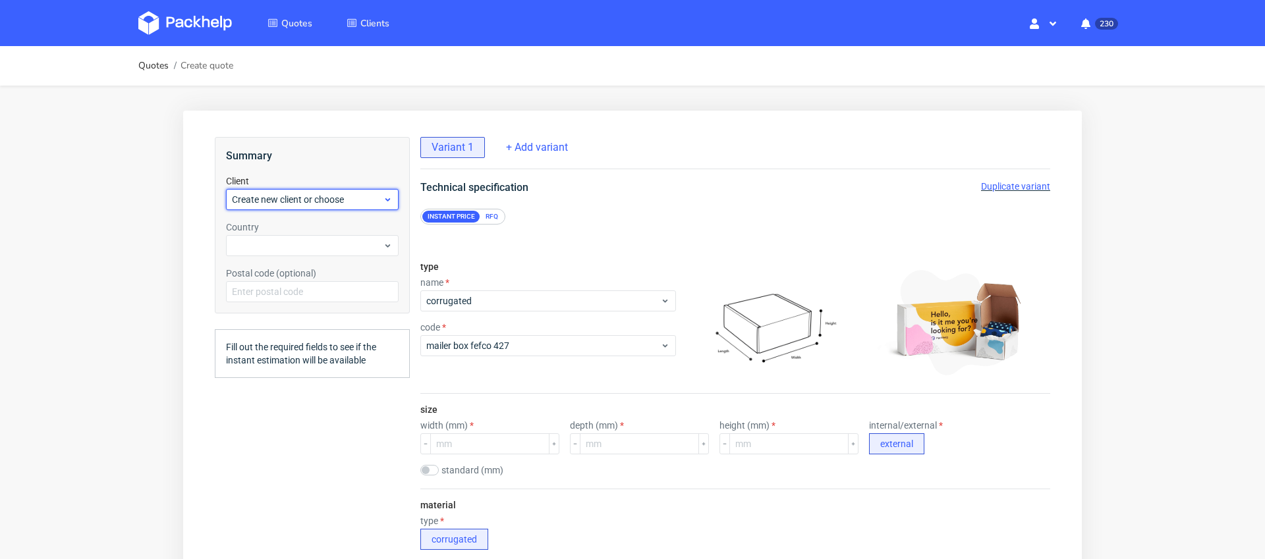
click at [373, 204] on span "Create new client or choose" at bounding box center [307, 199] width 151 height 13
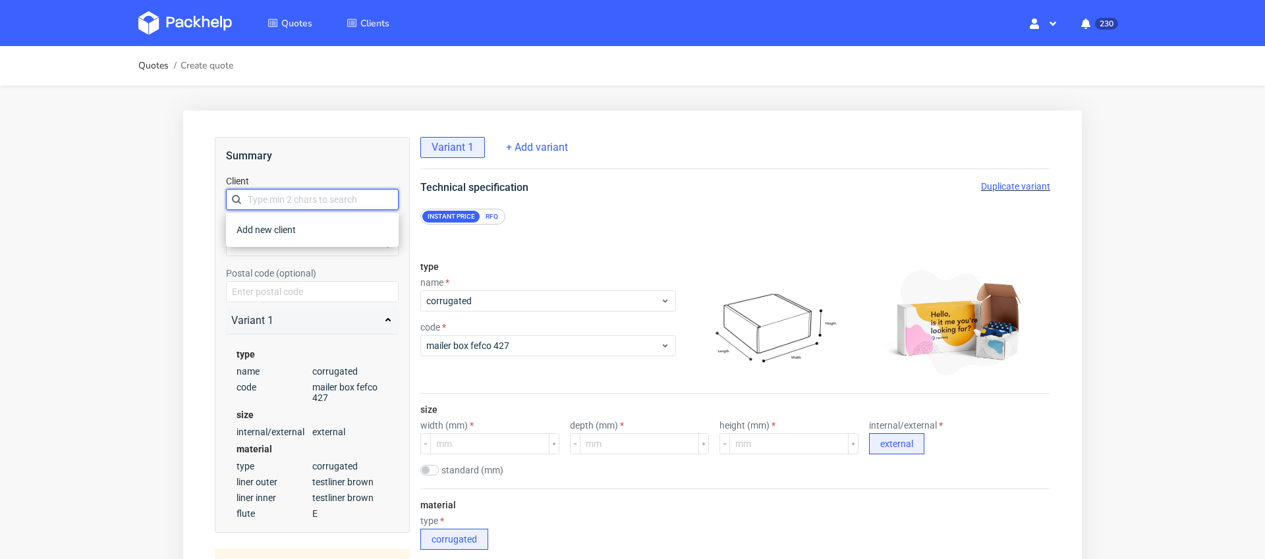
click at [304, 201] on input "text" at bounding box center [312, 199] width 173 height 21
click at [304, 201] on span "Create new client or choose" at bounding box center [307, 199] width 151 height 13
click at [306, 235] on div "Add new client" at bounding box center [312, 230] width 162 height 24
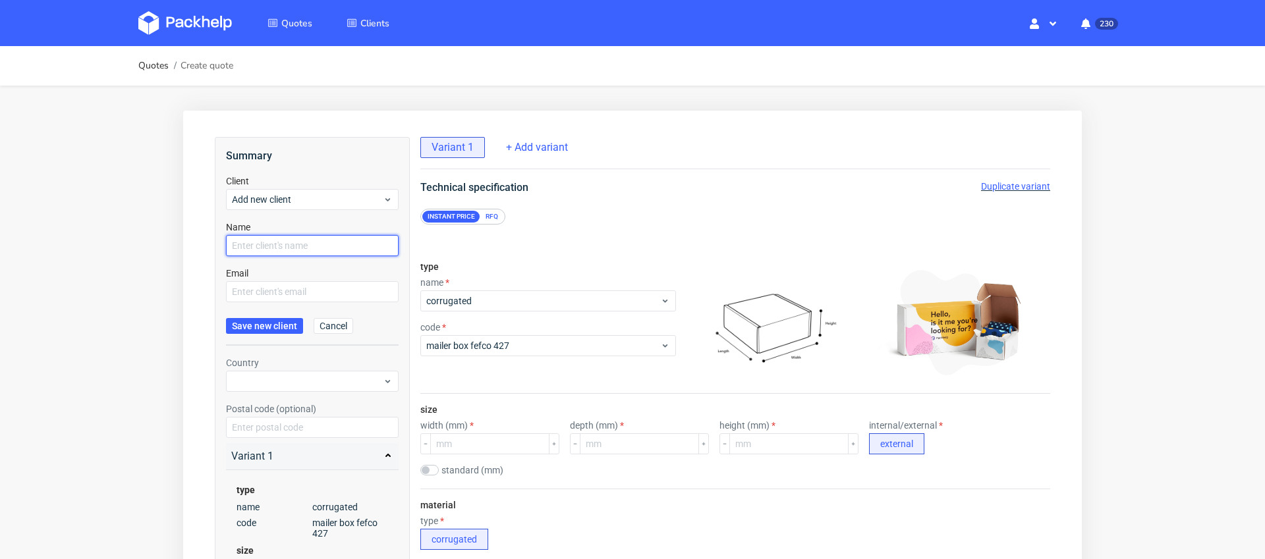
click at [305, 250] on input "text" at bounding box center [312, 245] width 173 height 21
type input "[PERSON_NAME]"
click at [288, 291] on input "text" at bounding box center [312, 291] width 173 height 21
paste input "[EMAIL_ADDRESS][DOMAIN_NAME]"
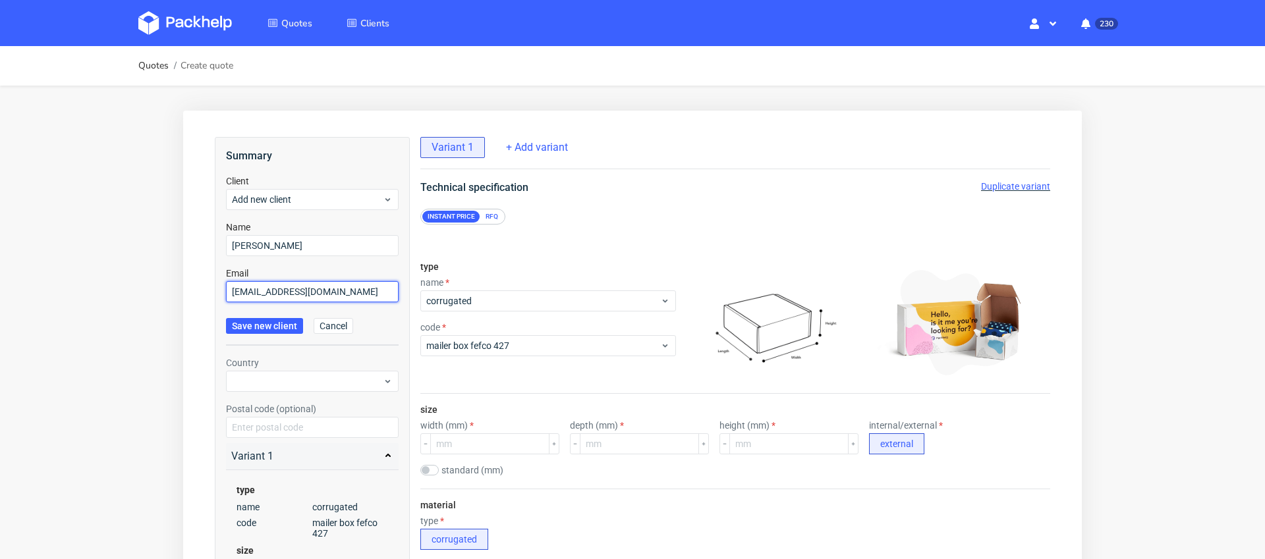
type input "[EMAIL_ADDRESS][DOMAIN_NAME]"
click at [271, 392] on div "Country Postal code (optional)" at bounding box center [312, 397] width 173 height 82
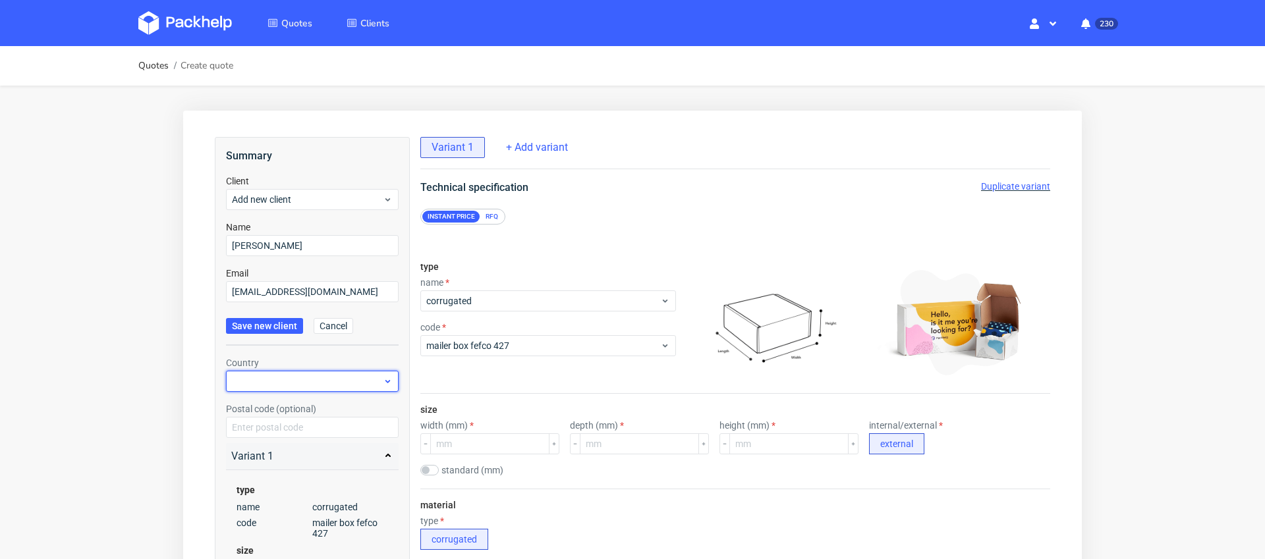
click at [289, 383] on div at bounding box center [312, 381] width 173 height 21
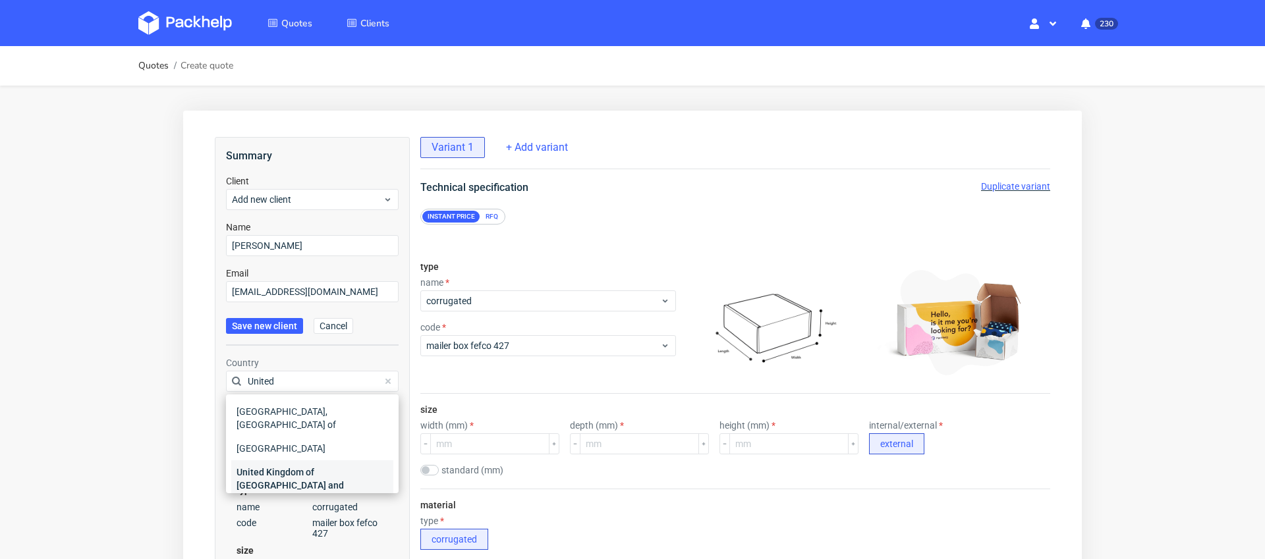
type input "United"
click at [300, 460] on div "United Kingdom of [GEOGRAPHIC_DATA] and [GEOGRAPHIC_DATA]" at bounding box center [312, 485] width 162 height 50
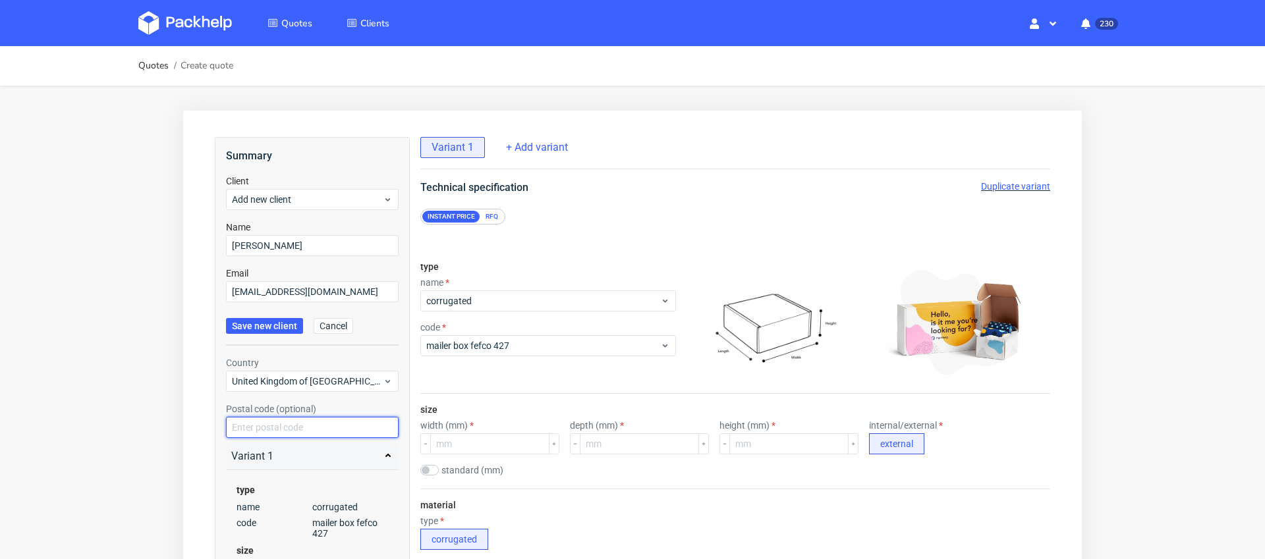
click at [319, 420] on input "text" at bounding box center [312, 427] width 173 height 21
type input "M225LB"
click at [272, 325] on span "Save new client" at bounding box center [264, 325] width 65 height 9
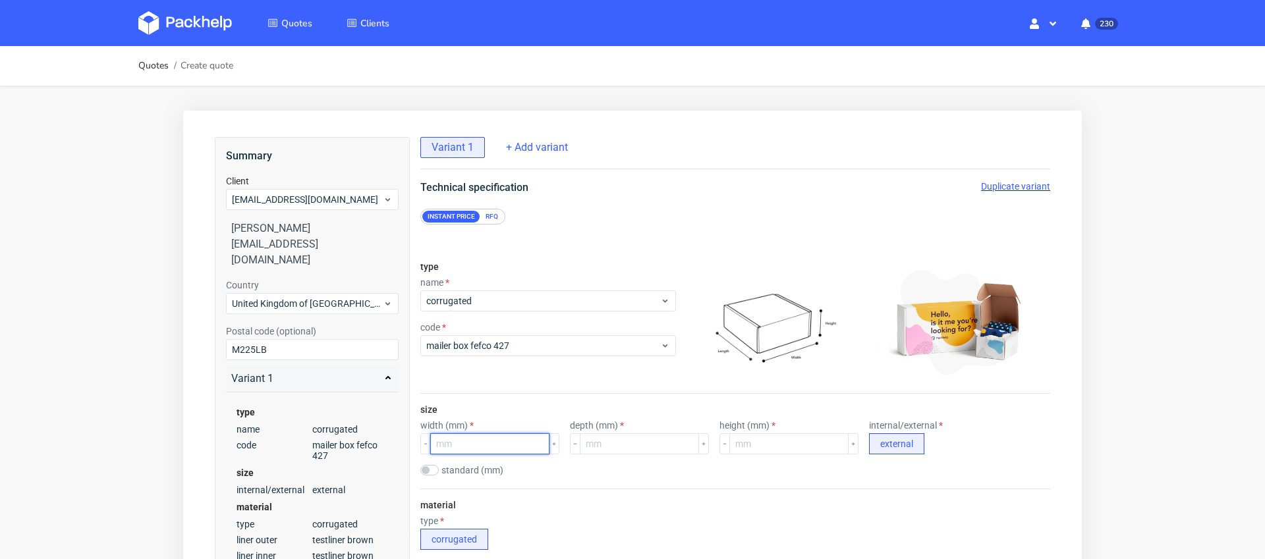
click at [491, 437] on input "number" at bounding box center [489, 443] width 119 height 21
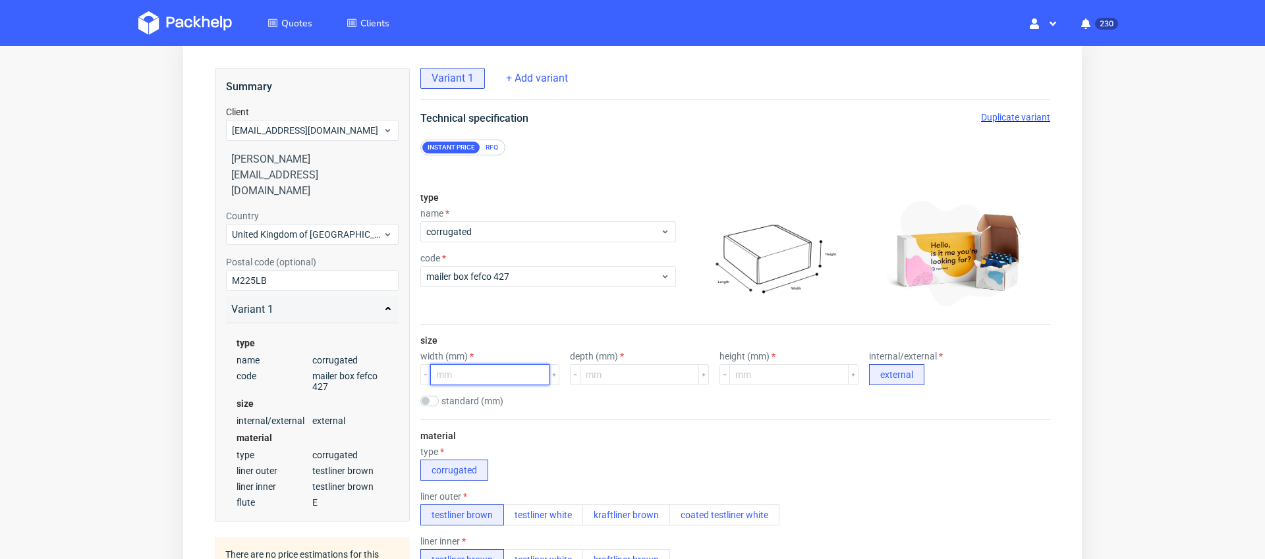
scroll to position [84, 0]
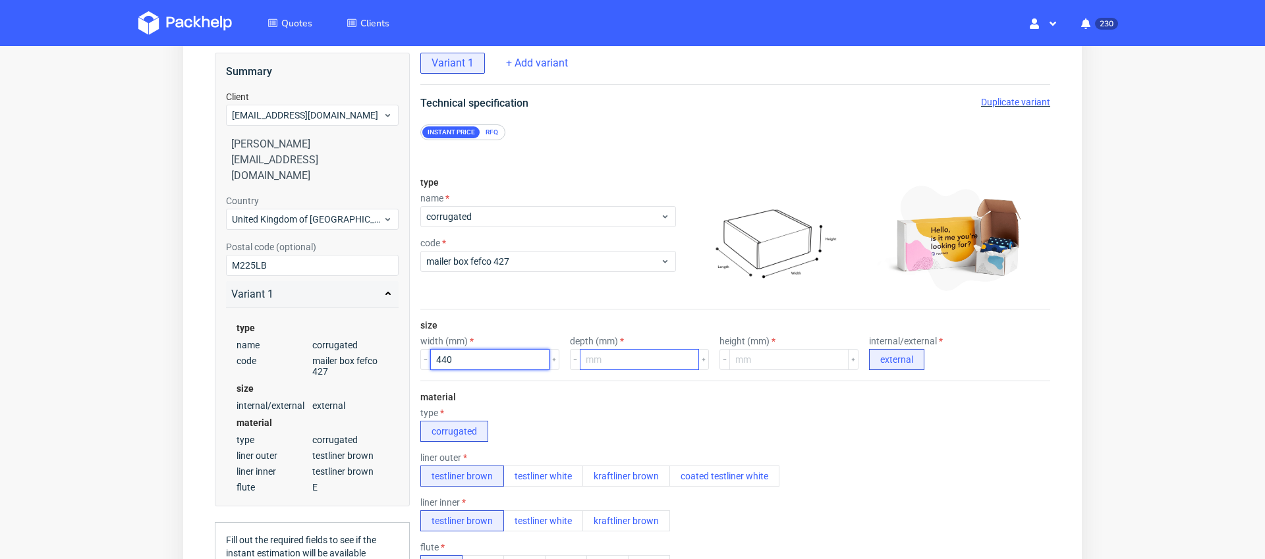
type input "440"
click at [623, 359] on input "number" at bounding box center [639, 359] width 119 height 21
type input "220"
click at [766, 363] on input "number" at bounding box center [788, 359] width 119 height 21
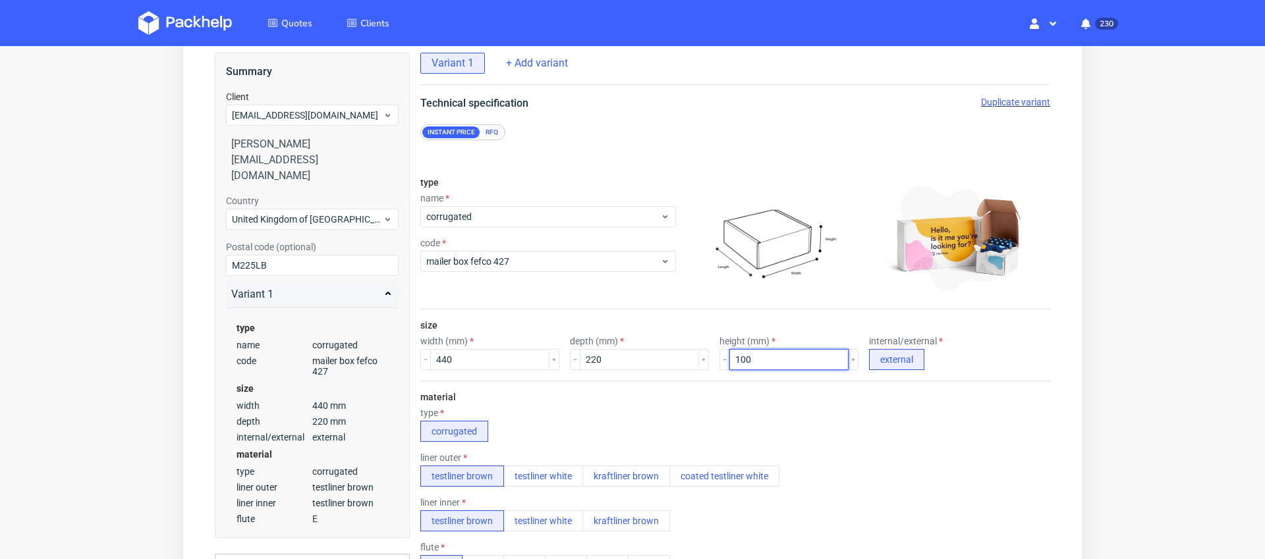
type input "100"
click at [709, 424] on div "type corrugated" at bounding box center [735, 425] width 630 height 34
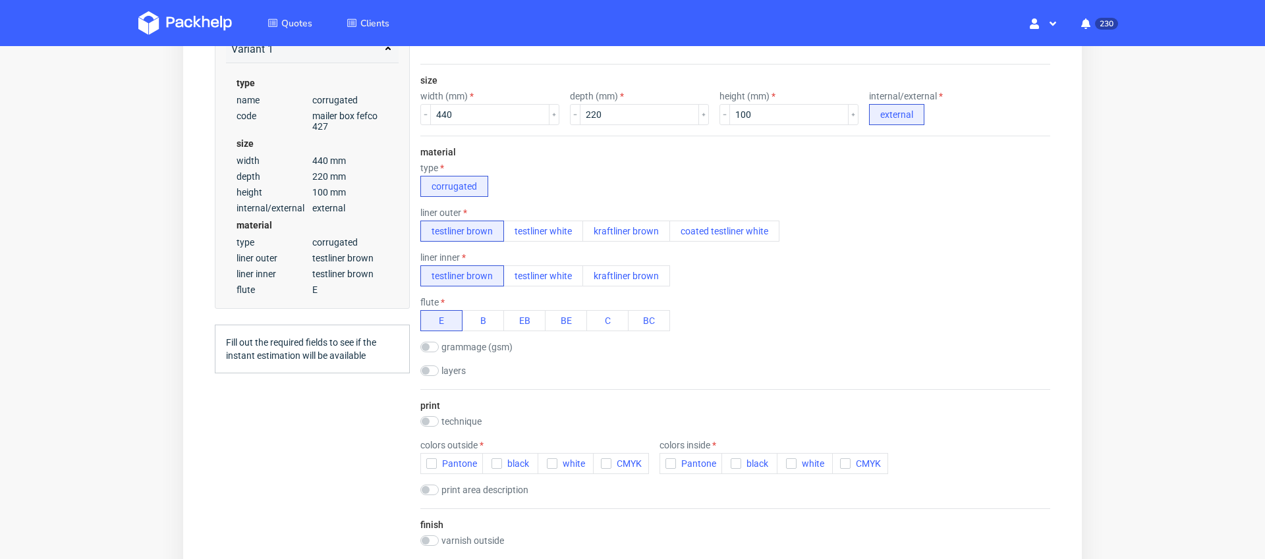
scroll to position [373, 0]
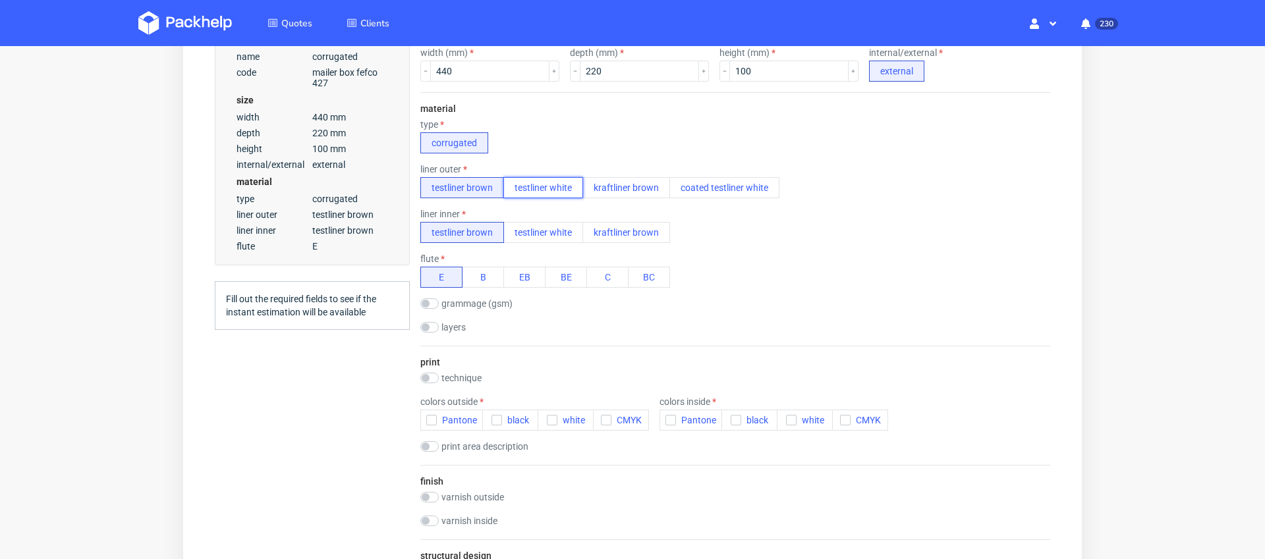
click at [556, 192] on button "testliner white" at bounding box center [543, 187] width 80 height 21
click at [647, 189] on button "kraftliner brown" at bounding box center [626, 187] width 88 height 21
click at [430, 380] on input "checkbox" at bounding box center [429, 378] width 18 height 11
checkbox input "true"
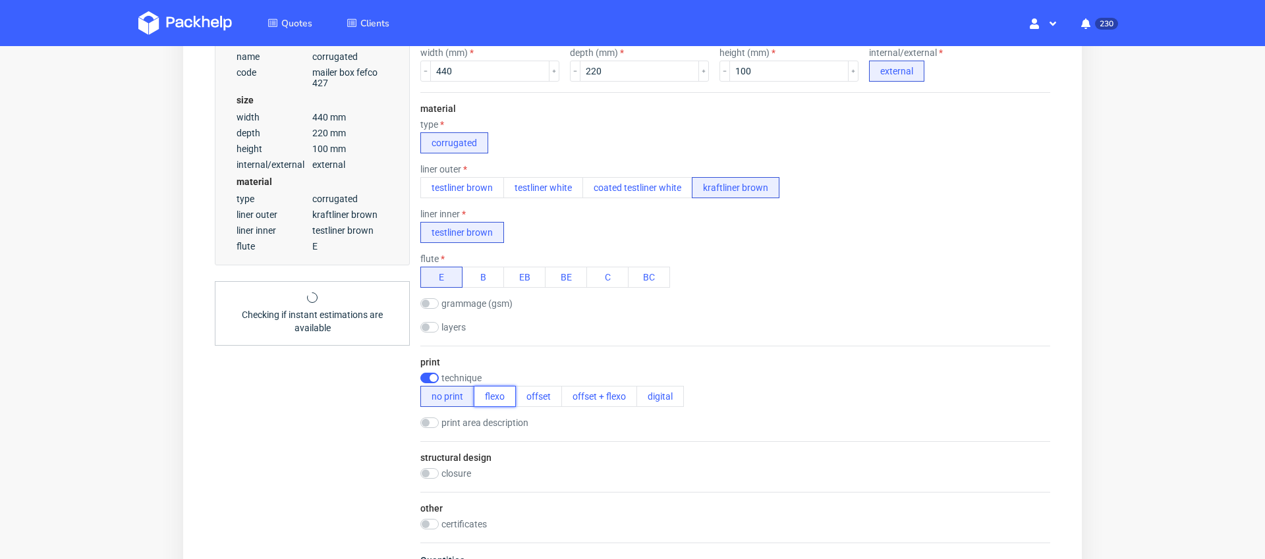
click at [503, 401] on button "flexo" at bounding box center [495, 396] width 42 height 21
click at [429, 440] on icon "button" at bounding box center [431, 441] width 9 height 9
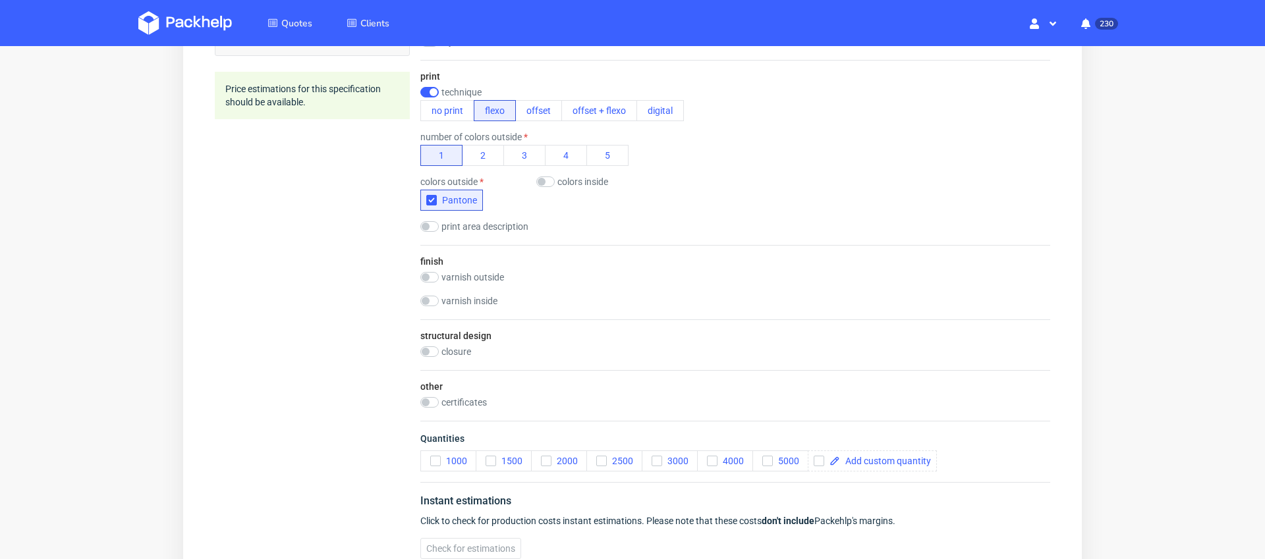
scroll to position [662, 0]
click at [881, 455] on span at bounding box center [885, 457] width 91 height 9
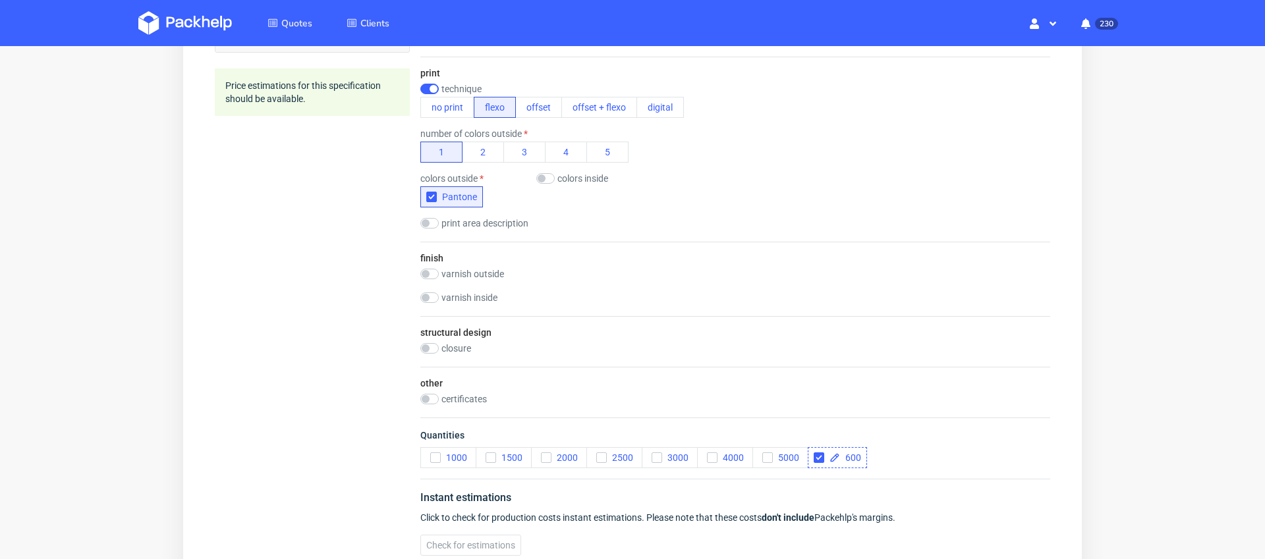
checkbox input "true"
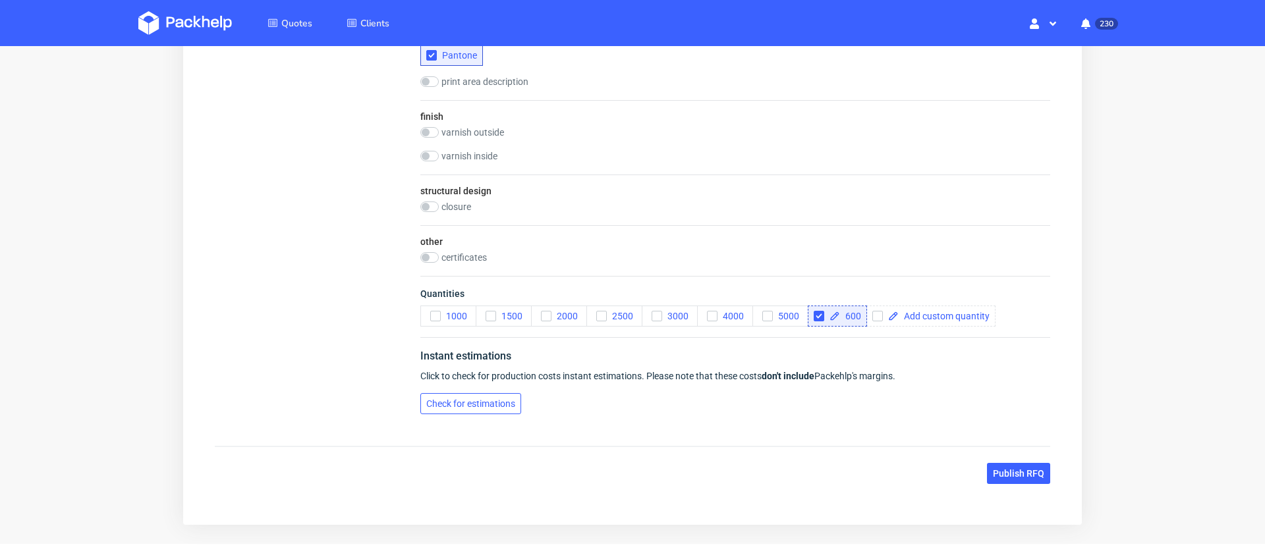
click at [484, 406] on span "Check for estimations" at bounding box center [470, 403] width 89 height 9
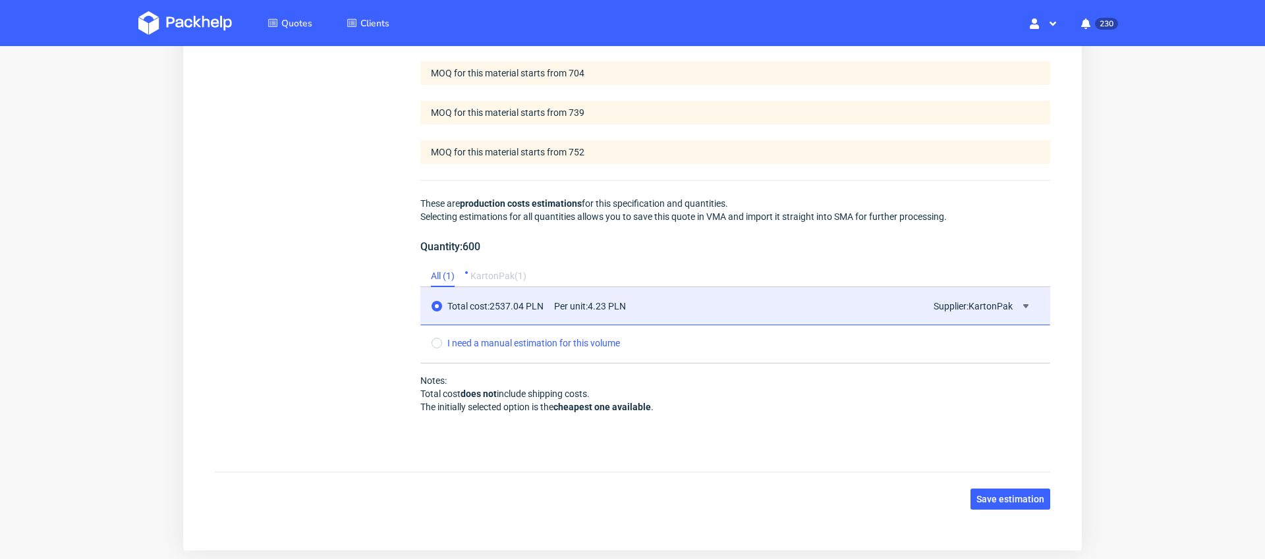
scroll to position [1213, 0]
click at [1023, 502] on span "Save estimation" at bounding box center [1010, 498] width 68 height 9
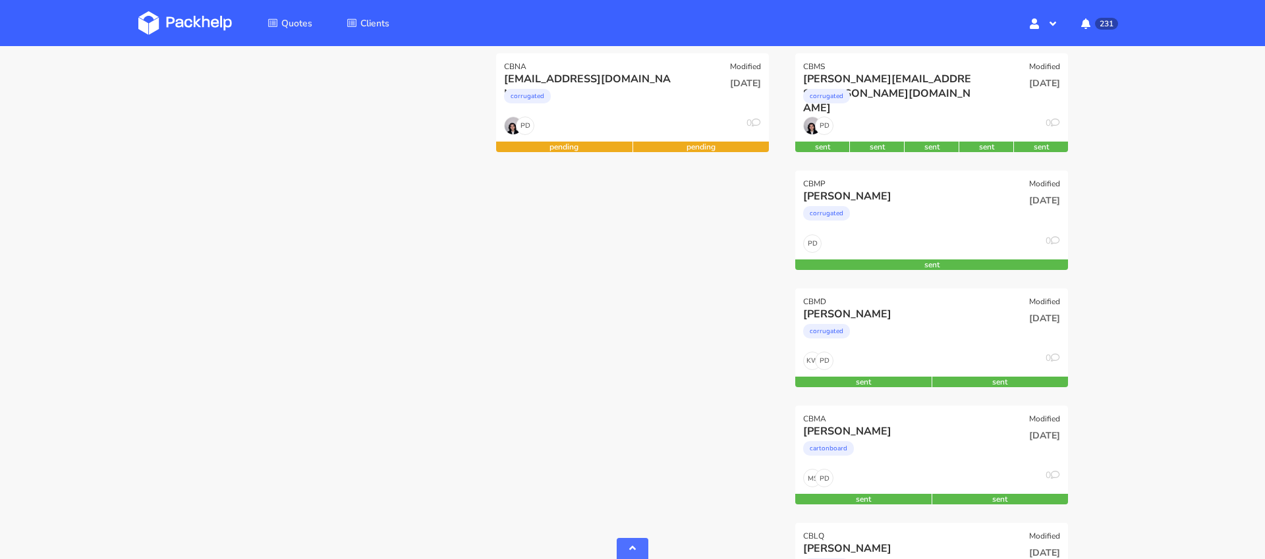
scroll to position [661, 0]
click at [918, 223] on div "corrugated" at bounding box center [890, 217] width 175 height 26
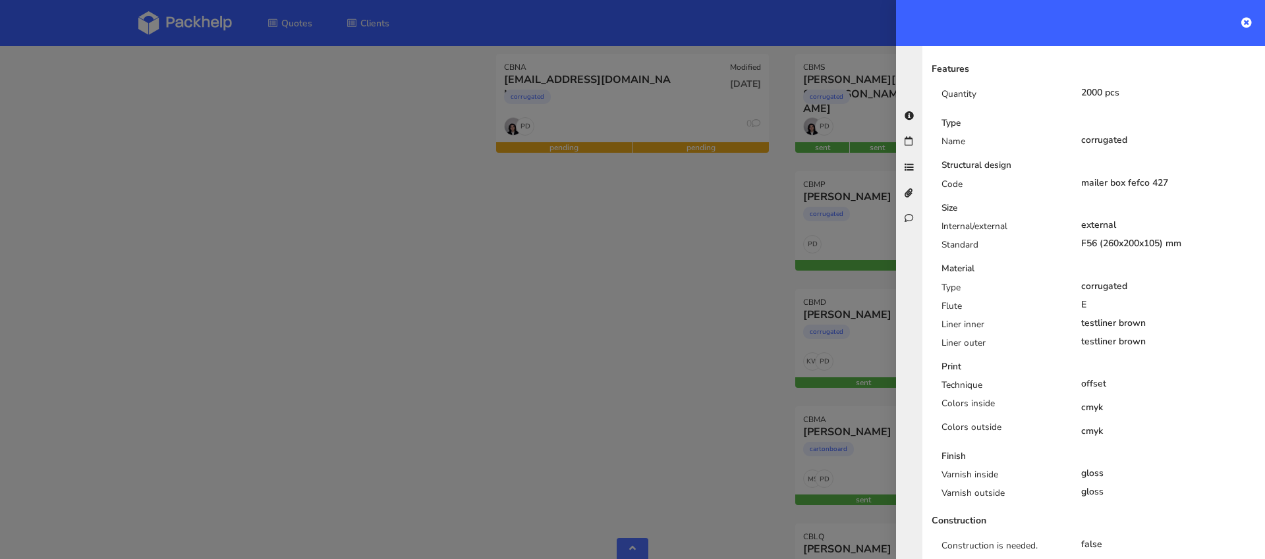
scroll to position [0, 0]
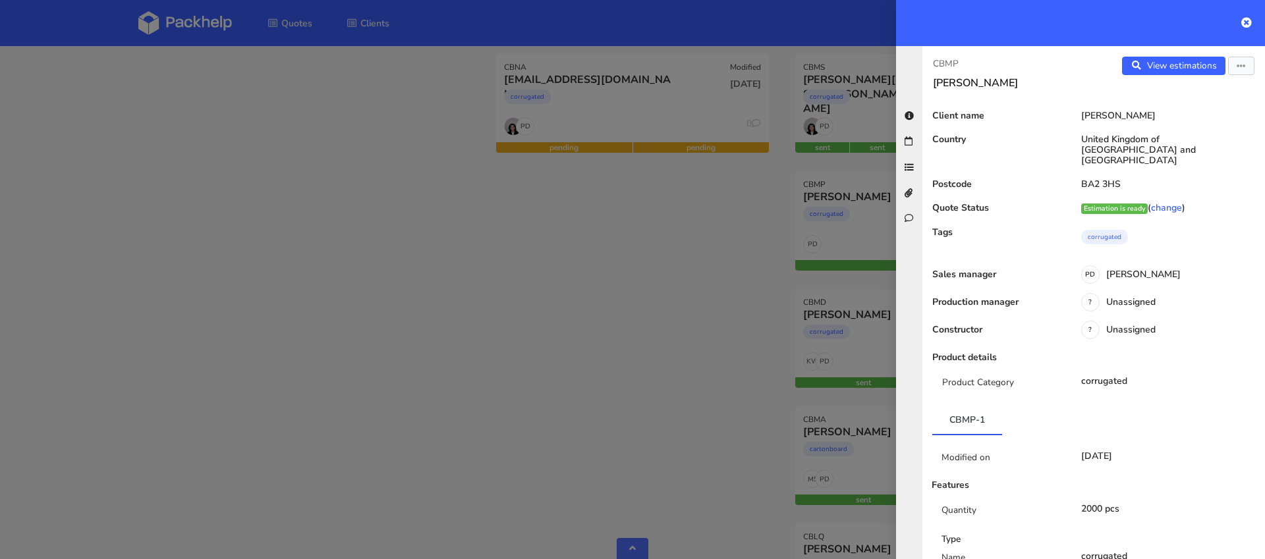
click at [1252, 23] on div at bounding box center [1080, 23] width 369 height 46
click at [1245, 22] on icon at bounding box center [1246, 22] width 11 height 11
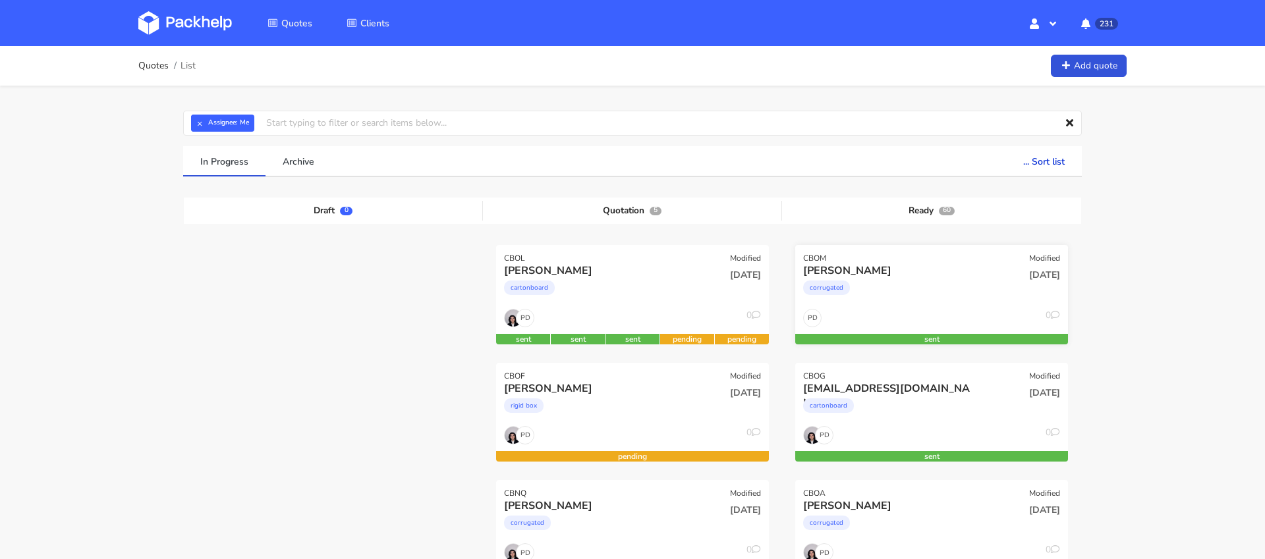
click at [918, 289] on div "corrugated" at bounding box center [890, 291] width 175 height 26
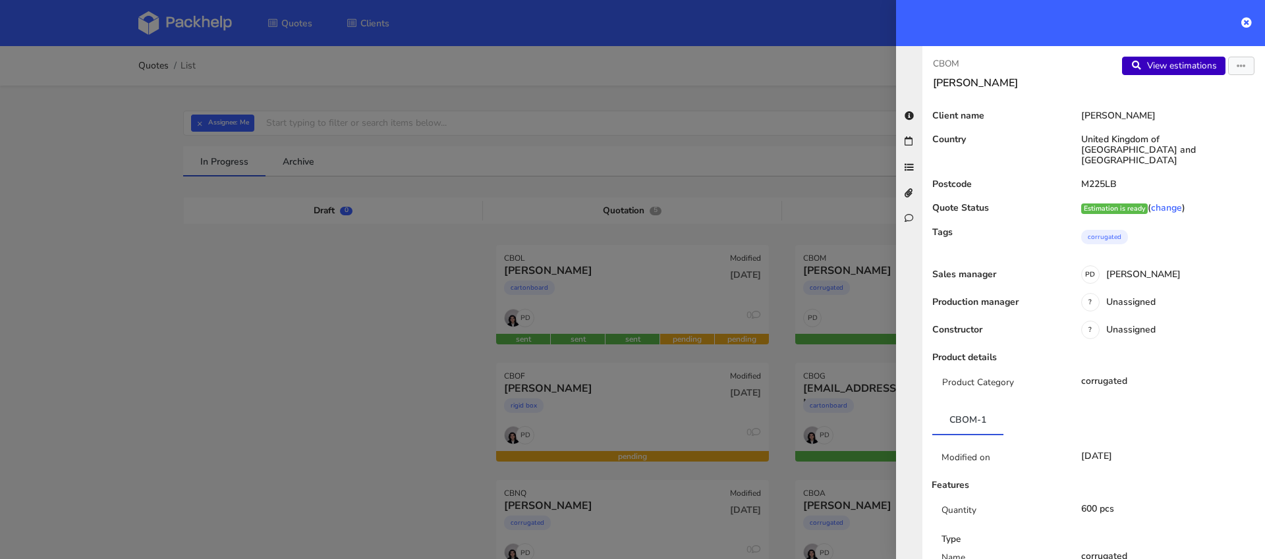
click at [1173, 69] on link "View estimations" at bounding box center [1173, 66] width 103 height 18
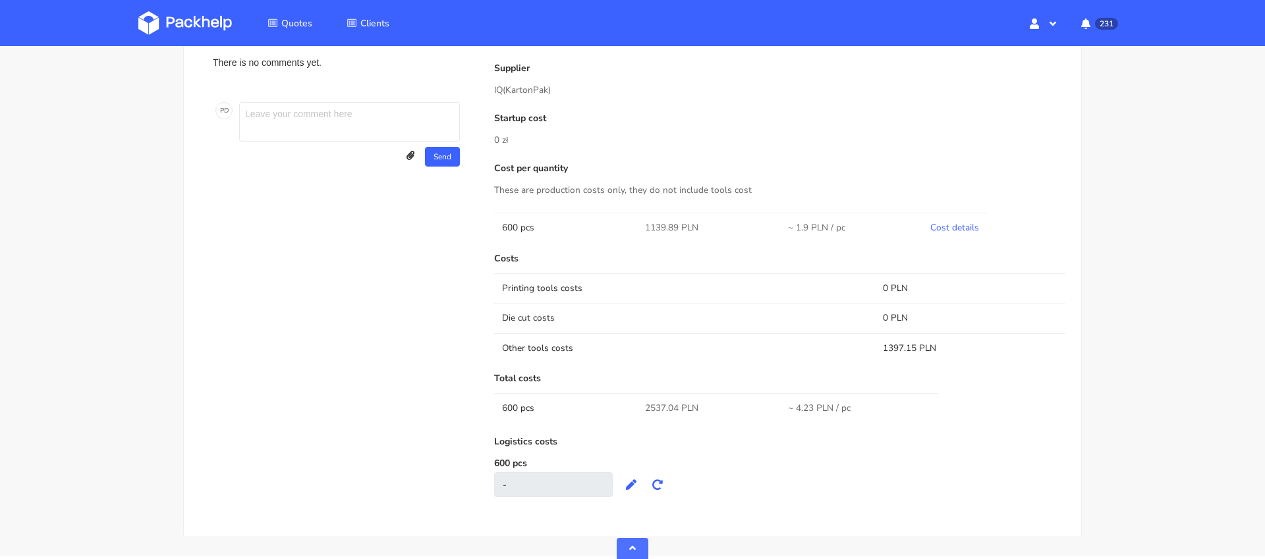
scroll to position [597, 0]
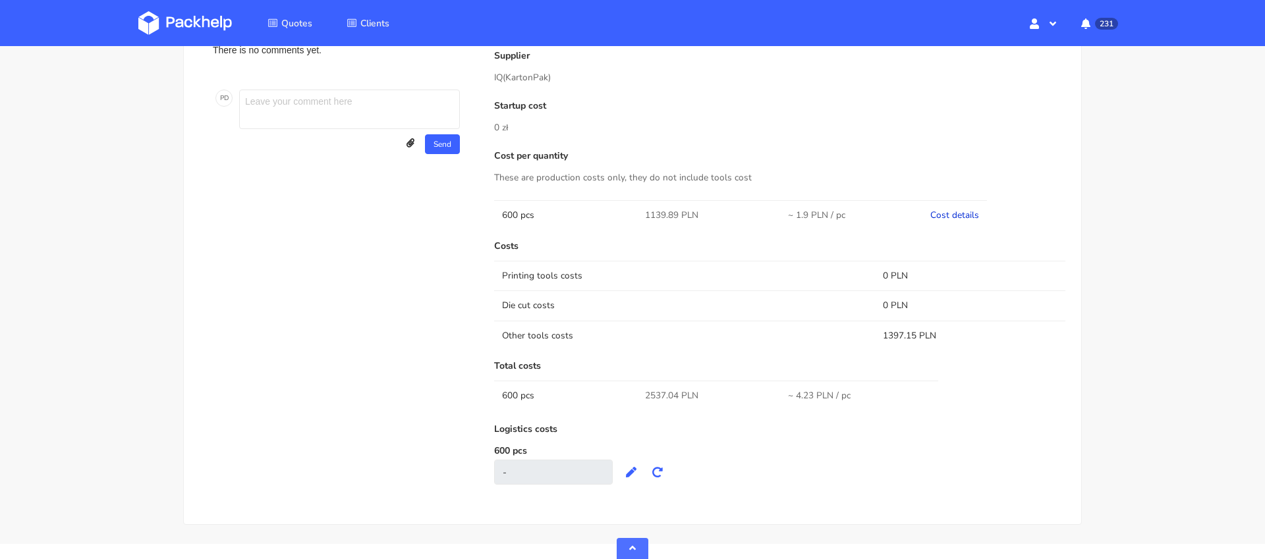
click at [968, 213] on link "Cost details" at bounding box center [954, 215] width 49 height 13
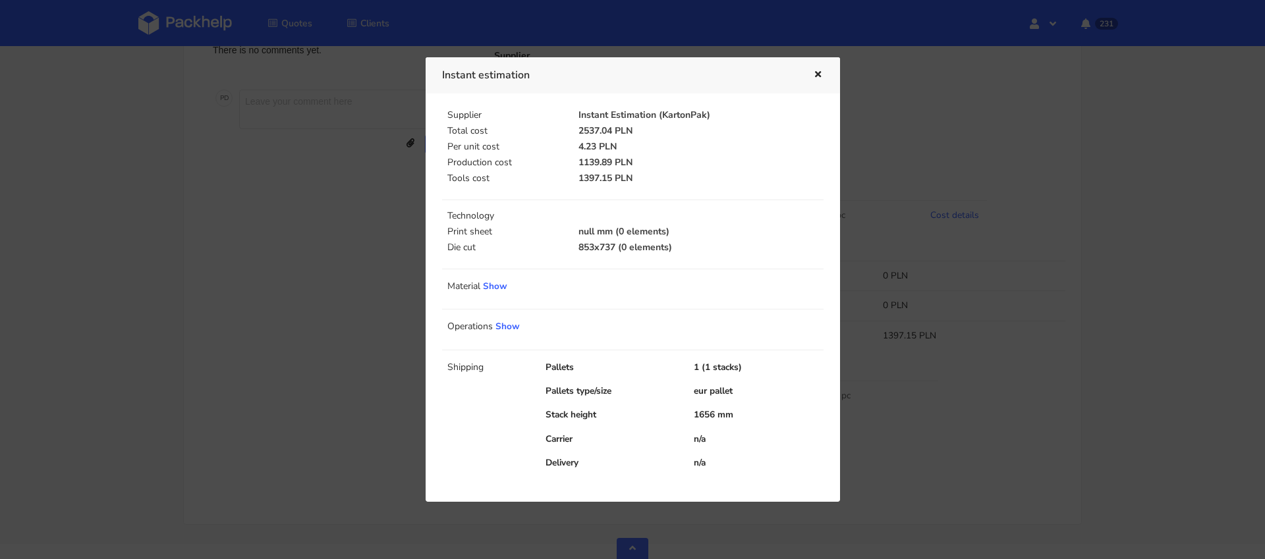
scroll to position [628, 0]
click at [816, 75] on icon "button" at bounding box center [817, 74] width 11 height 9
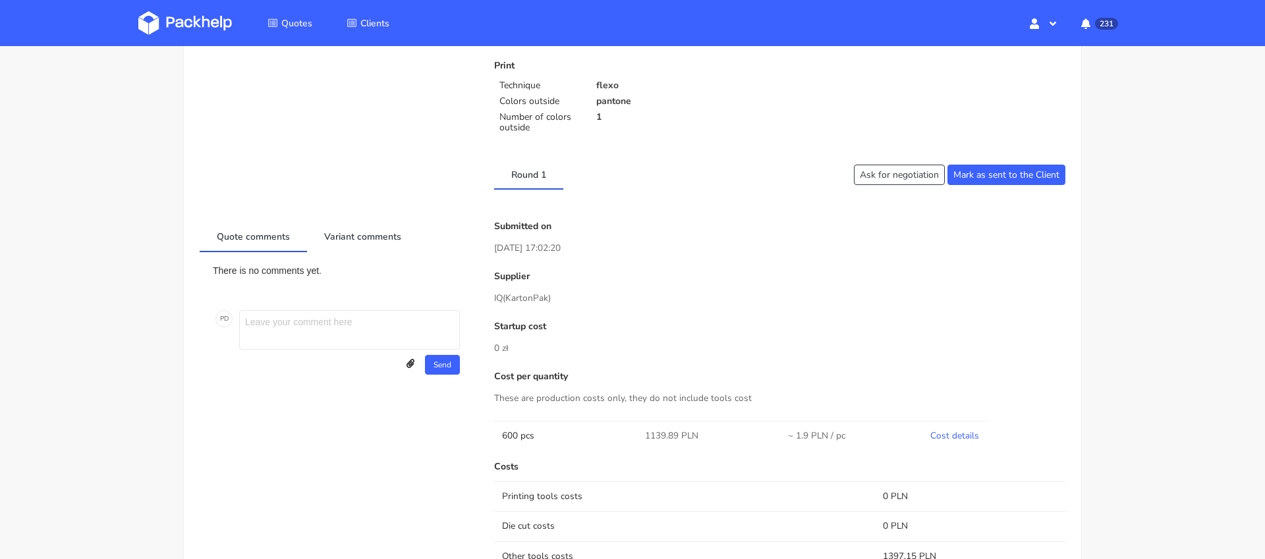
scroll to position [0, 0]
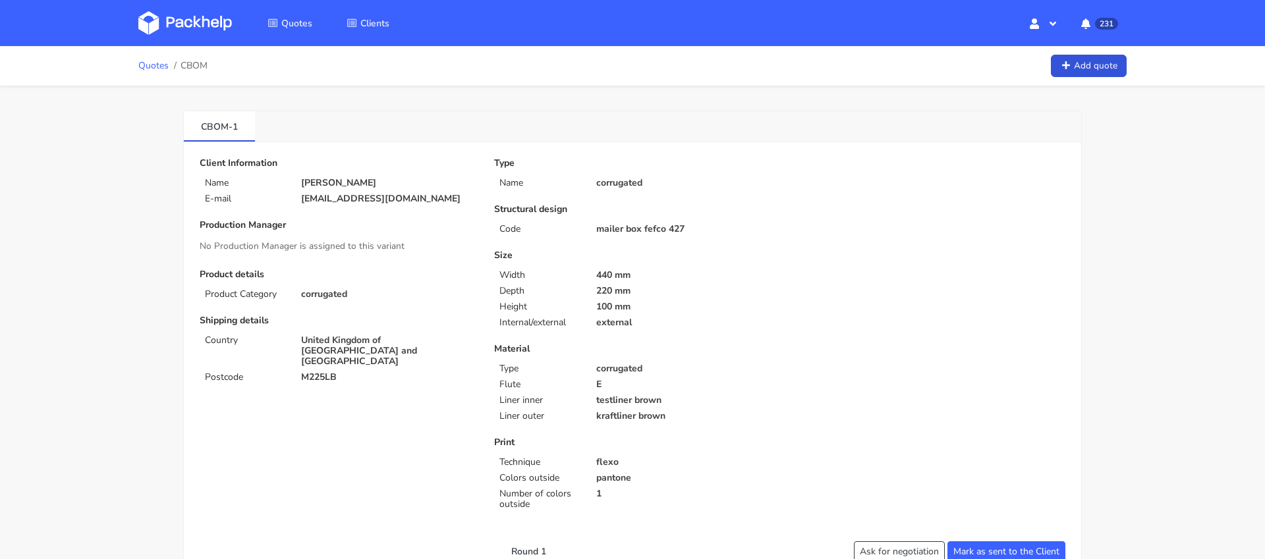
click at [159, 65] on link "Quotes" at bounding box center [153, 66] width 30 height 11
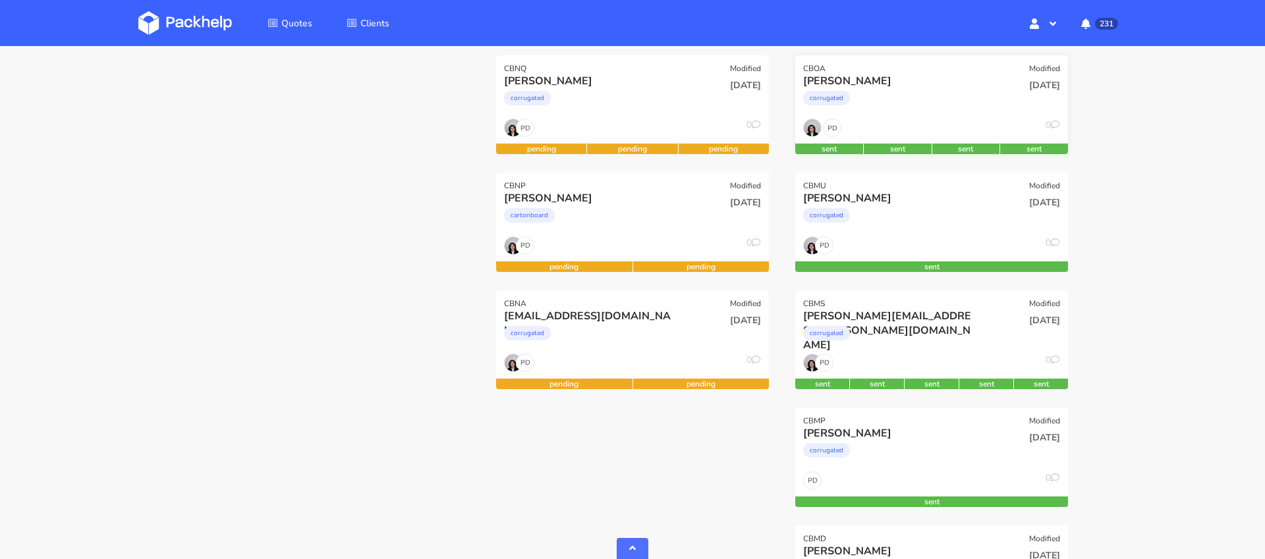
scroll to position [441, 0]
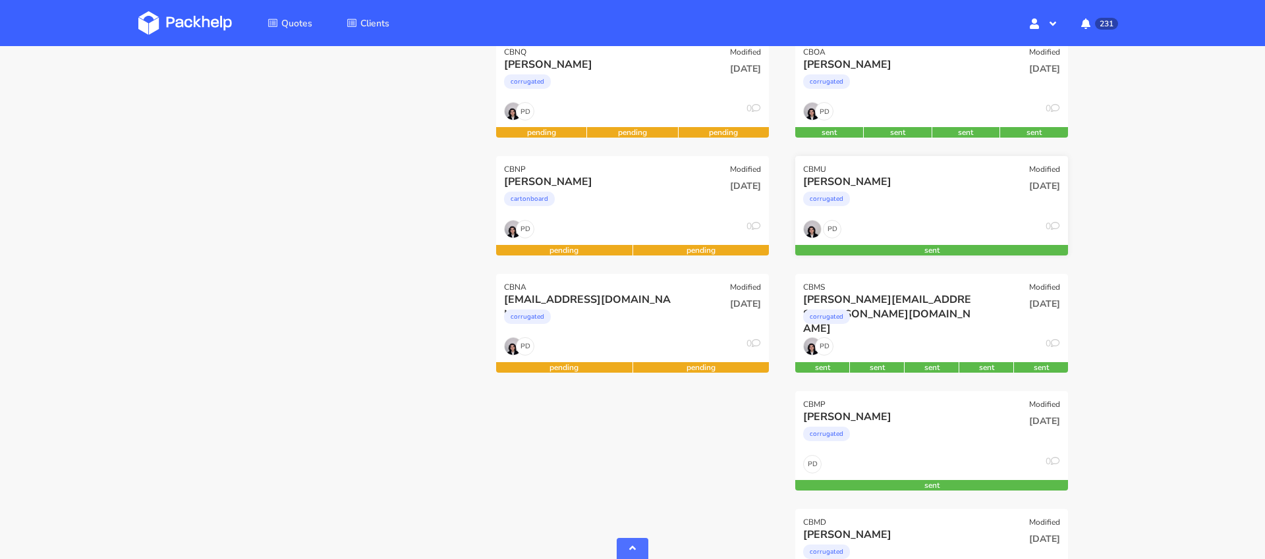
click at [893, 206] on div "corrugated" at bounding box center [890, 202] width 175 height 26
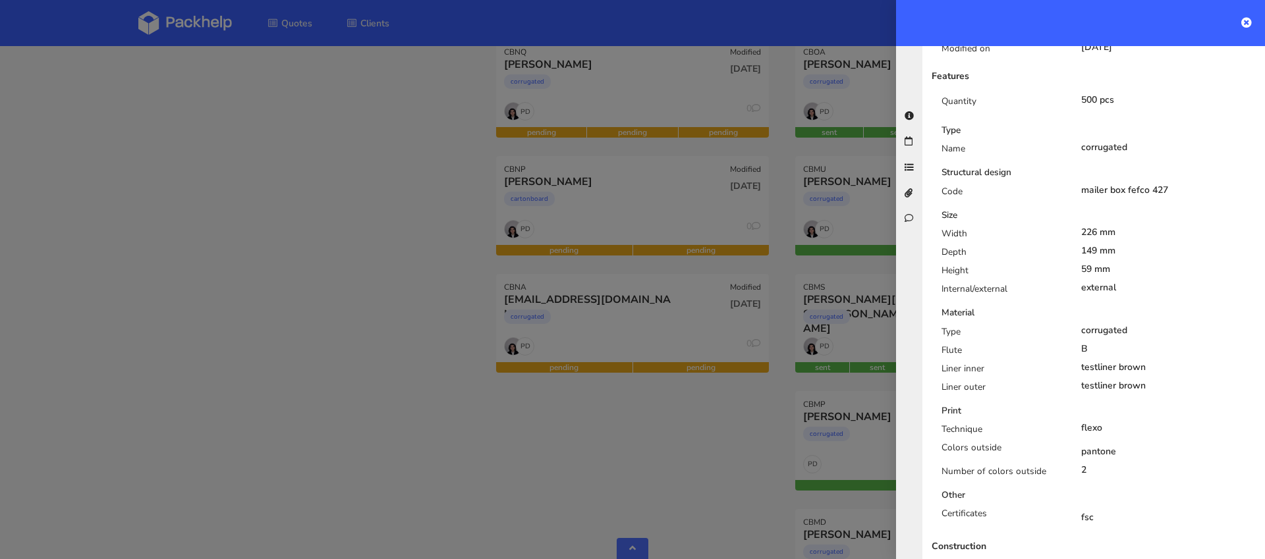
scroll to position [16, 0]
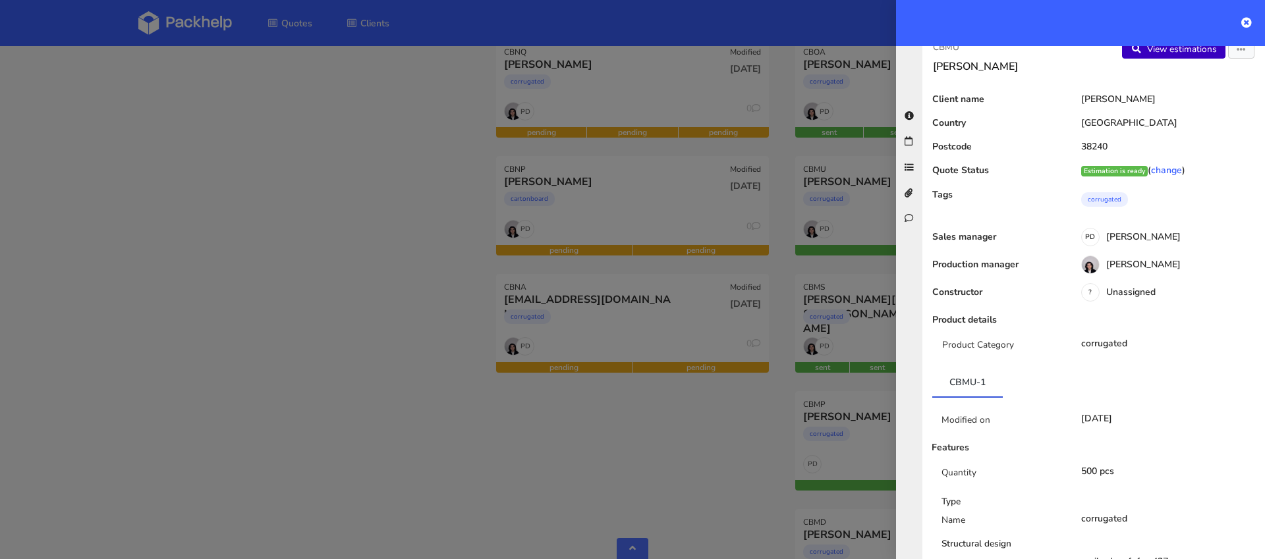
click at [1191, 50] on link "View estimations" at bounding box center [1173, 49] width 103 height 18
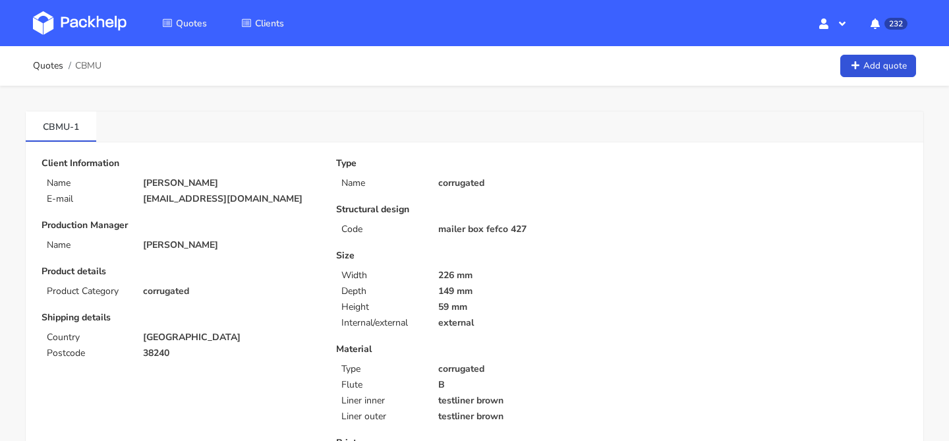
click at [91, 27] on img at bounding box center [80, 23] width 94 height 24
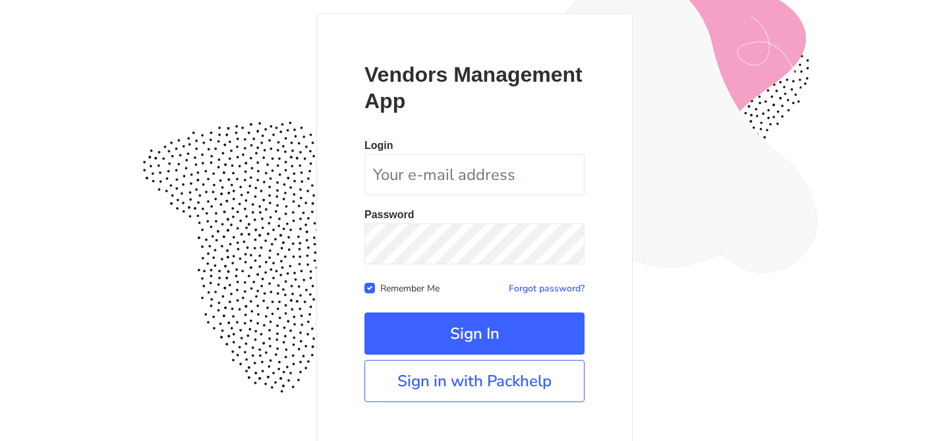
scroll to position [128, 0]
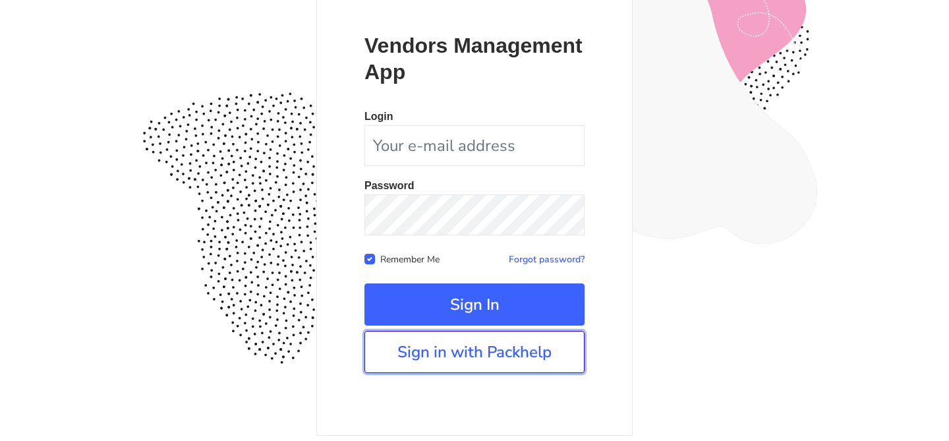
click at [456, 350] on link "Sign in with Packhelp" at bounding box center [474, 352] width 220 height 42
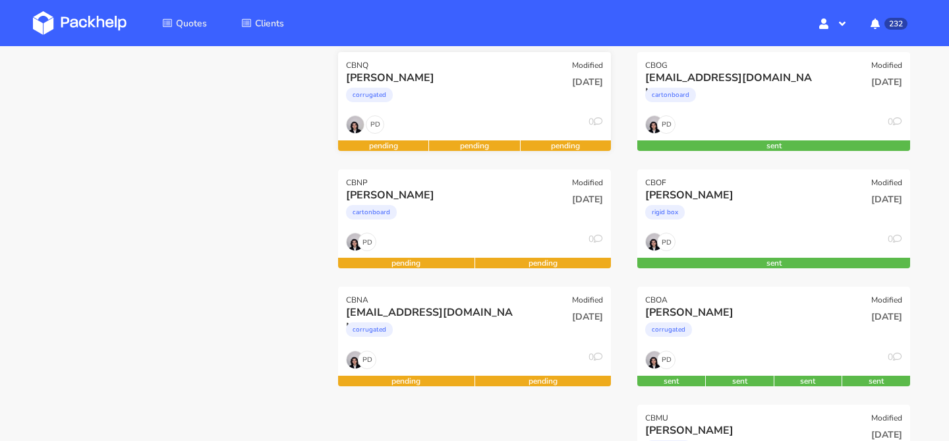
scroll to position [181, 0]
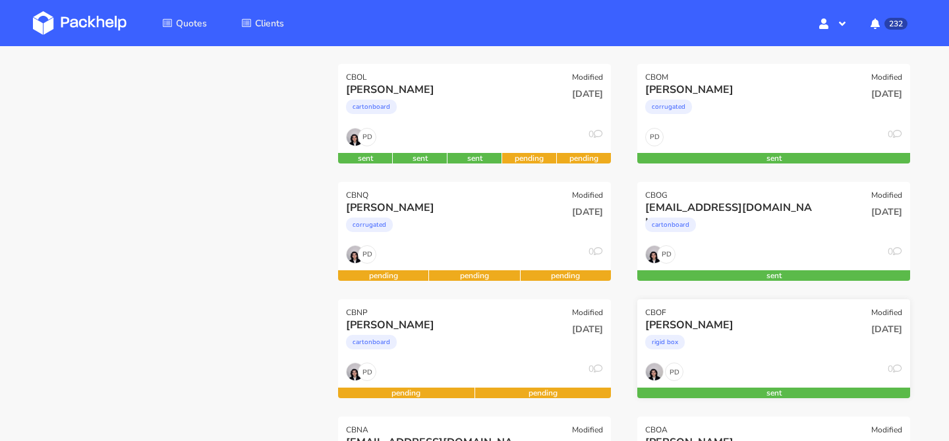
click at [733, 341] on div "rigid box" at bounding box center [732, 345] width 175 height 26
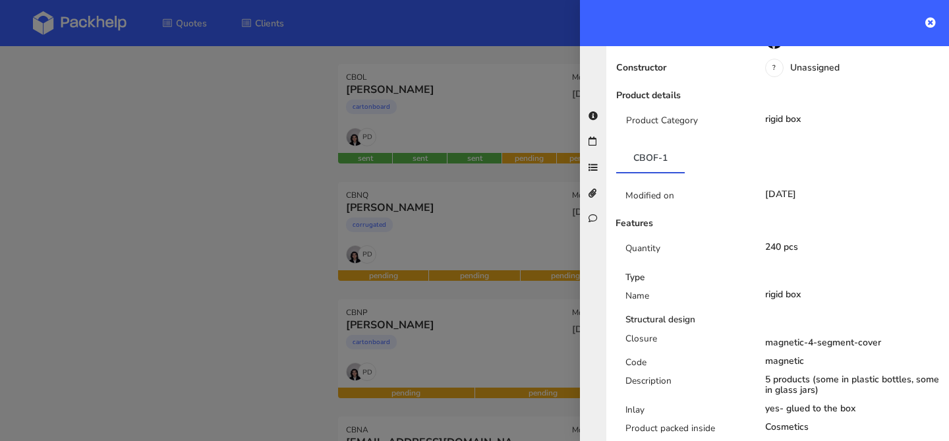
scroll to position [0, 0]
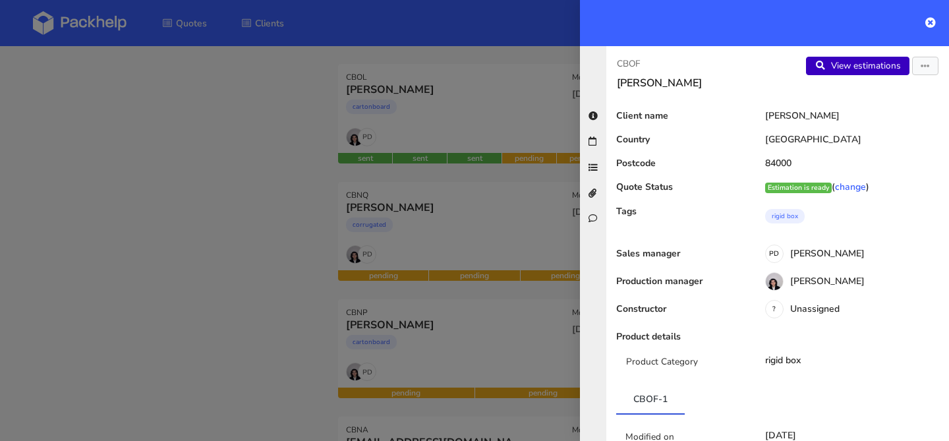
click at [860, 61] on link "View estimations" at bounding box center [857, 66] width 103 height 18
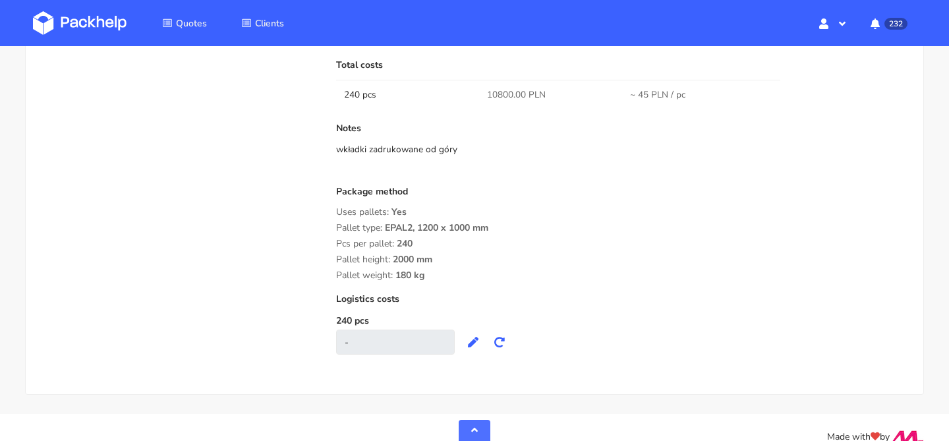
scroll to position [1341, 0]
drag, startPoint x: 395, startPoint y: 244, endPoint x: 426, endPoint y: 244, distance: 31.0
click at [426, 244] on div "Package method Uses pallets: Yes Pallet type: EPAL2, 1200 x 1000 mm Pcs per pal…" at bounding box center [621, 234] width 571 height 94
click at [426, 244] on span "EPAL2, 1200 x 1000 mm" at bounding box center [436, 233] width 103 height 22
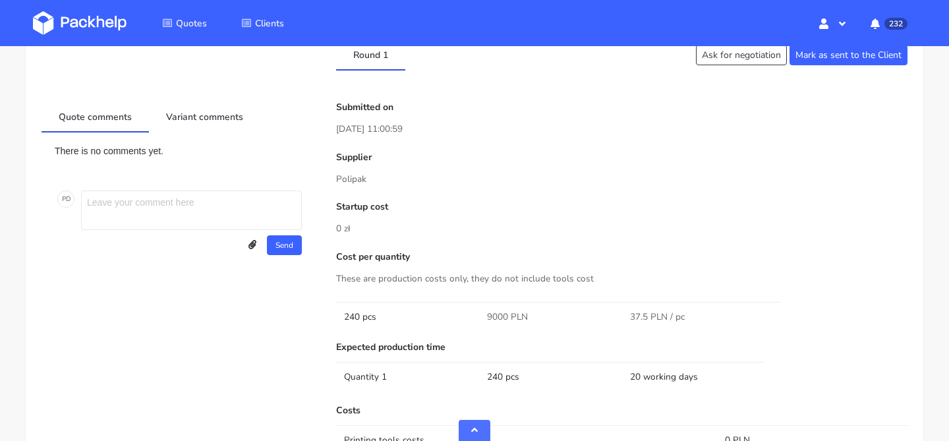
scroll to position [381, 0]
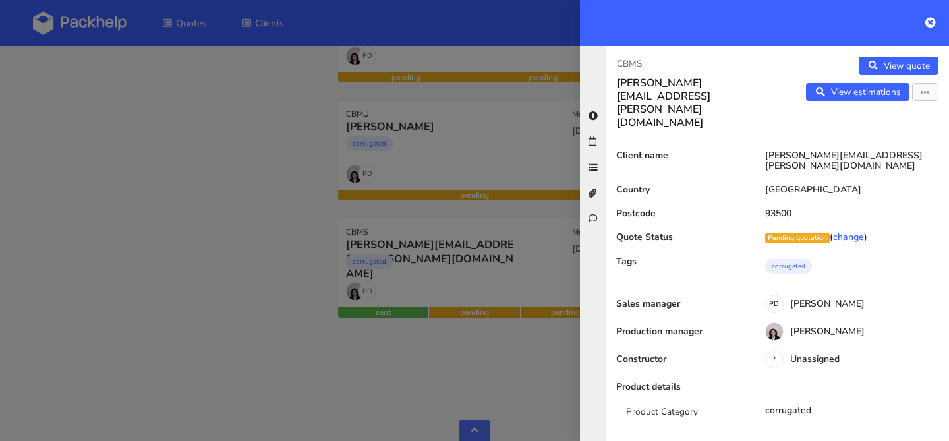
scroll to position [373, 0]
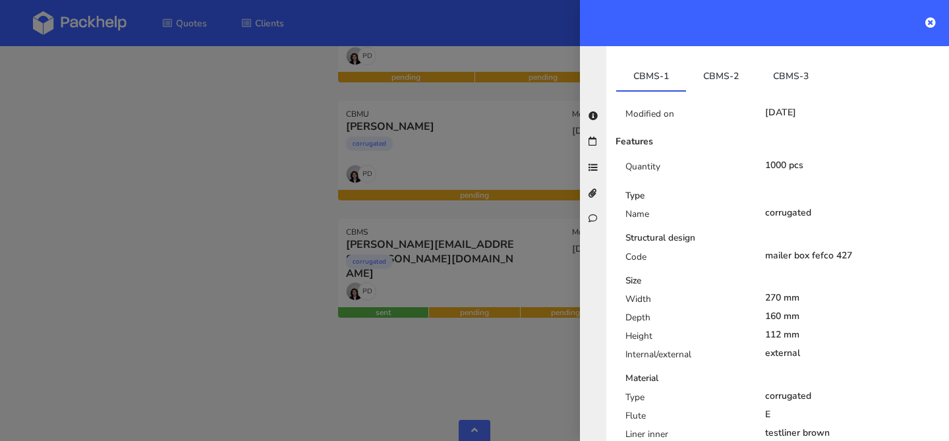
click at [84, 149] on div at bounding box center [474, 220] width 949 height 441
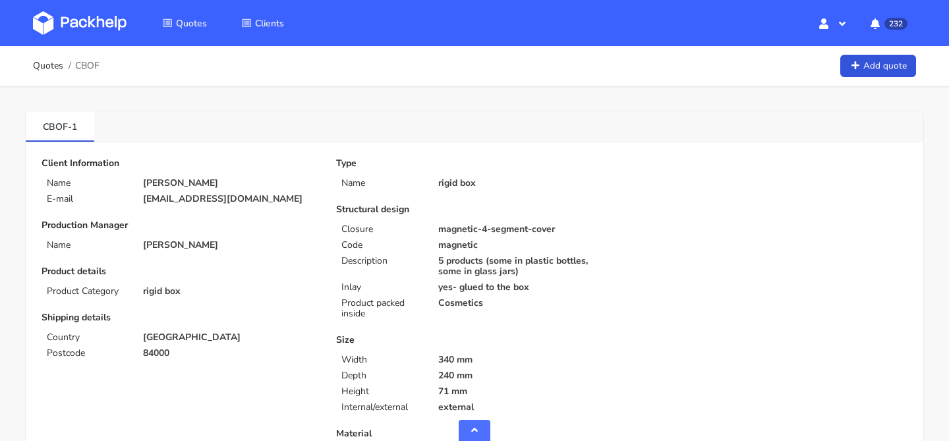
scroll to position [381, 0]
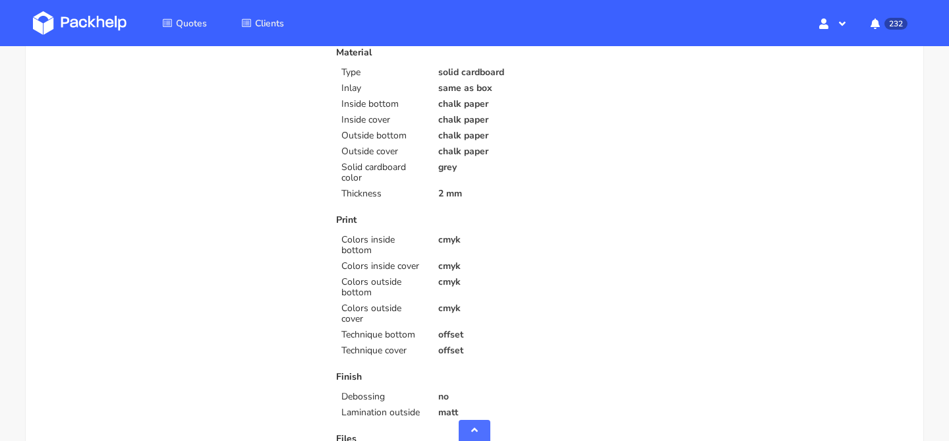
click at [101, 16] on img at bounding box center [80, 23] width 94 height 24
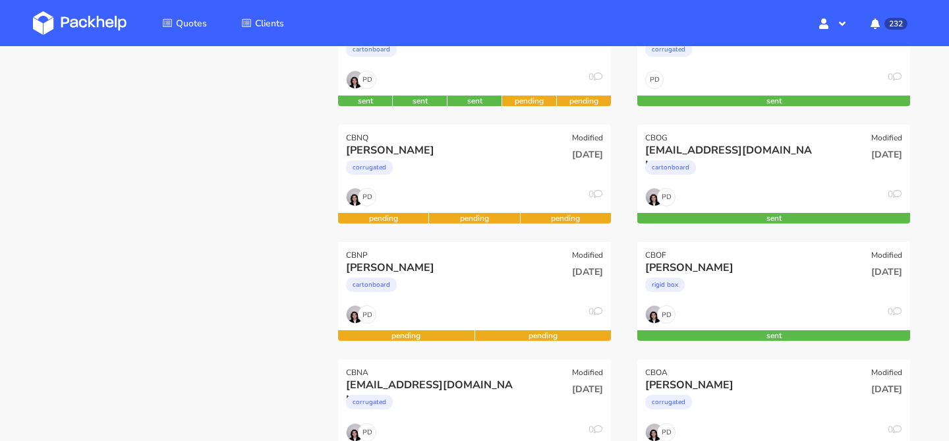
scroll to position [262, 0]
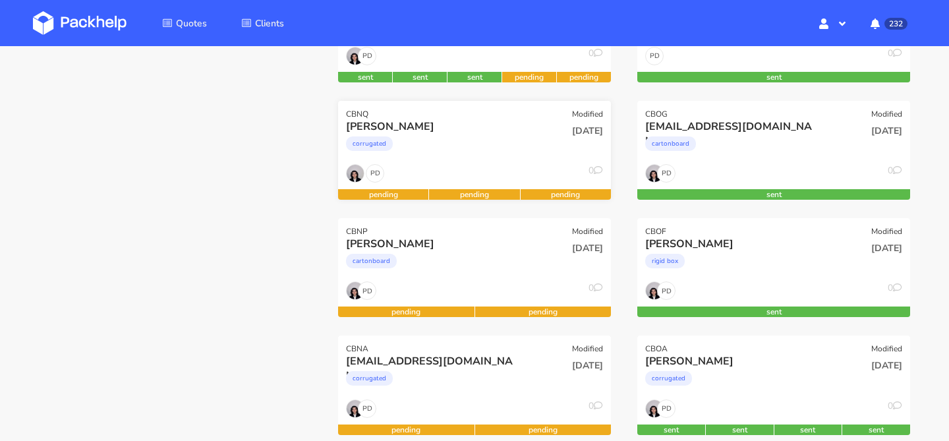
click at [485, 152] on div "corrugated" at bounding box center [433, 147] width 175 height 26
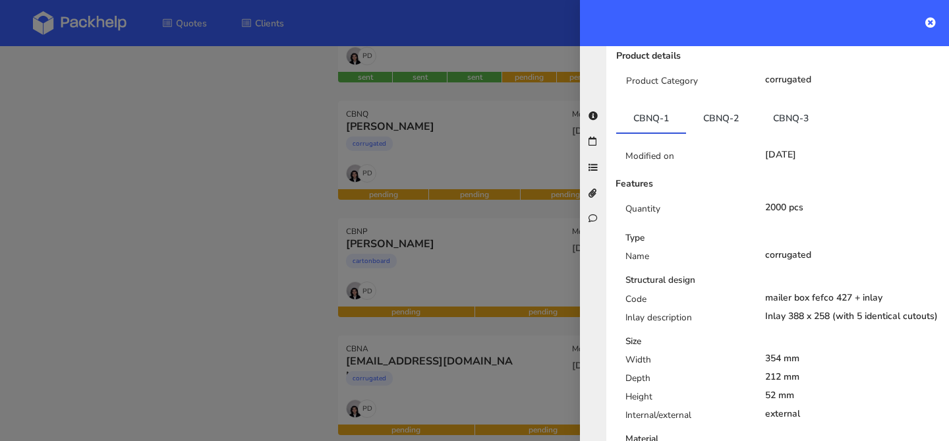
scroll to position [256, 0]
click at [715, 120] on link "CBNQ-2" at bounding box center [721, 118] width 70 height 29
click at [791, 121] on link "CBNQ-3" at bounding box center [791, 118] width 70 height 29
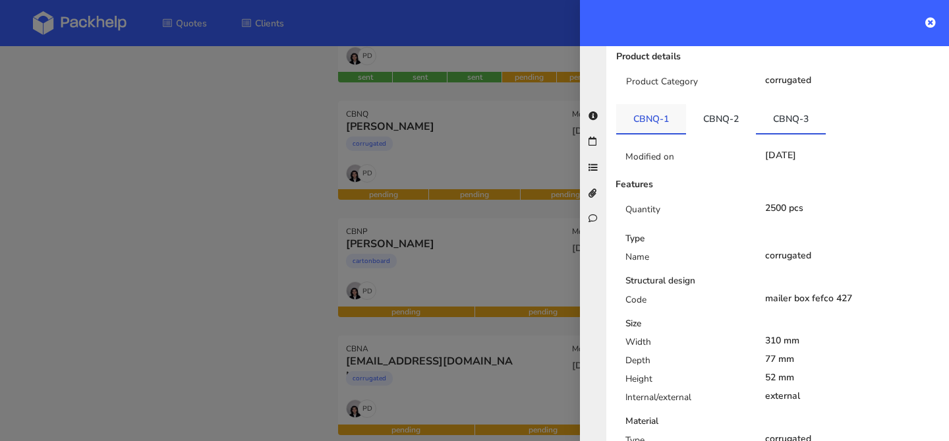
click at [650, 123] on link "CBNQ-1" at bounding box center [651, 118] width 70 height 29
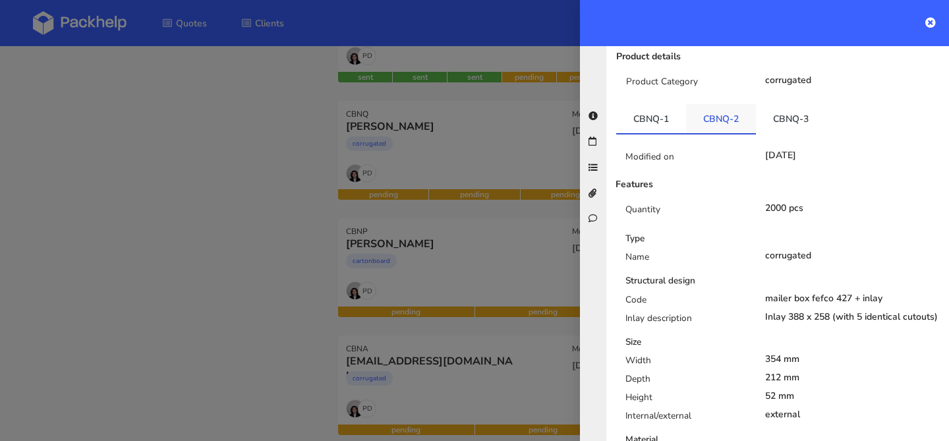
click at [742, 121] on link "CBNQ-2" at bounding box center [721, 118] width 70 height 29
click at [792, 121] on link "CBNQ-3" at bounding box center [791, 118] width 70 height 29
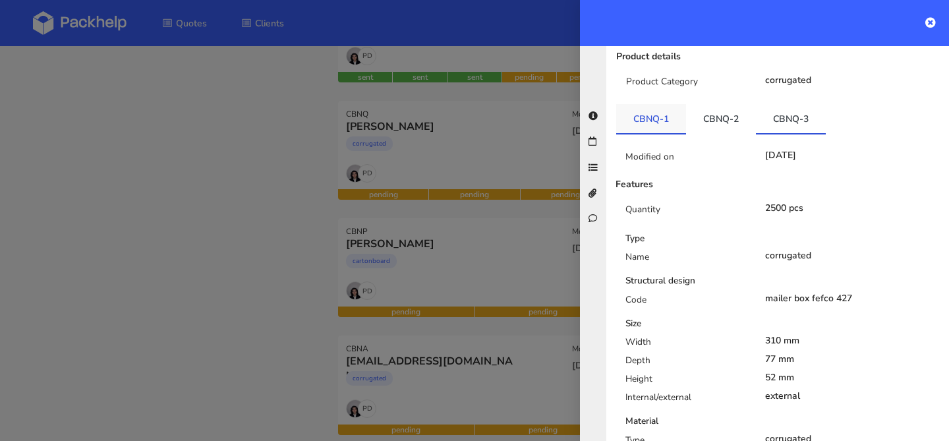
click at [665, 129] on link "CBNQ-1" at bounding box center [651, 118] width 70 height 29
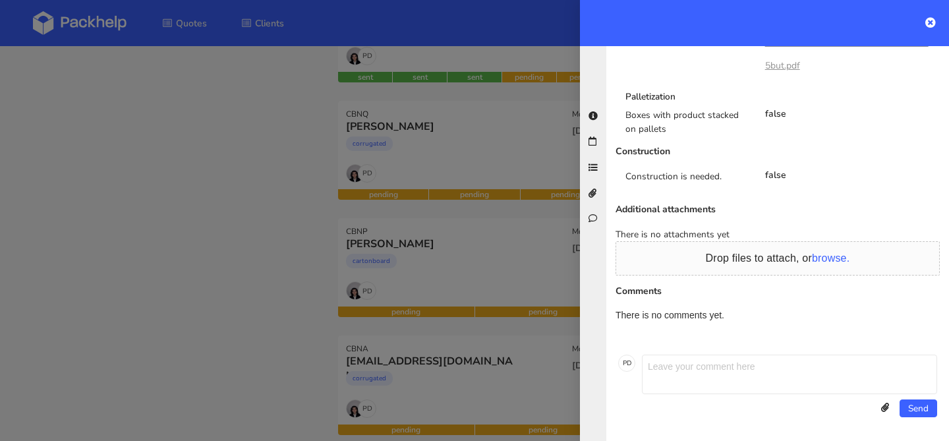
scroll to position [899, 0]
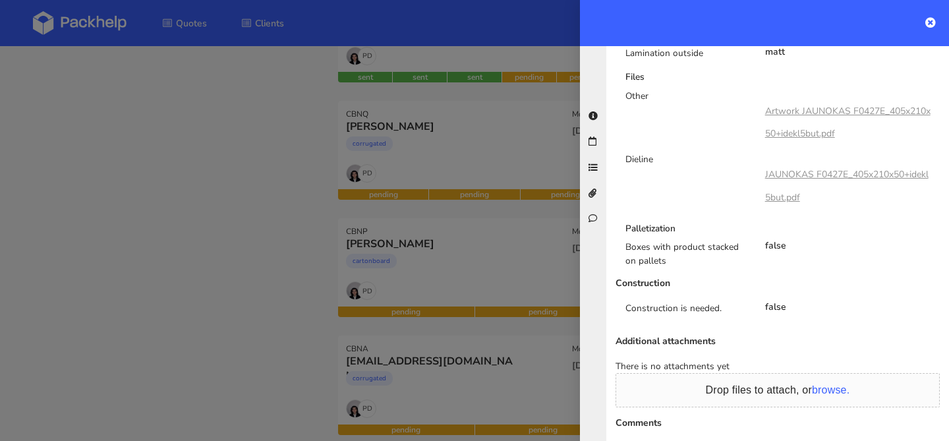
click at [798, 113] on link "Artwork JAUNOKAS F0427E_405x210x50+idekl5but.pdf" at bounding box center [847, 122] width 165 height 35
click at [530, 238] on div at bounding box center [474, 220] width 949 height 441
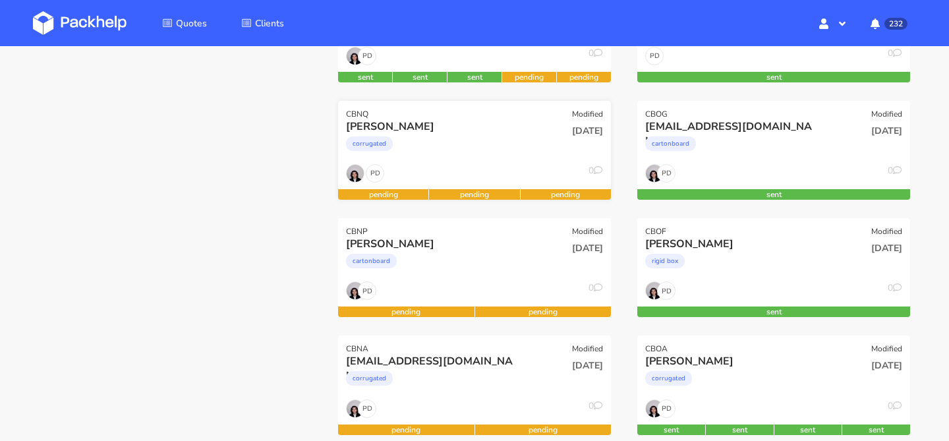
click at [509, 150] on div "corrugated" at bounding box center [433, 147] width 175 height 26
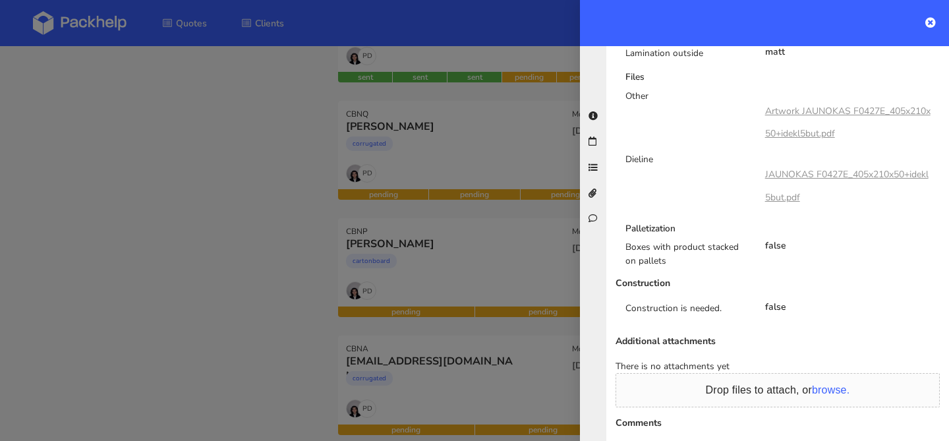
scroll to position [0, 0]
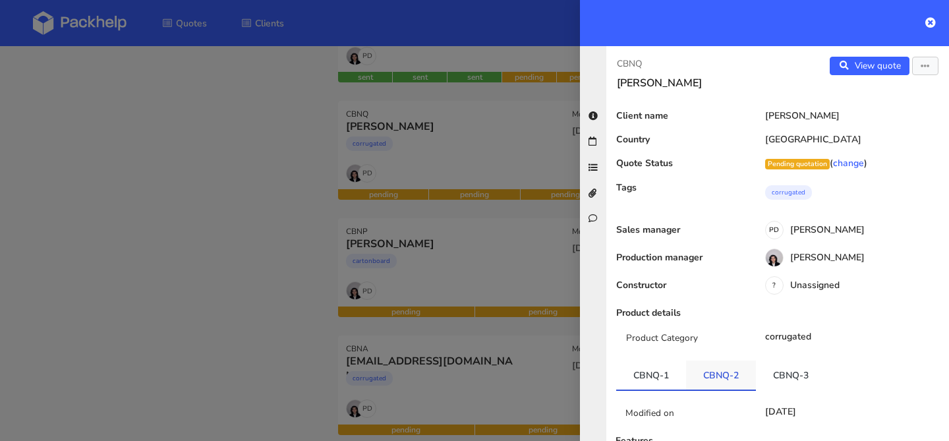
click at [715, 375] on link "CBNQ-2" at bounding box center [721, 374] width 70 height 29
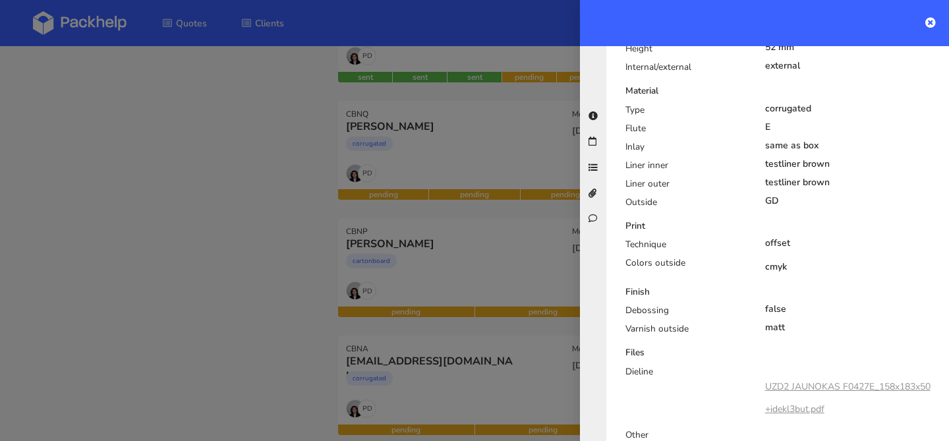
scroll to position [729, 0]
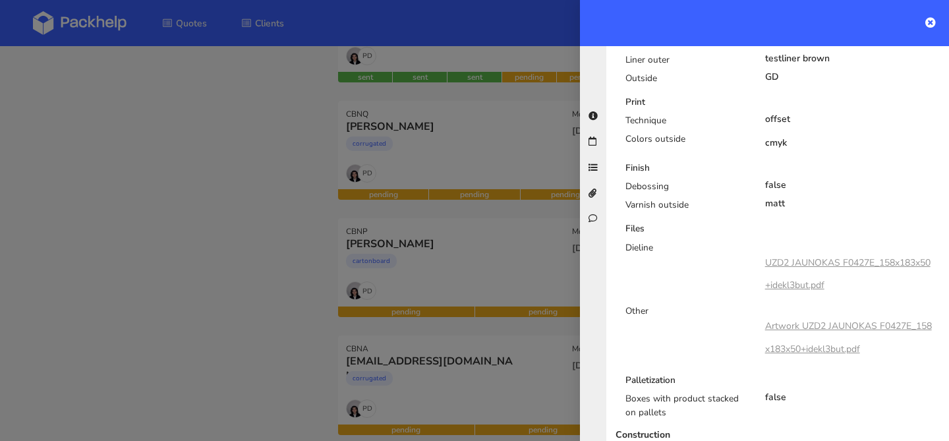
click at [796, 329] on link "Artwork UZD2 JAUNOKAS F0427E_158x183x50+idekl3but.pdf" at bounding box center [848, 336] width 167 height 35
click at [499, 161] on div at bounding box center [474, 220] width 949 height 441
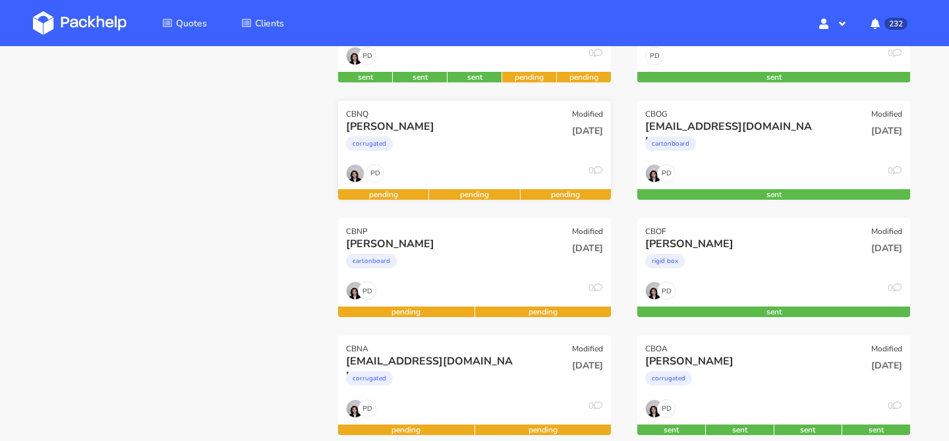
click at [537, 165] on div "PD 0" at bounding box center [474, 176] width 273 height 25
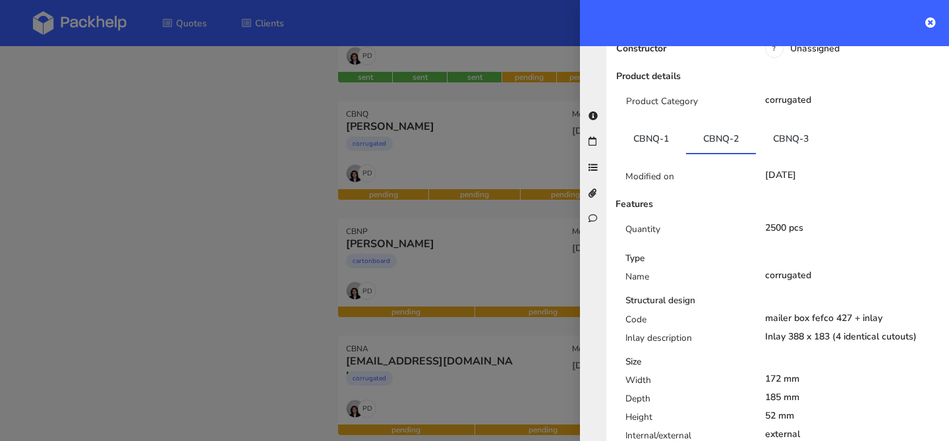
scroll to position [0, 0]
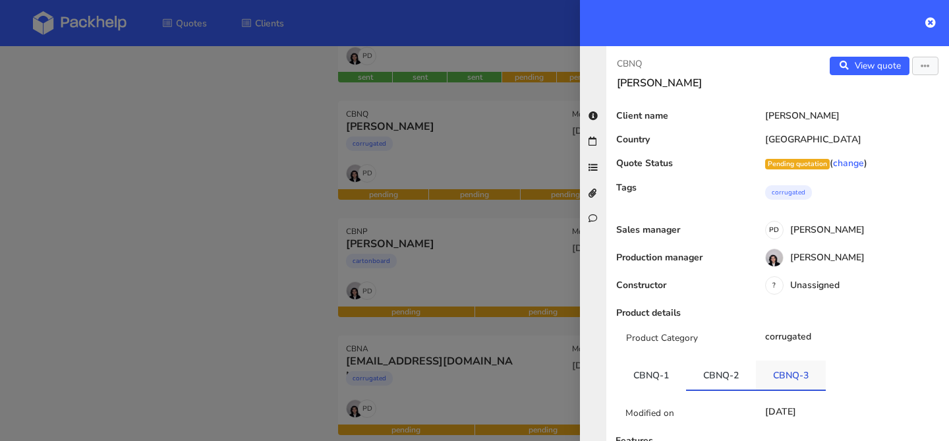
click at [783, 375] on link "CBNQ-3" at bounding box center [791, 374] width 70 height 29
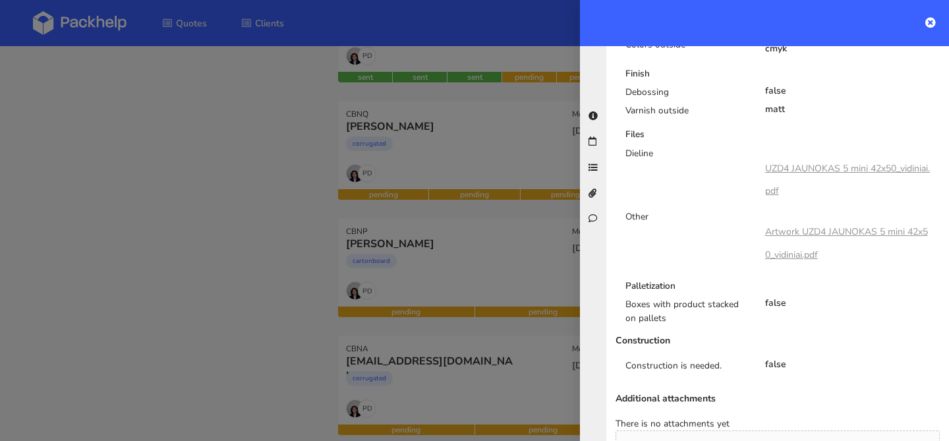
scroll to position [751, 0]
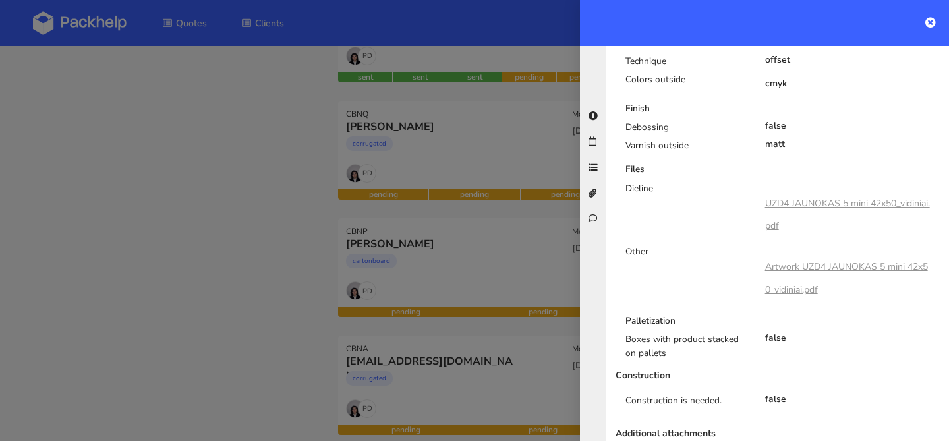
click at [784, 271] on link "Artwork UZD4 JAUNOKAS 5 mini 42x50_vidiniai.pdf" at bounding box center [846, 277] width 163 height 35
click at [540, 267] on div at bounding box center [474, 220] width 949 height 441
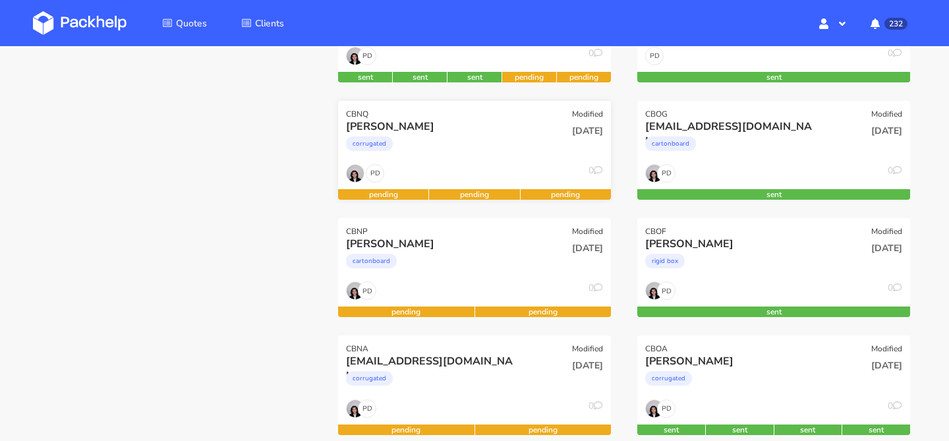
click at [496, 146] on div "corrugated" at bounding box center [433, 147] width 175 height 26
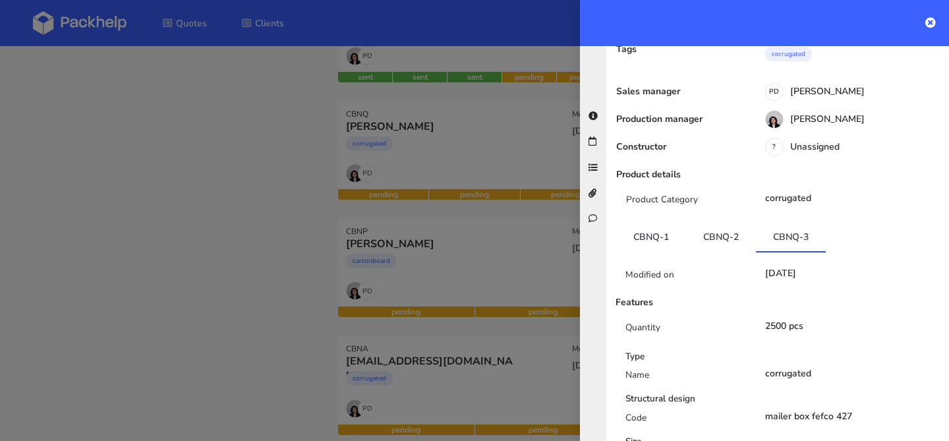
scroll to position [0, 0]
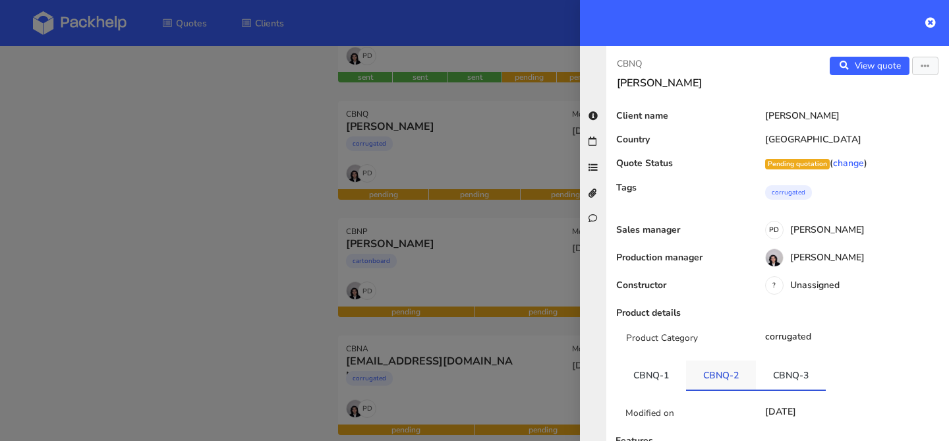
click at [705, 374] on link "CBNQ-2" at bounding box center [721, 374] width 70 height 29
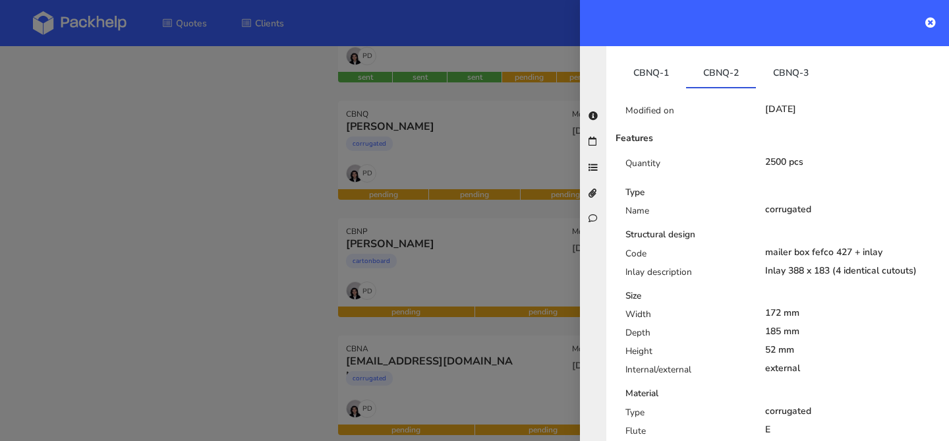
scroll to position [189, 0]
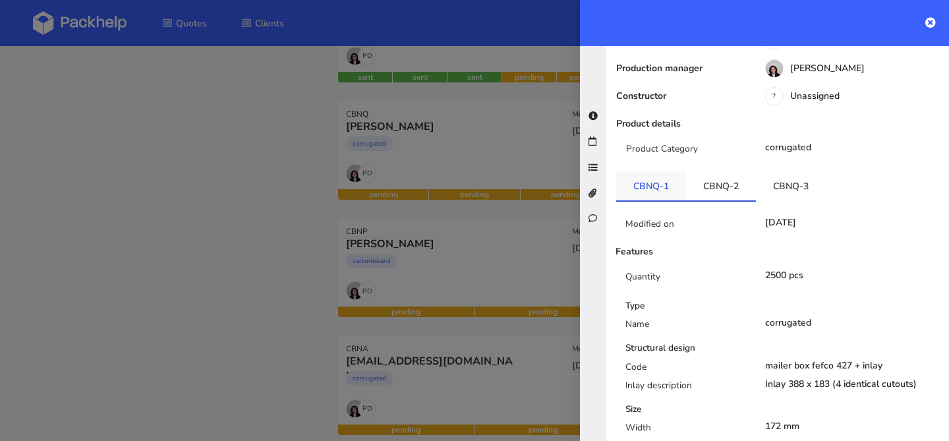
click at [650, 196] on link "CBNQ-1" at bounding box center [651, 185] width 70 height 29
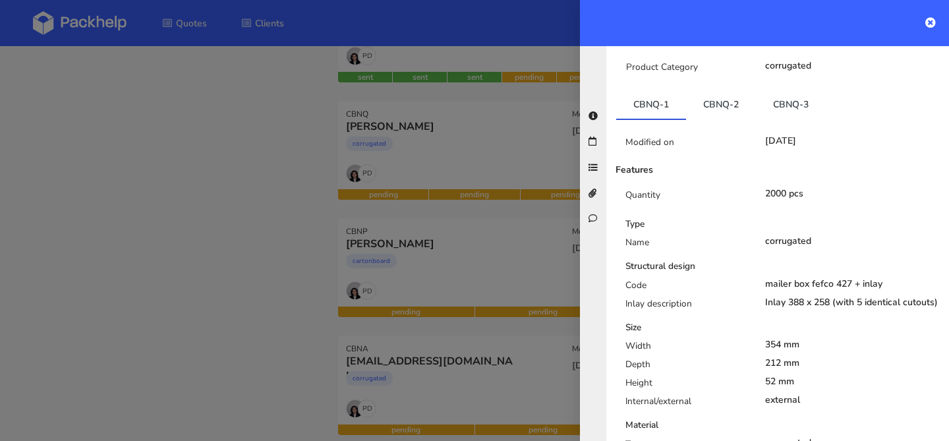
scroll to position [290, 0]
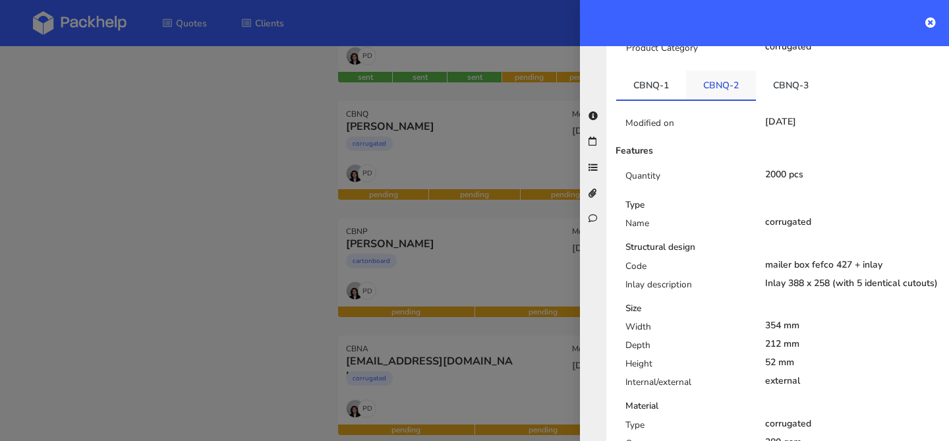
click at [713, 89] on link "CBNQ-2" at bounding box center [721, 84] width 70 height 29
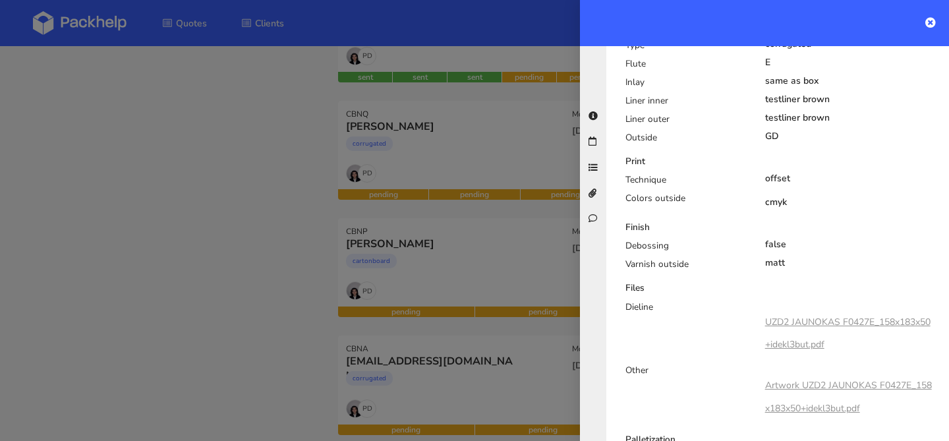
scroll to position [675, 0]
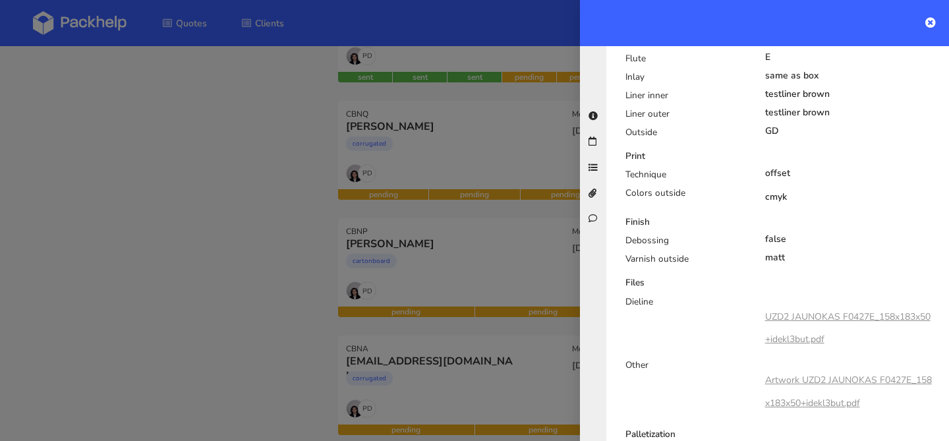
click at [793, 314] on link "UZD2 JAUNOKAS F0427E_158x183x50+idekl3but.pdf" at bounding box center [847, 327] width 165 height 35
